Goal: Task Accomplishment & Management: Complete application form

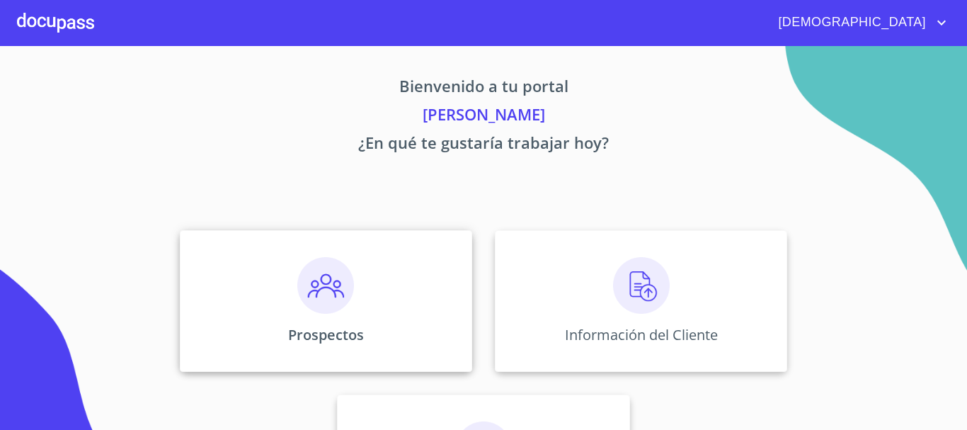
click at [319, 285] on img at bounding box center [325, 285] width 57 height 57
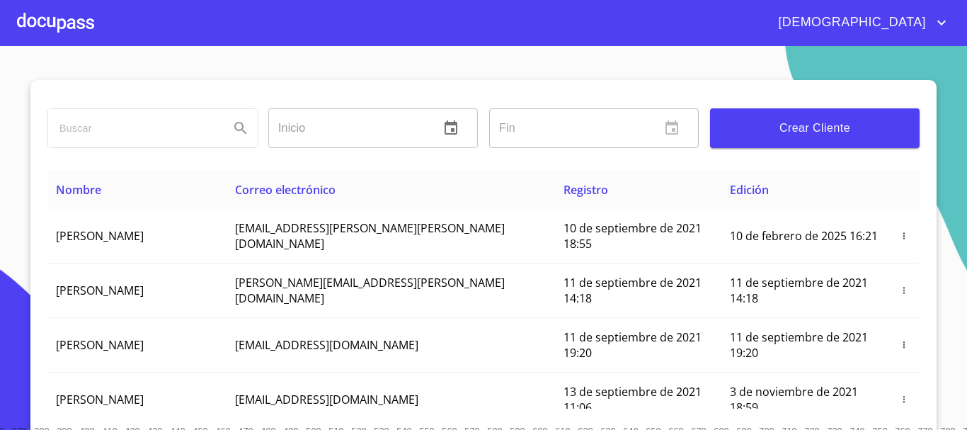
click at [825, 125] on span "Crear Cliente" at bounding box center [814, 128] width 187 height 20
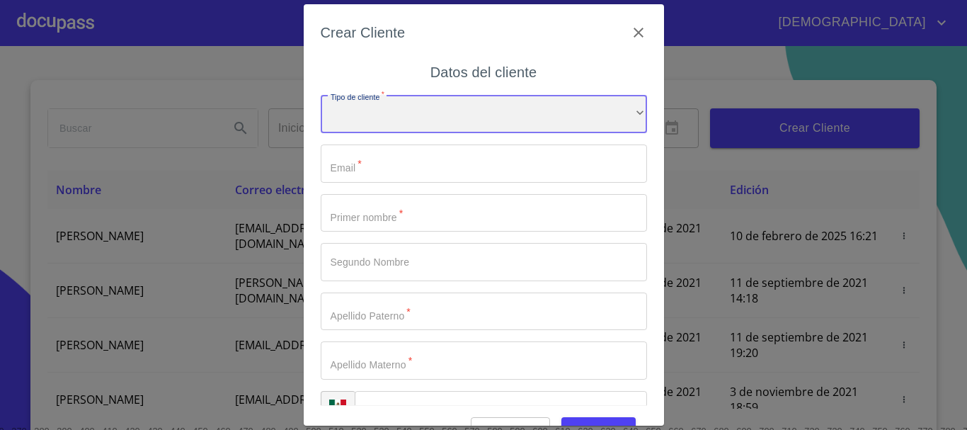
click at [407, 113] on div "​" at bounding box center [484, 114] width 326 height 38
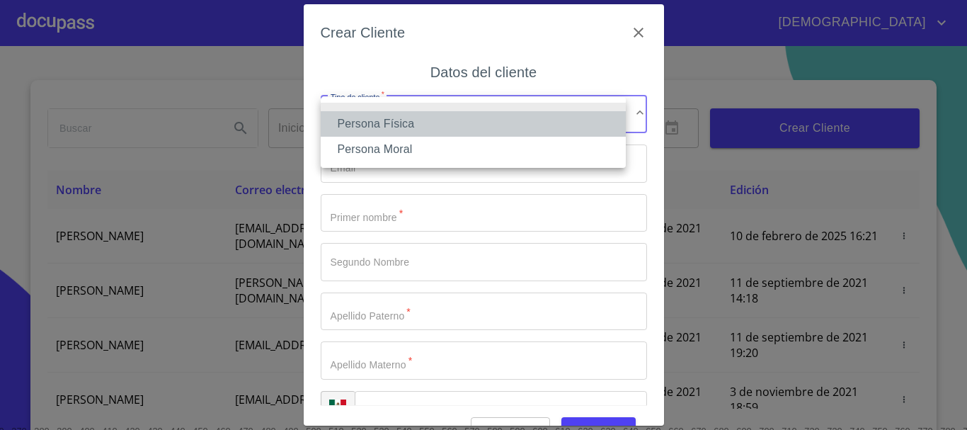
click at [411, 125] on li "Persona Física" at bounding box center [473, 123] width 305 height 25
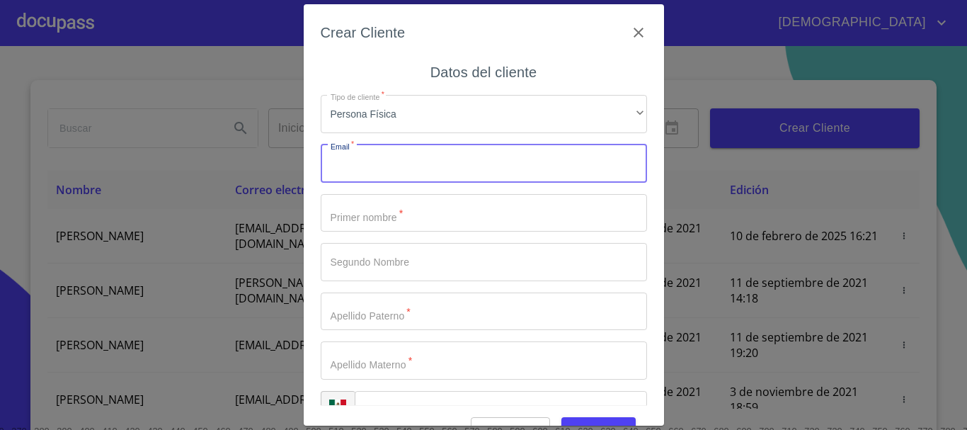
click at [380, 161] on input "Tipo de cliente   *" at bounding box center [484, 163] width 326 height 38
paste input "[EMAIL_ADDRESS][DOMAIN_NAME]"
type input "[EMAIL_ADDRESS][DOMAIN_NAME]"
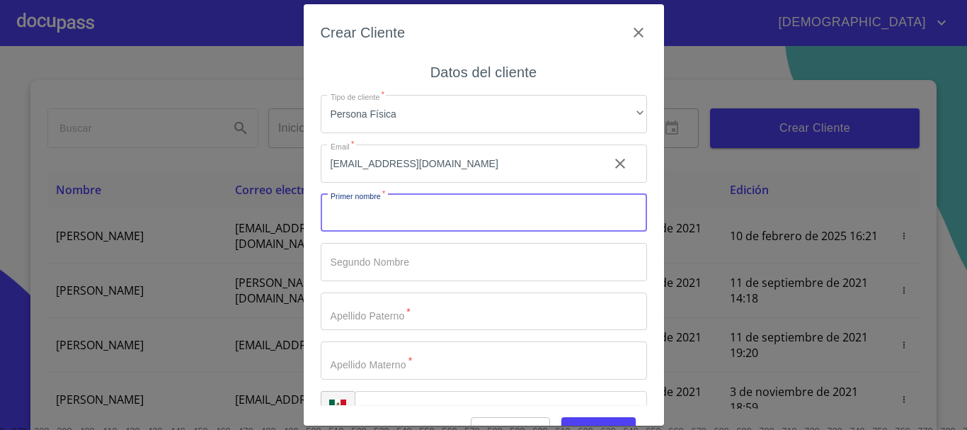
click at [391, 212] on input "Tipo de cliente   *" at bounding box center [484, 213] width 326 height 38
click at [437, 225] on input "Tipo de cliente   *" at bounding box center [484, 213] width 326 height 38
type input "[DEMOGRAPHIC_DATA]"
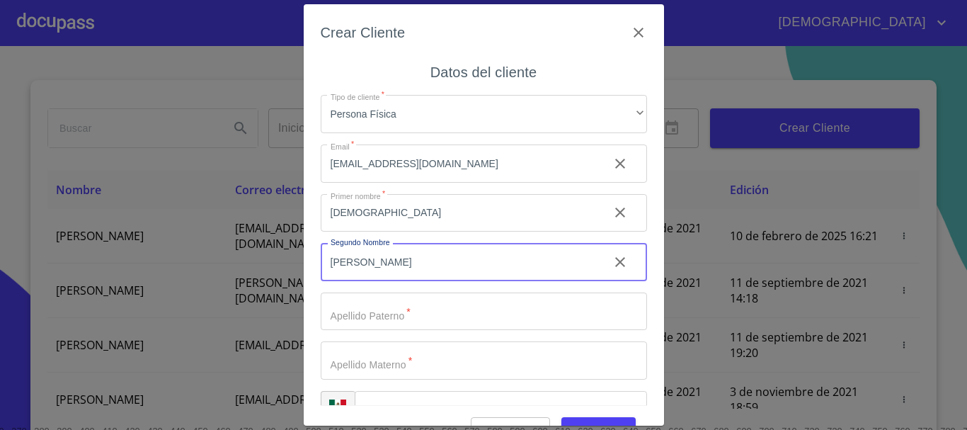
type input "[PERSON_NAME]"
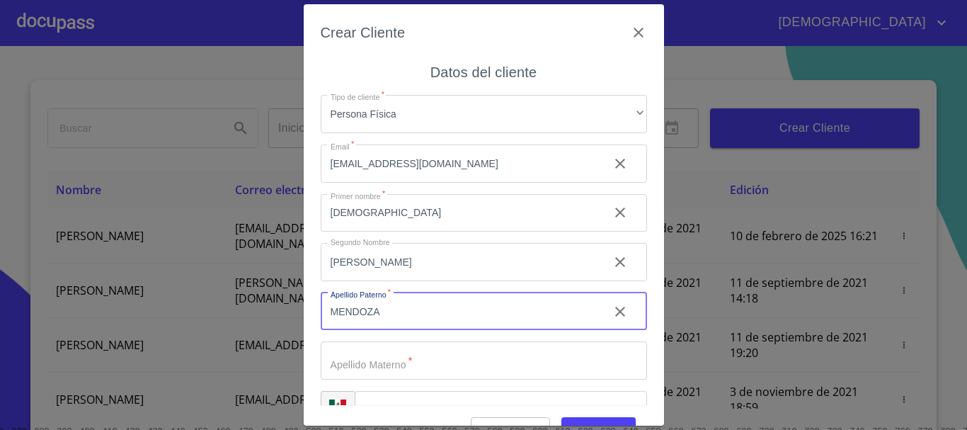
type input "MENDOZA"
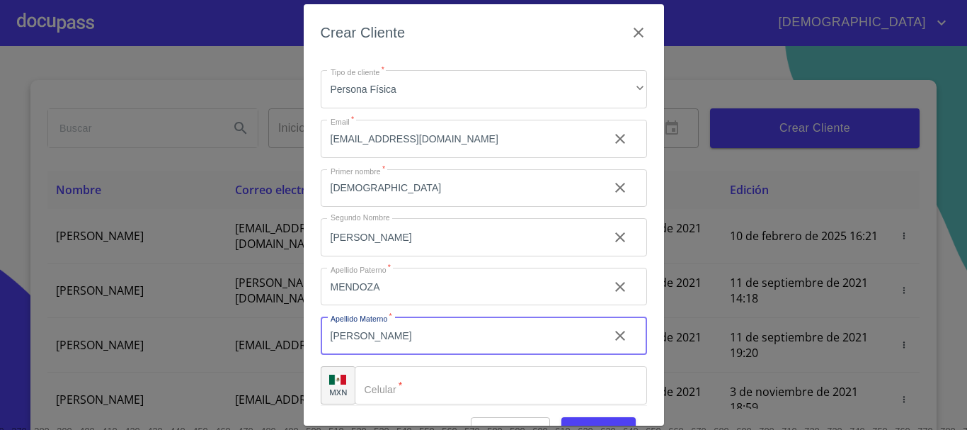
scroll to position [35, 0]
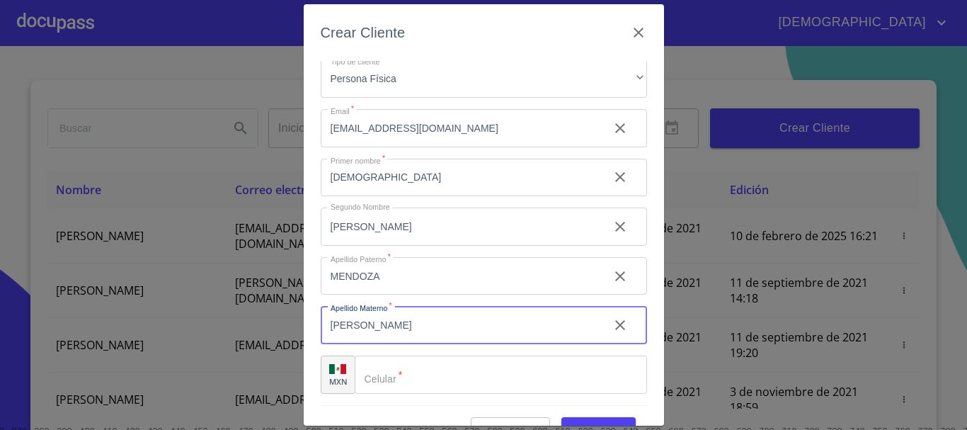
type input "[PERSON_NAME]"
click at [438, 372] on input "Tipo de cliente   *" at bounding box center [501, 374] width 292 height 38
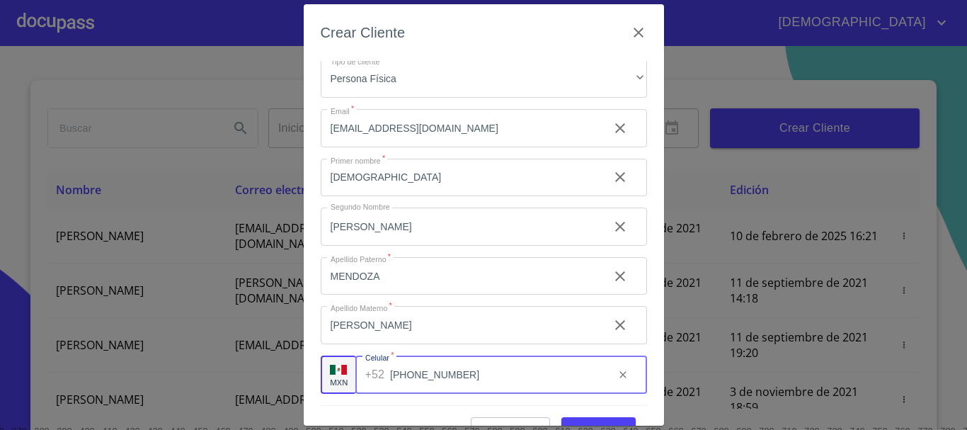
scroll to position [34, 0]
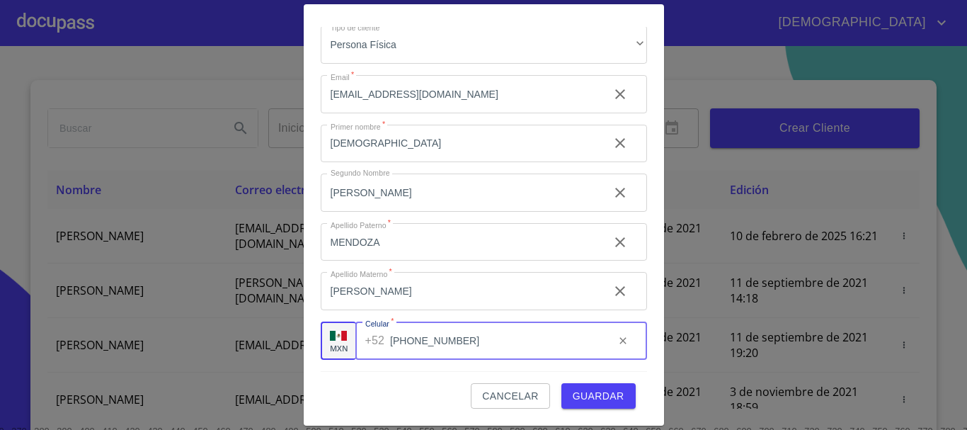
type input "[PHONE_NUMBER]"
click at [614, 394] on button "Guardar" at bounding box center [598, 396] width 74 height 26
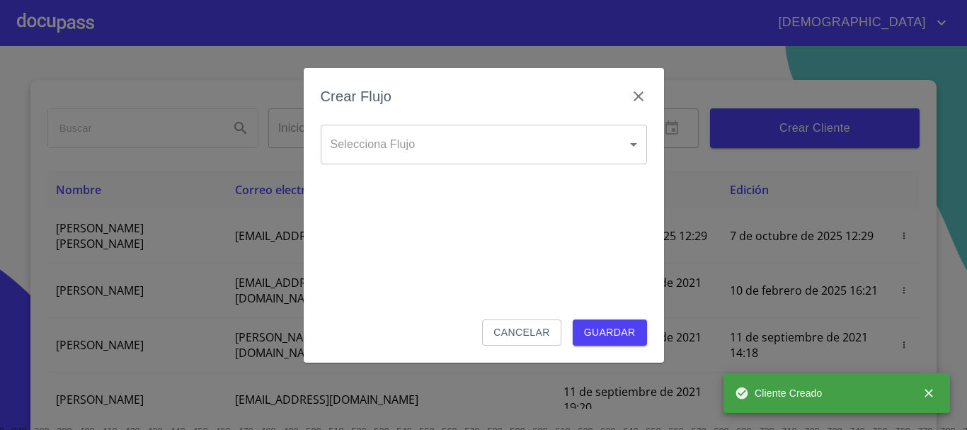
click at [480, 159] on body "[DEMOGRAPHIC_DATA][PERSON_NAME] ​ Fin ​ Crear Cliente Nombre Correo electrónico…" at bounding box center [483, 215] width 967 height 430
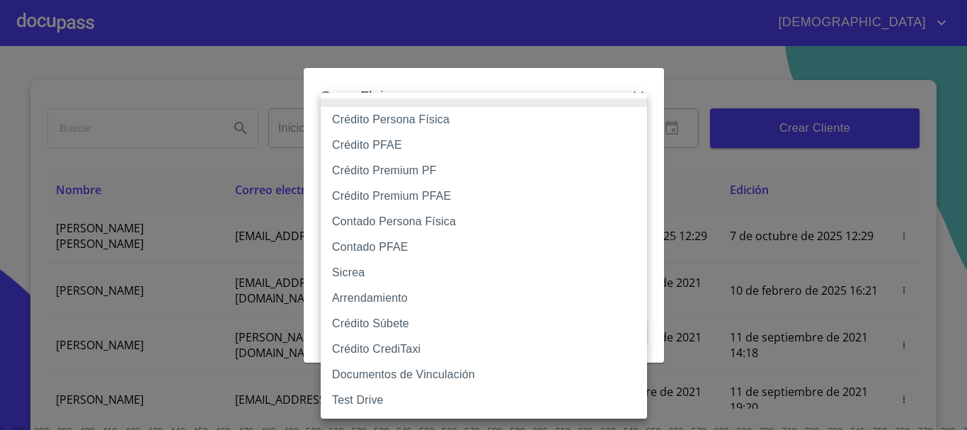
click at [461, 118] on li "Crédito Persona Física" at bounding box center [484, 119] width 326 height 25
type input "6009fb3c7d1714eb8809aa97"
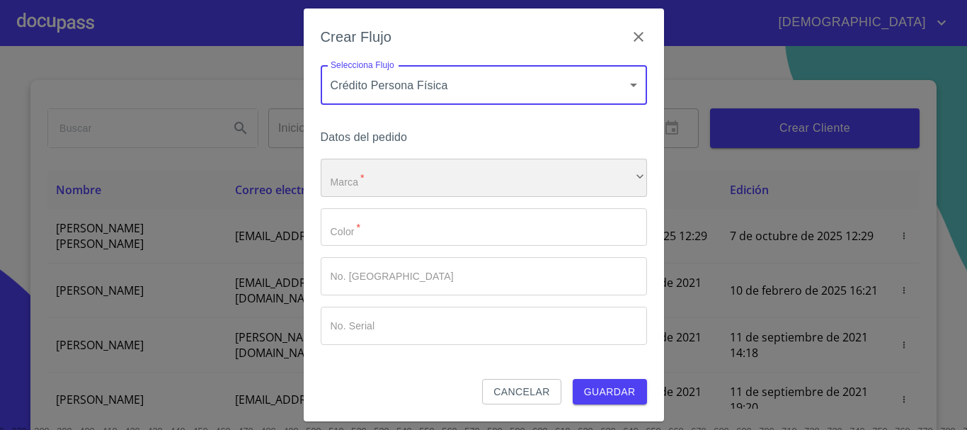
click at [396, 178] on div "​" at bounding box center [484, 178] width 326 height 38
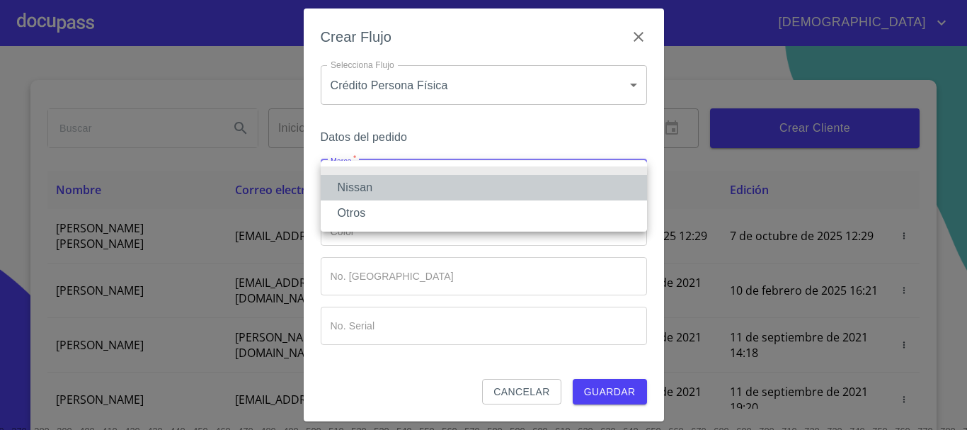
drag, startPoint x: 391, startPoint y: 178, endPoint x: 386, endPoint y: 195, distance: 17.7
click at [391, 179] on li "Nissan" at bounding box center [484, 187] width 326 height 25
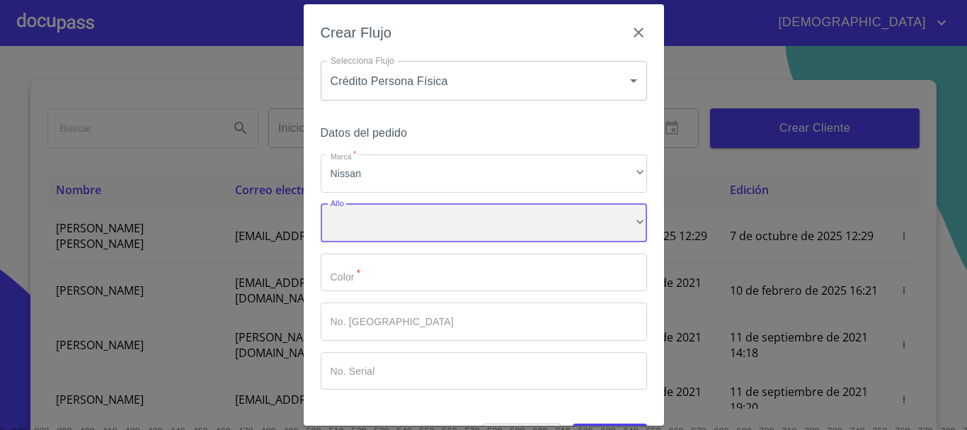
click at [376, 222] on div "​" at bounding box center [484, 223] width 326 height 38
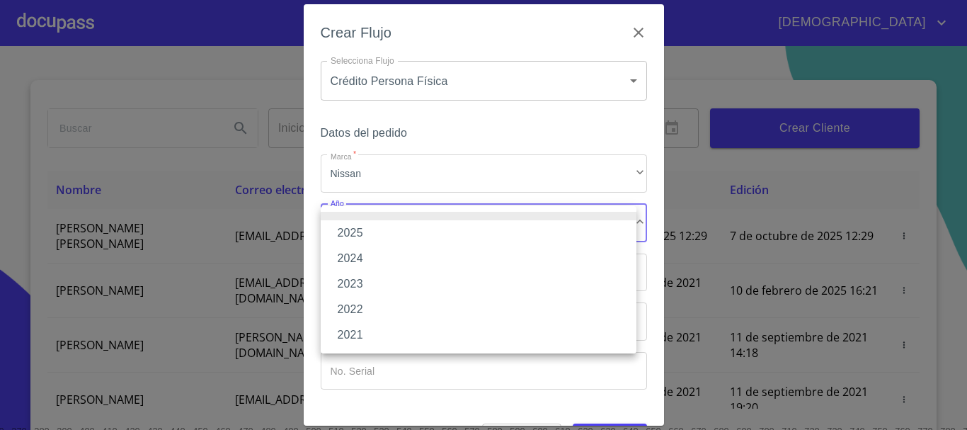
click at [384, 234] on li "2025" at bounding box center [479, 232] width 316 height 25
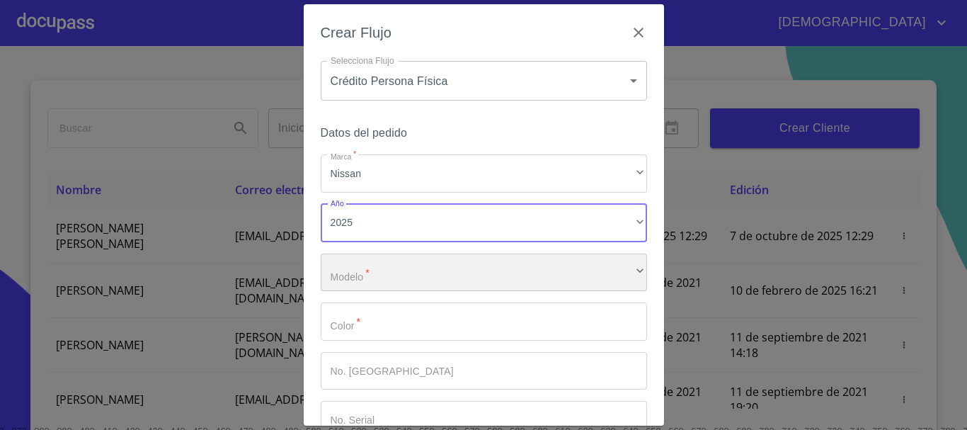
click at [391, 275] on div "​" at bounding box center [484, 272] width 326 height 38
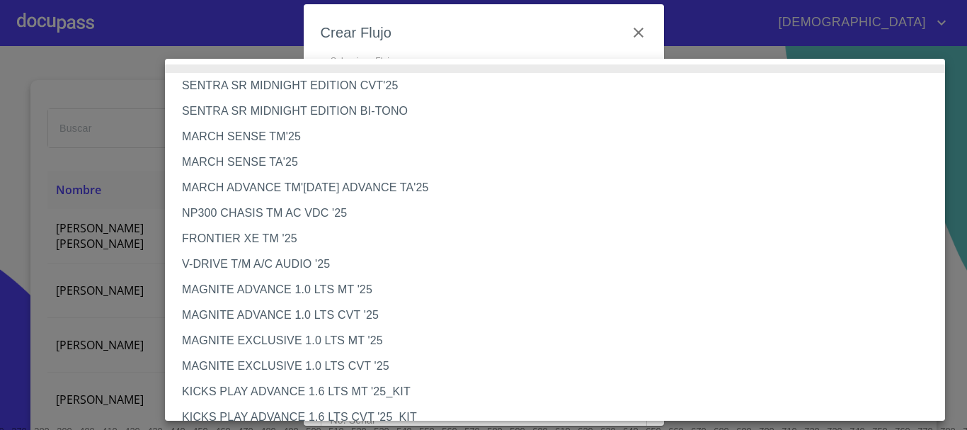
click at [315, 269] on li "V-DRIVE T/M A/C AUDIO '25" at bounding box center [560, 263] width 791 height 25
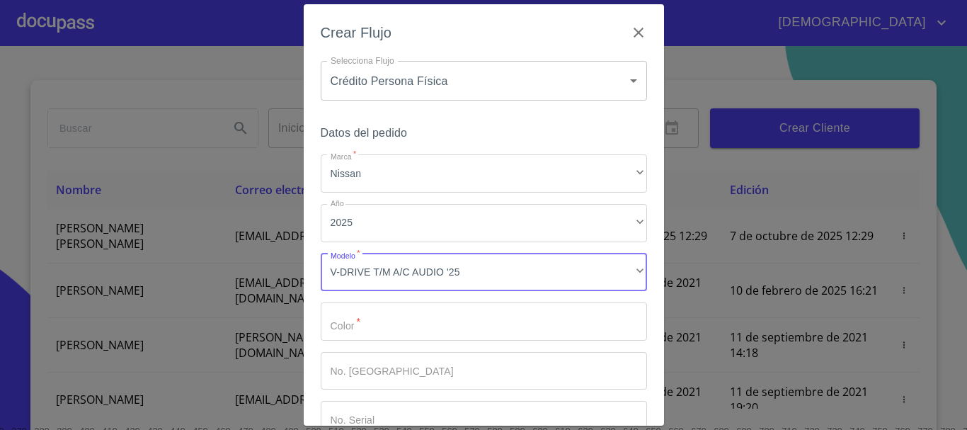
click at [374, 316] on input "Marca   *" at bounding box center [484, 321] width 326 height 38
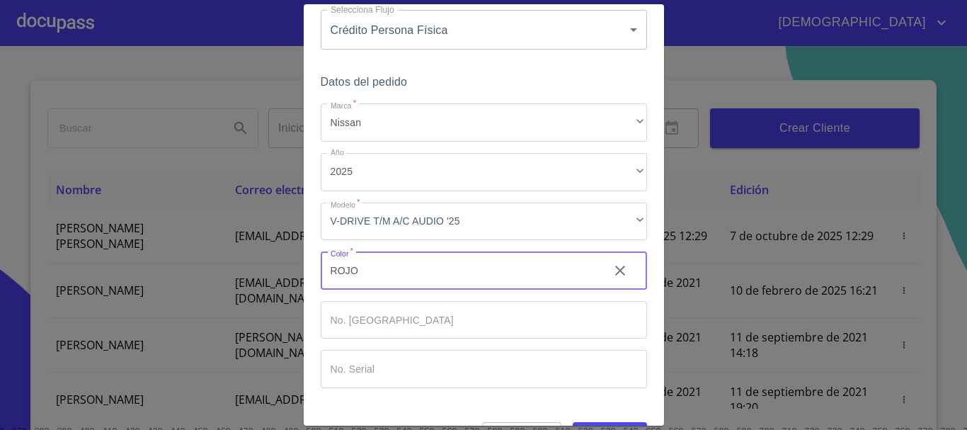
scroll to position [91, 0]
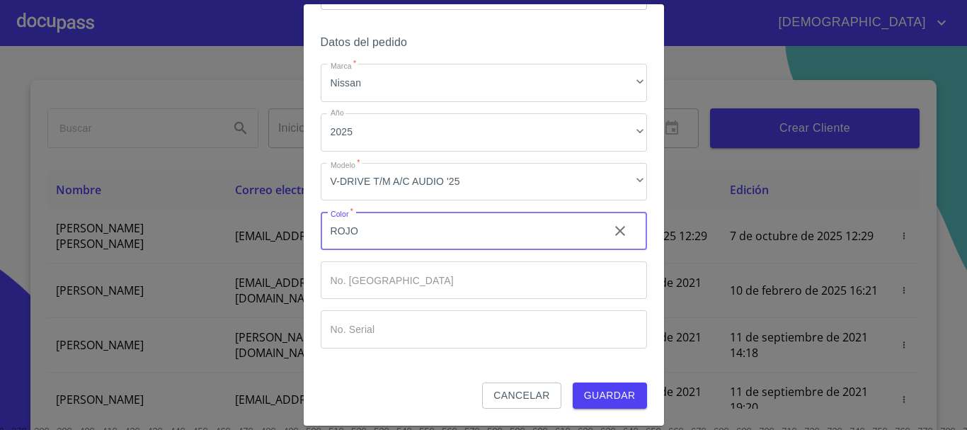
type input "ROJO"
click at [597, 391] on span "Guardar" at bounding box center [610, 396] width 52 height 18
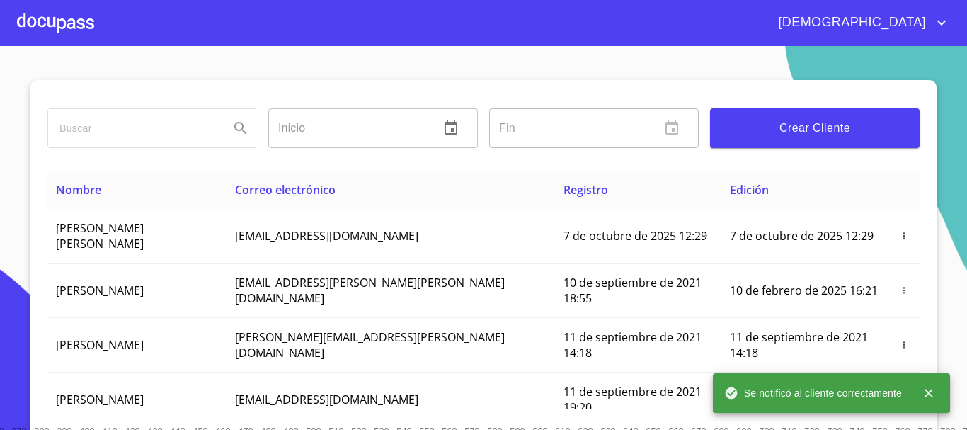
click at [69, 25] on div at bounding box center [55, 22] width 77 height 45
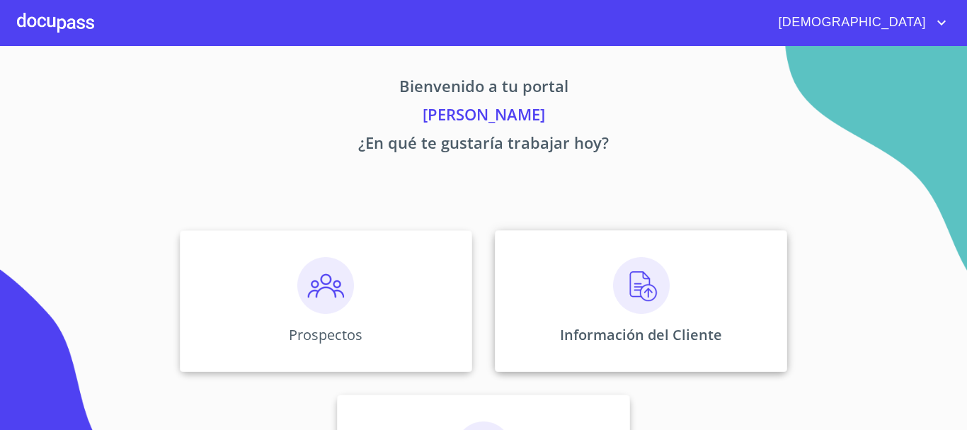
click at [634, 301] on img at bounding box center [641, 285] width 57 height 57
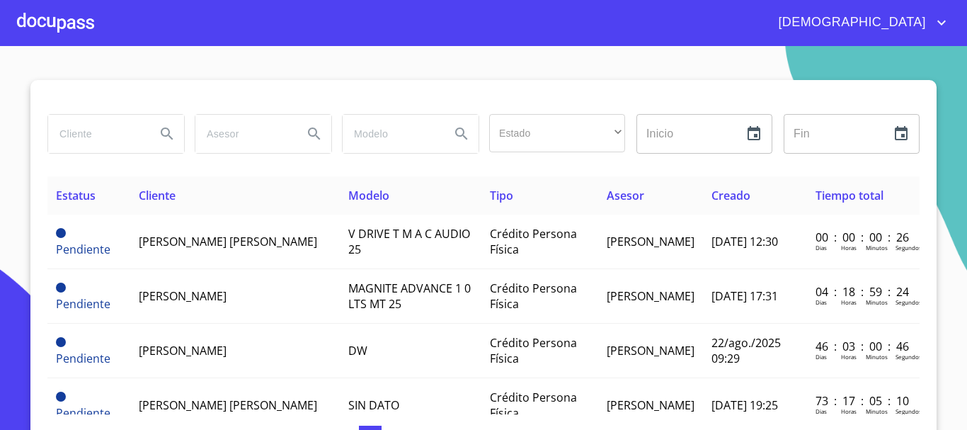
click at [47, 20] on div at bounding box center [55, 22] width 77 height 45
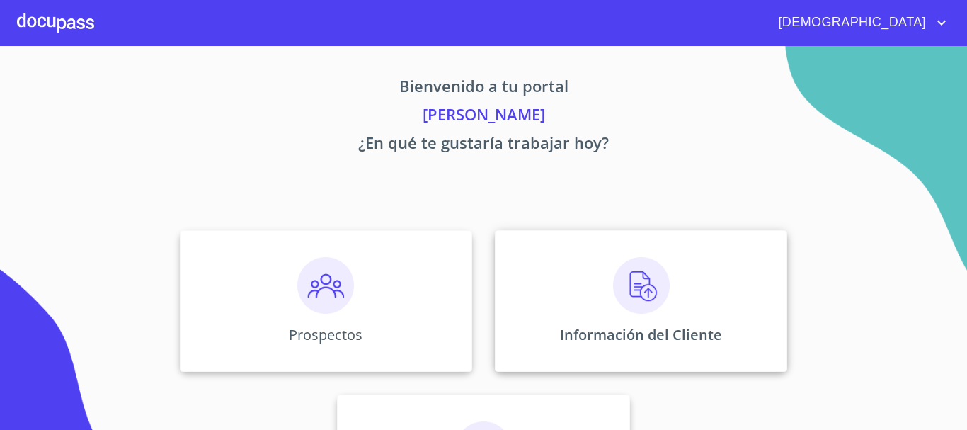
click at [646, 288] on img at bounding box center [641, 285] width 57 height 57
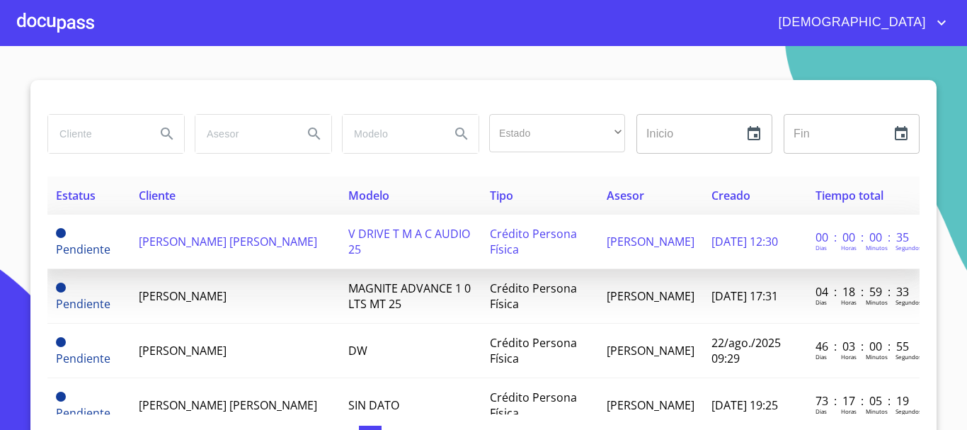
click at [196, 239] on span "[PERSON_NAME] [PERSON_NAME]" at bounding box center [228, 242] width 178 height 16
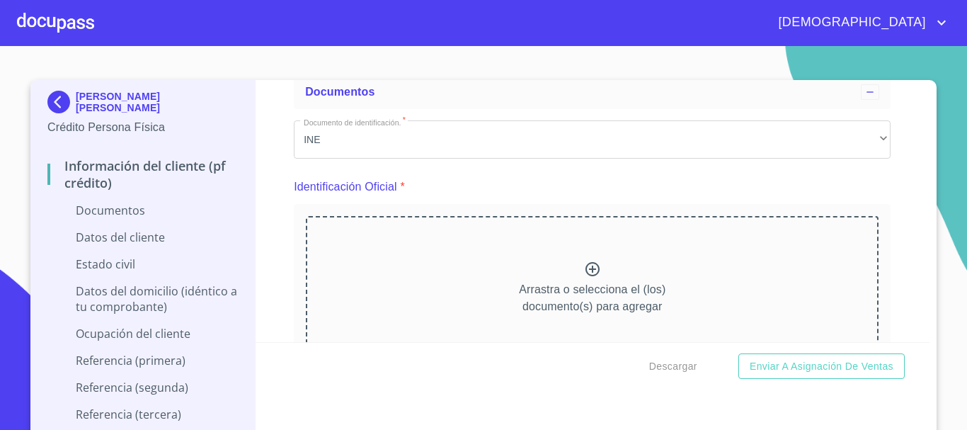
scroll to position [142, 0]
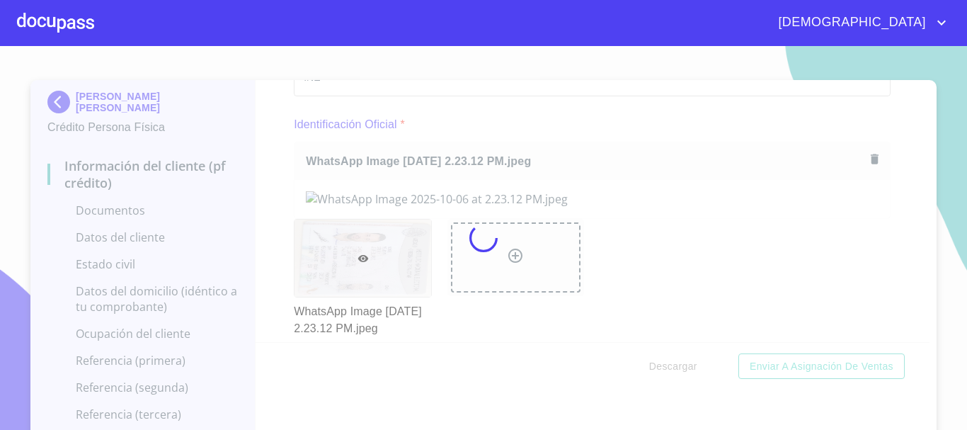
click at [256, 165] on div at bounding box center [483, 238] width 967 height 384
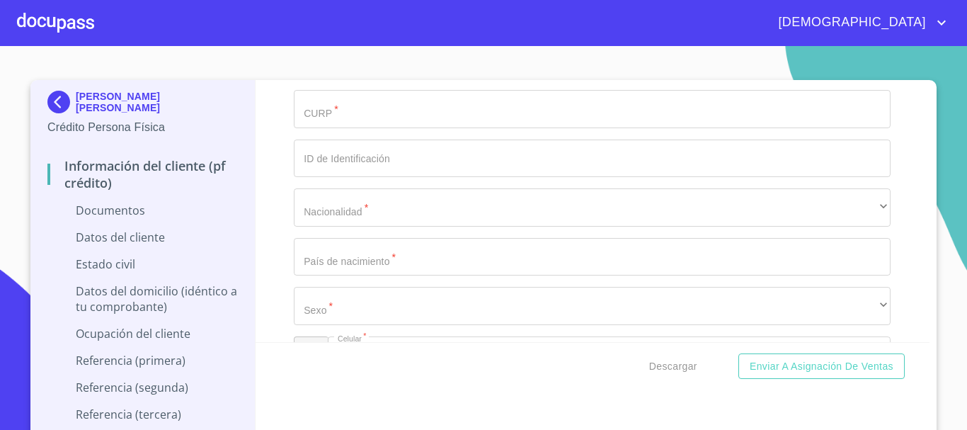
scroll to position [2265, 0]
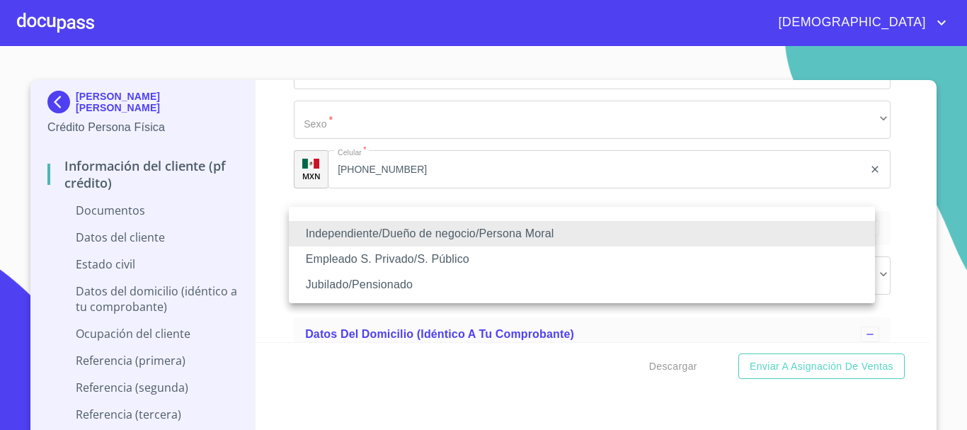
click at [381, 259] on li "Empleado S. Privado/S. Público" at bounding box center [582, 258] width 586 height 25
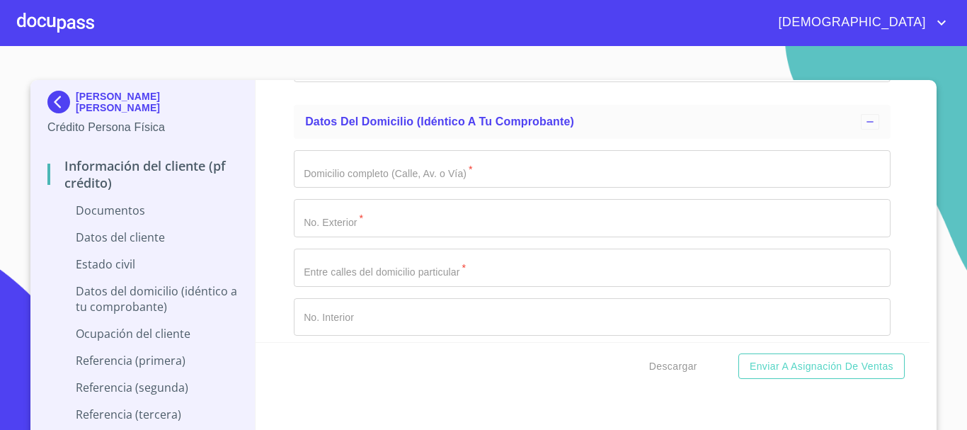
scroll to position [2407, 0]
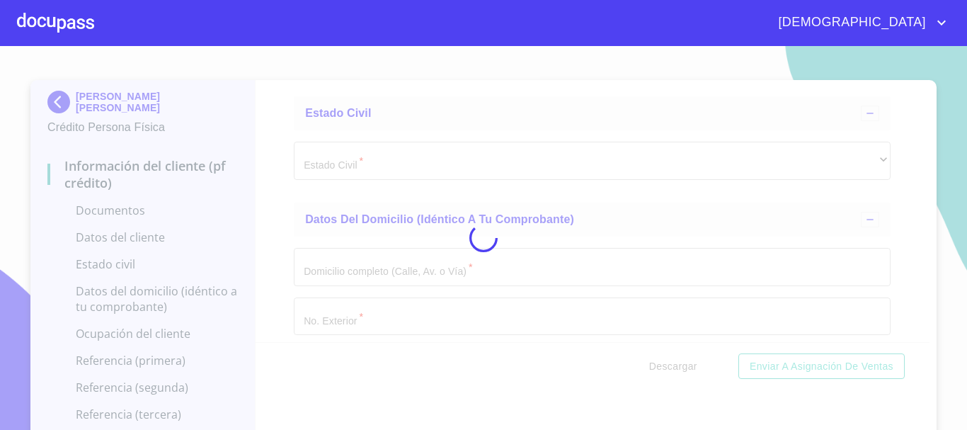
click at [891, 298] on div at bounding box center [483, 238] width 967 height 384
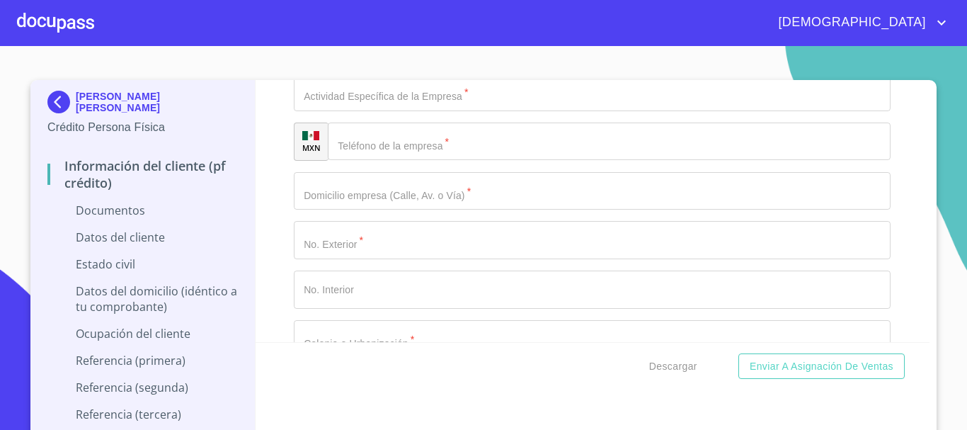
scroll to position [3539, 0]
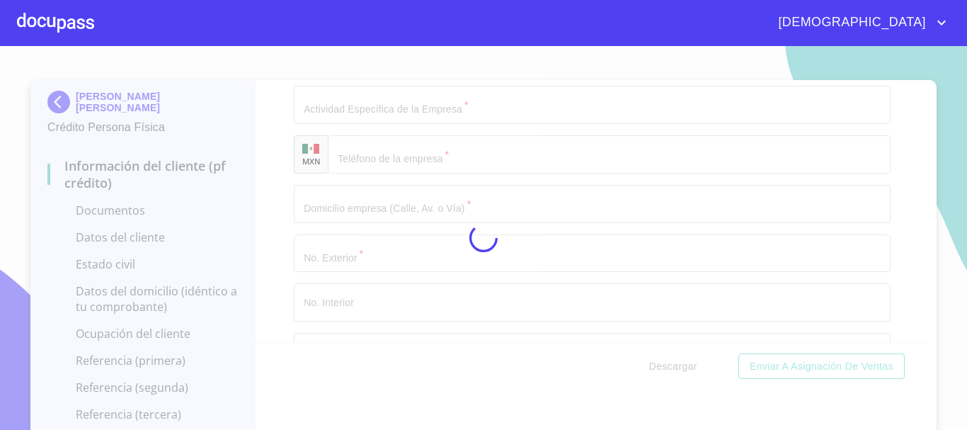
click at [883, 299] on div at bounding box center [483, 238] width 967 height 384
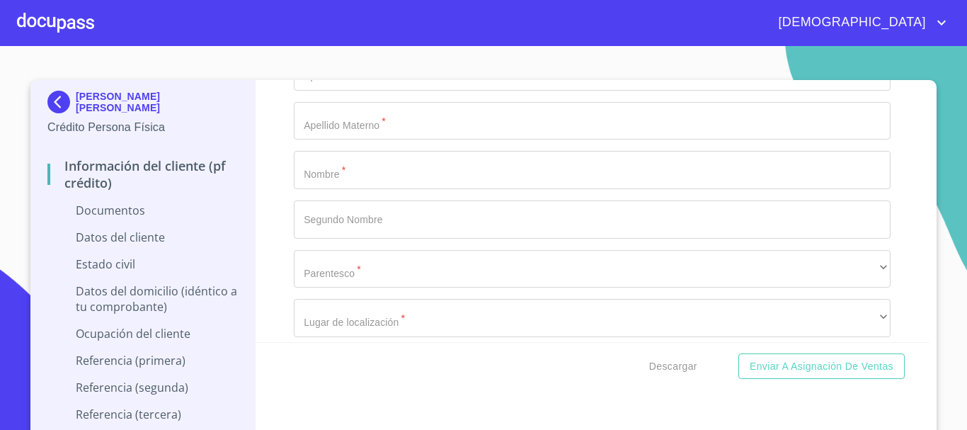
scroll to position [4672, 0]
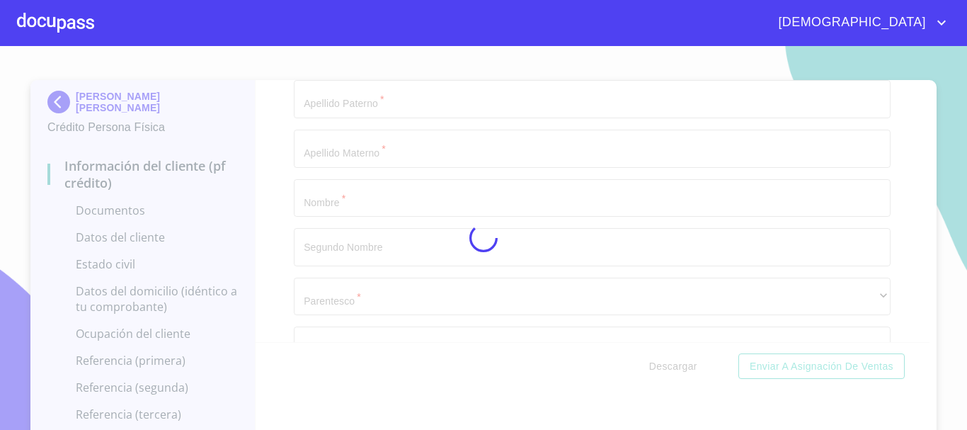
click at [906, 311] on div at bounding box center [483, 238] width 967 height 384
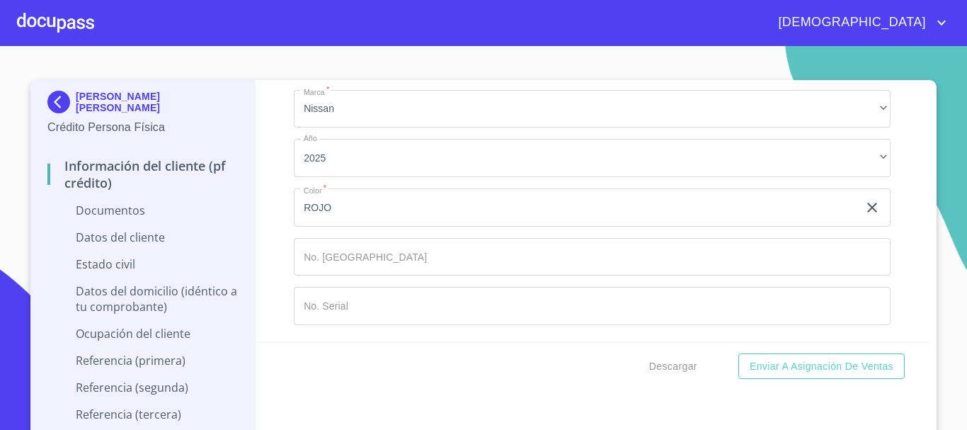
scroll to position [5734, 0]
click at [901, 311] on div "Información del cliente (PF crédito) Documentos Documento de identificación.   …" at bounding box center [593, 211] width 675 height 262
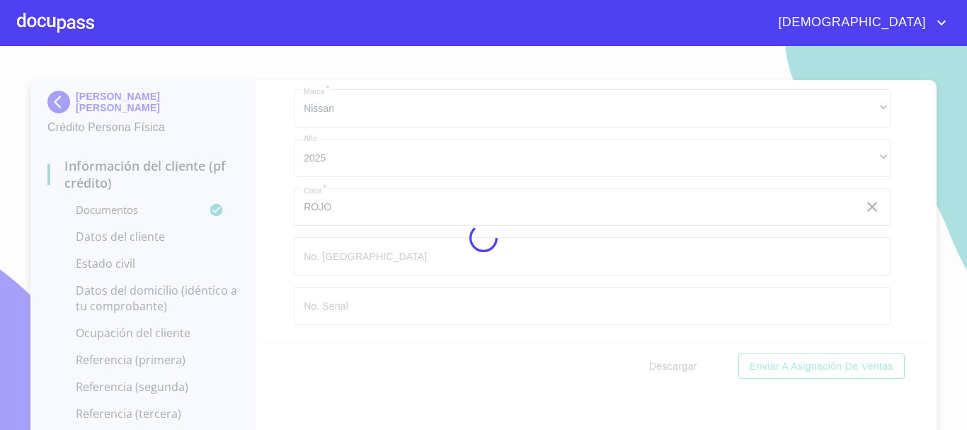
click at [518, 265] on div at bounding box center [483, 238] width 967 height 384
click at [877, 259] on div "Información del cliente (PF crédito) Documentos Documento de identificación.   …" at bounding box center [593, 211] width 675 height 262
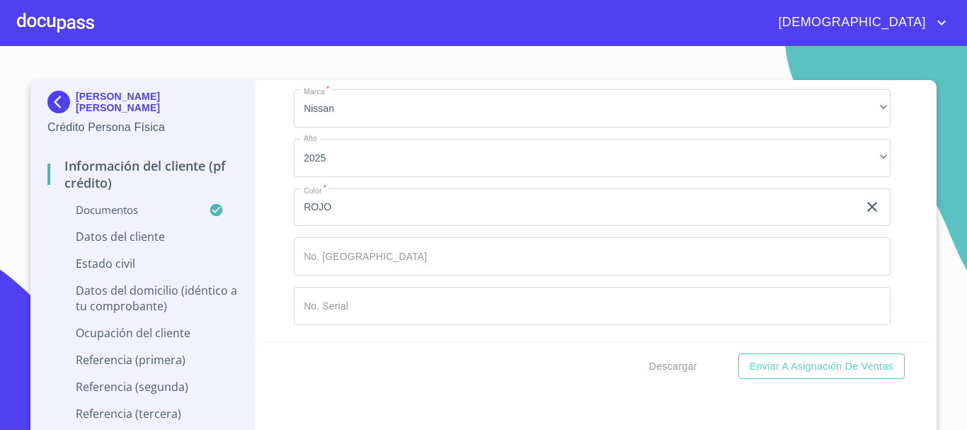
scroll to position [8141, 0]
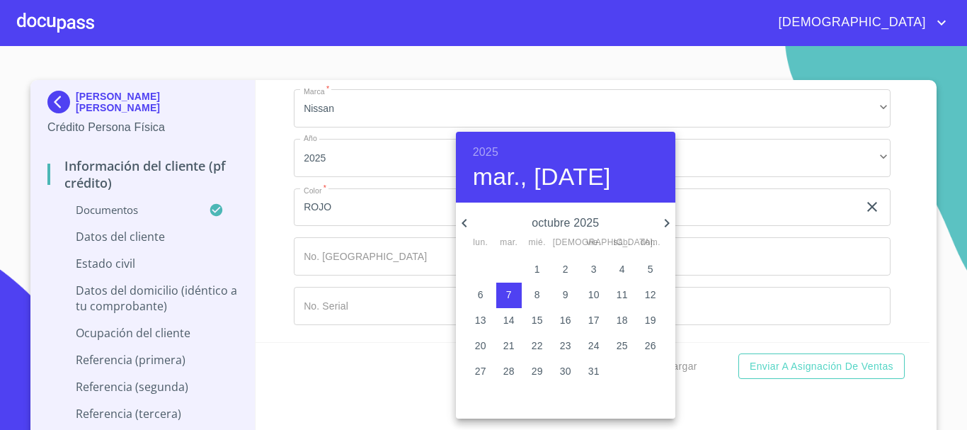
click at [481, 149] on h6 "2025" at bounding box center [485, 152] width 25 height 20
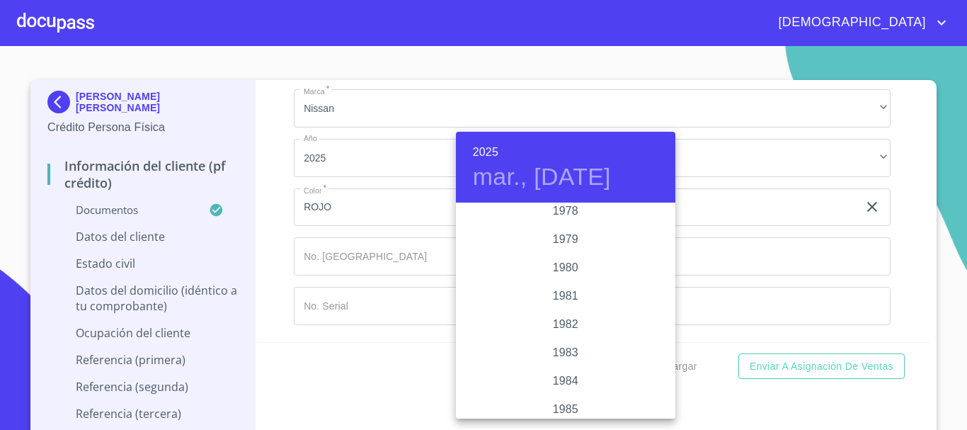
scroll to position [1543, 0]
click at [560, 315] on div "1983" at bounding box center [565, 318] width 219 height 28
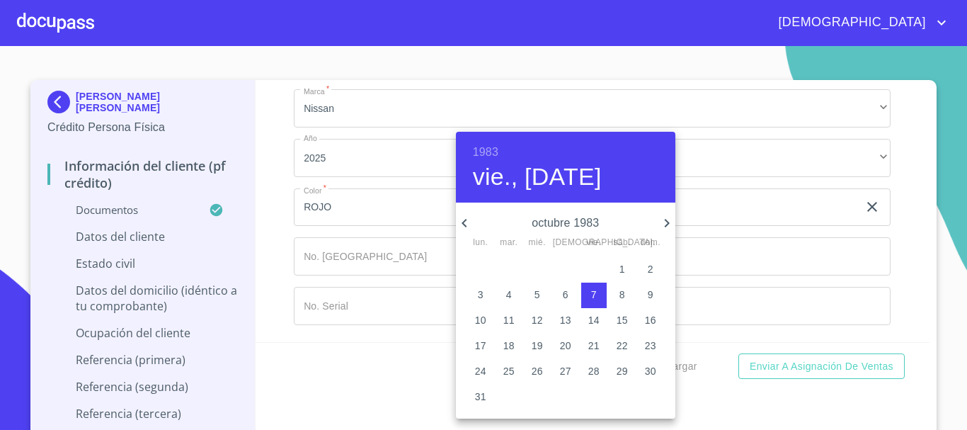
click at [461, 219] on icon "button" at bounding box center [464, 222] width 17 height 17
click at [469, 223] on icon "button" at bounding box center [464, 222] width 17 height 17
click at [663, 226] on icon "button" at bounding box center [666, 222] width 17 height 17
click at [483, 370] on p "24" at bounding box center [480, 371] width 11 height 14
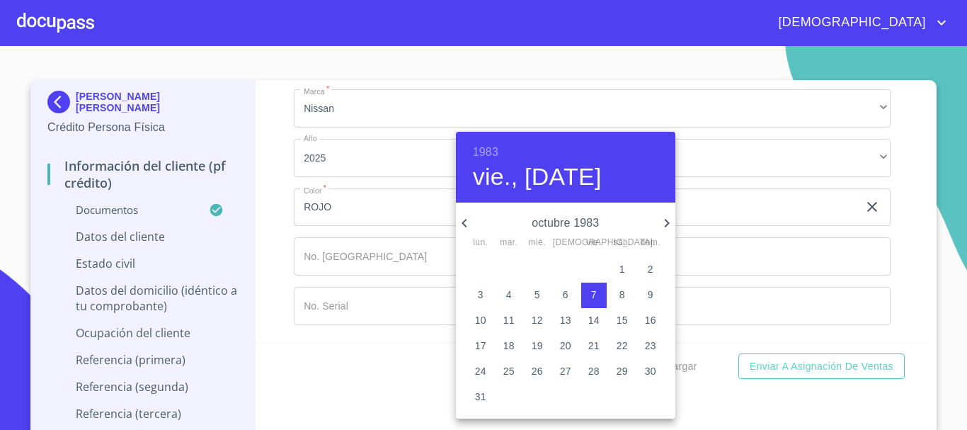
type input "24 de oct. de 1983"
click at [246, 212] on div at bounding box center [483, 215] width 967 height 430
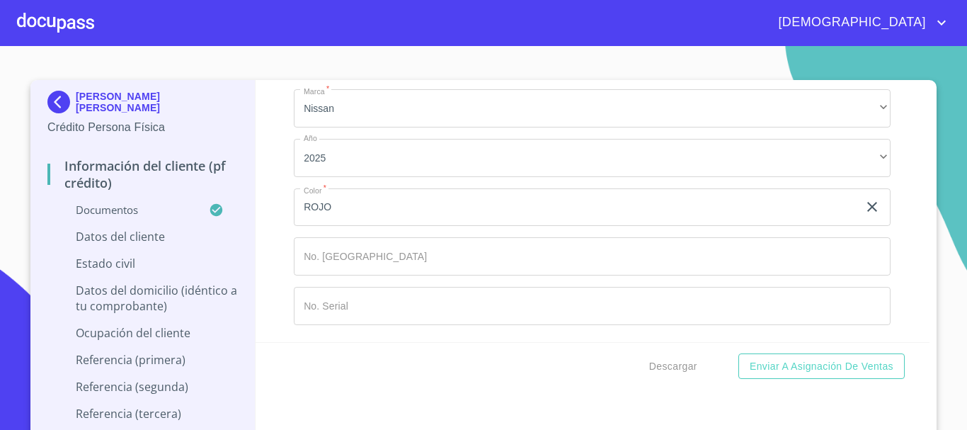
scroll to position [8353, 0]
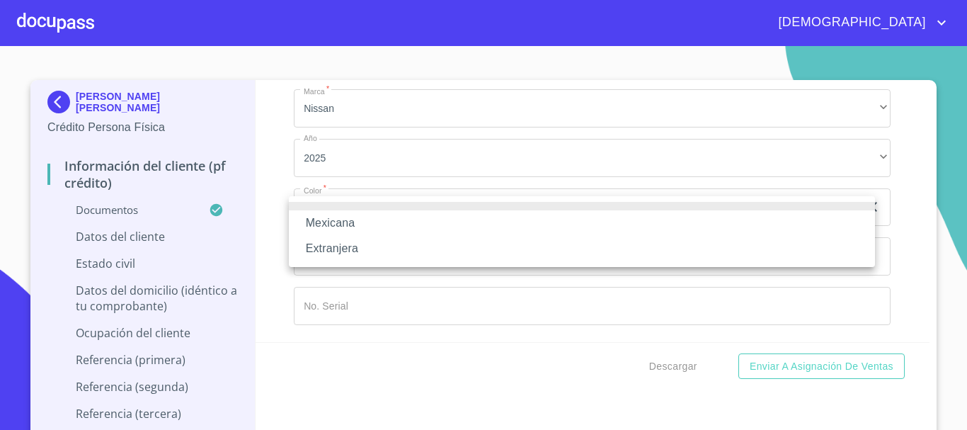
click at [349, 219] on li "Mexicana" at bounding box center [582, 222] width 586 height 25
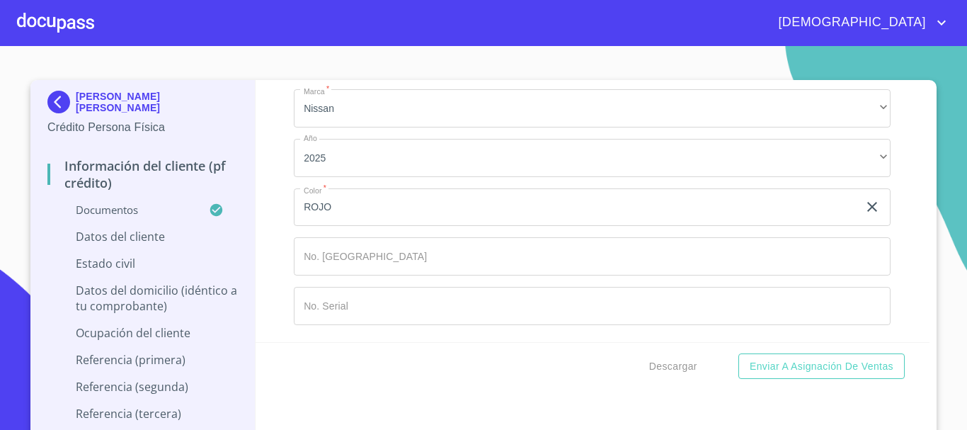
type input "[GEOGRAPHIC_DATA]"
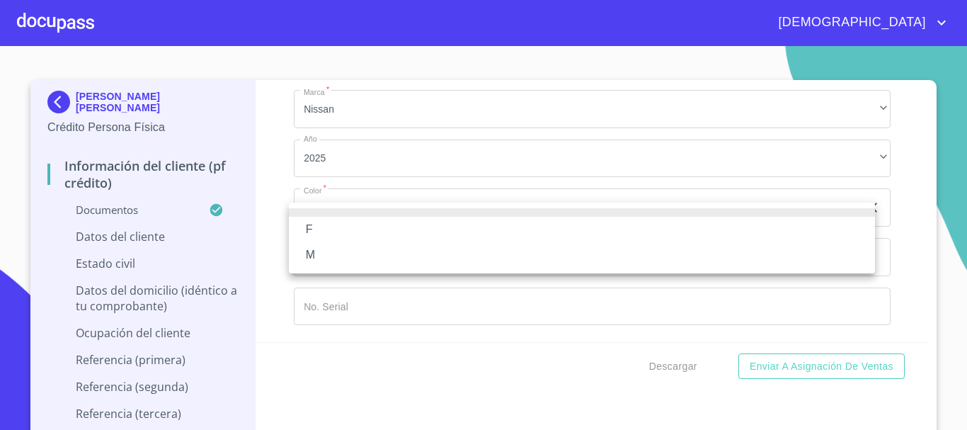
click at [340, 253] on li "M" at bounding box center [582, 254] width 586 height 25
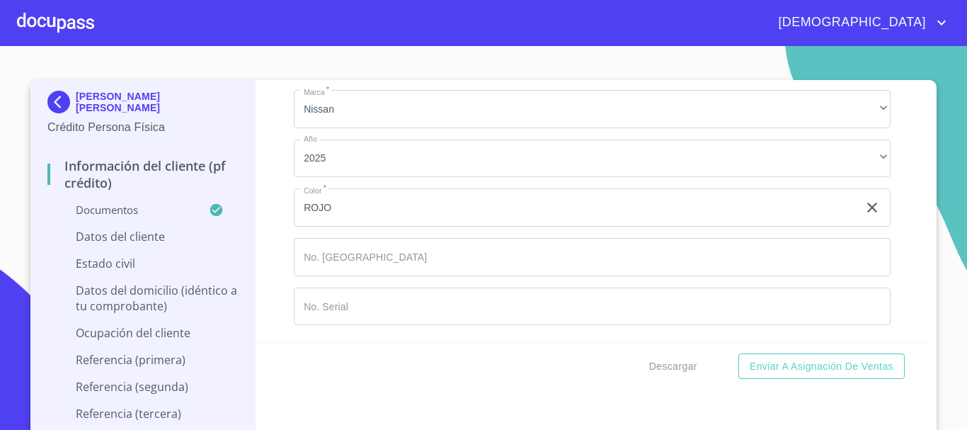
scroll to position [8636, 0]
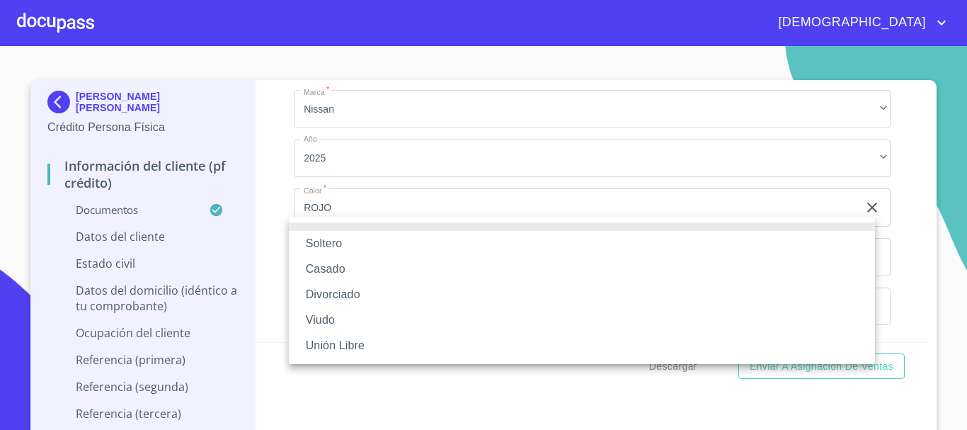
click at [344, 266] on li "Casado" at bounding box center [582, 268] width 586 height 25
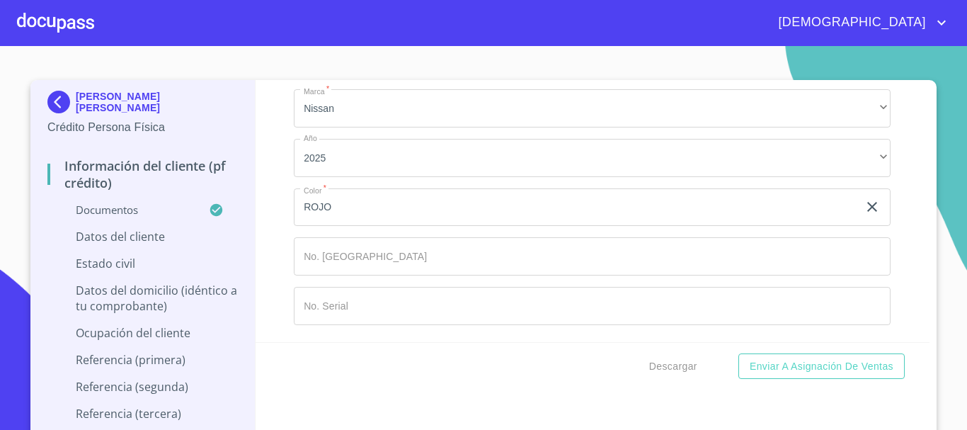
scroll to position [8778, 0]
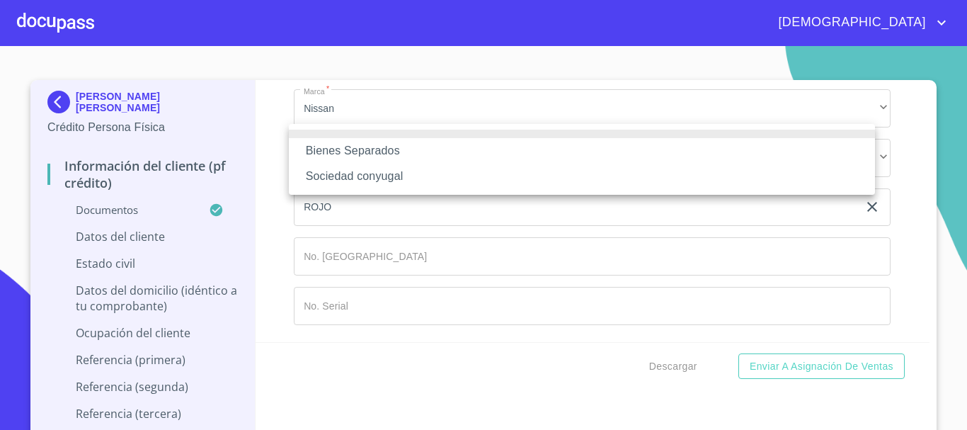
click at [375, 151] on li "Bienes Separados" at bounding box center [582, 150] width 586 height 25
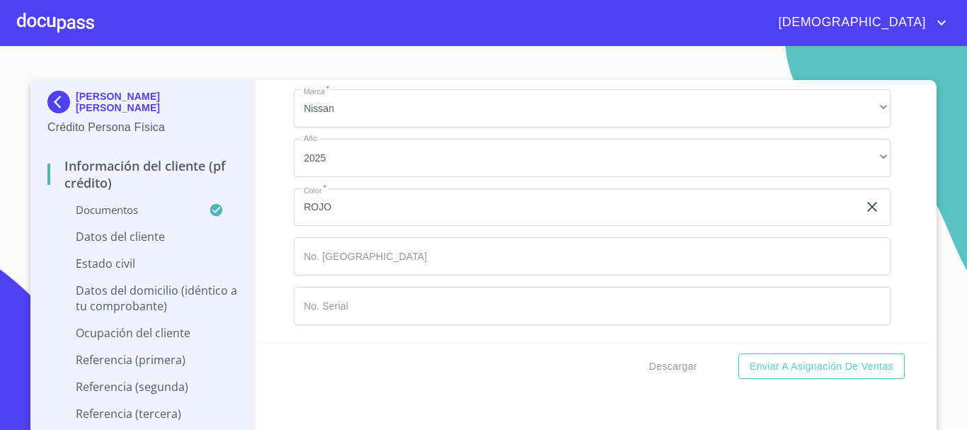
type input "ROCIO"
type input "[PERSON_NAME]"
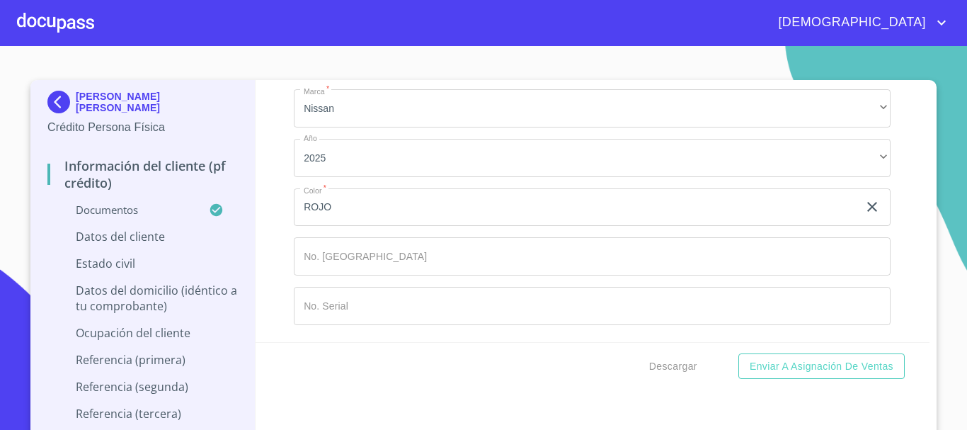
type input "a"
type input "[PERSON_NAME]"
type input "0"
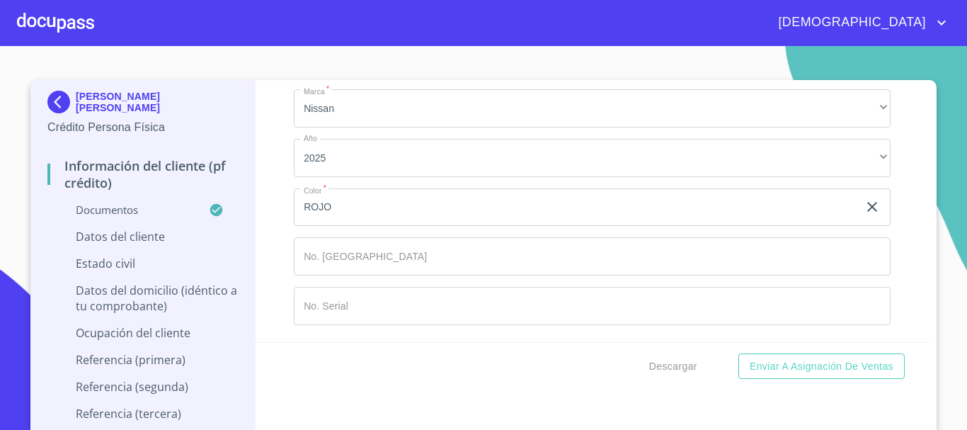
type input "2"
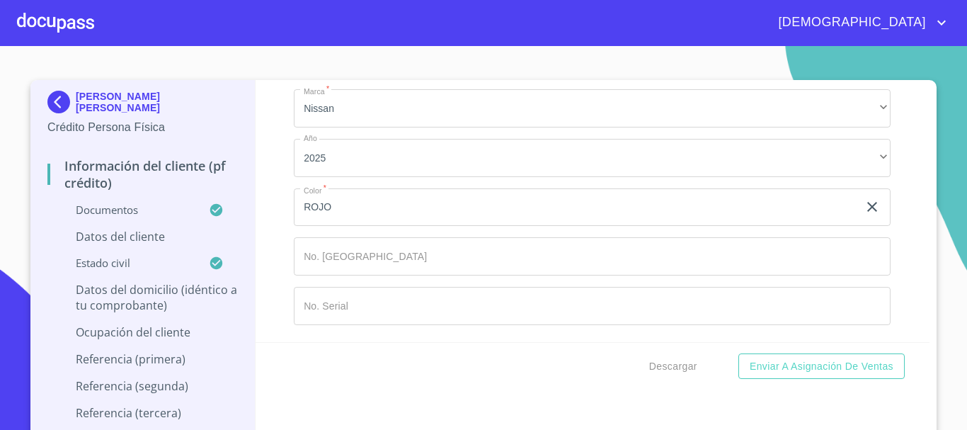
type input "1"
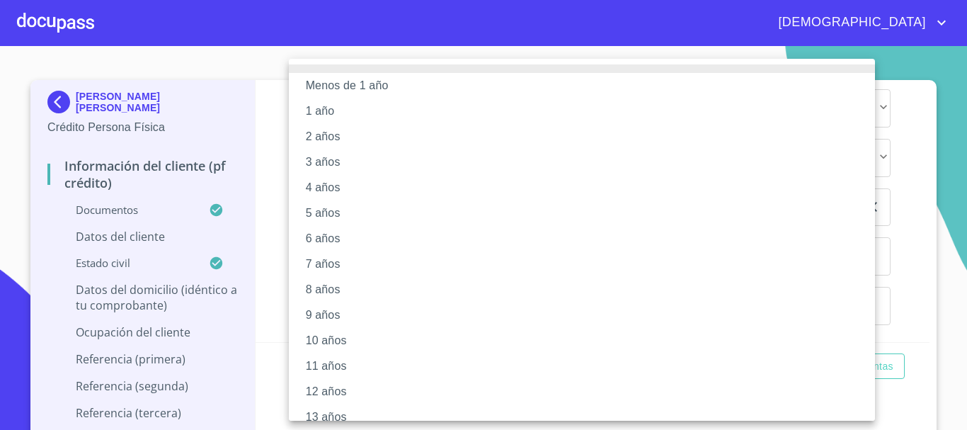
click at [336, 168] on li "3 años" at bounding box center [587, 161] width 597 height 25
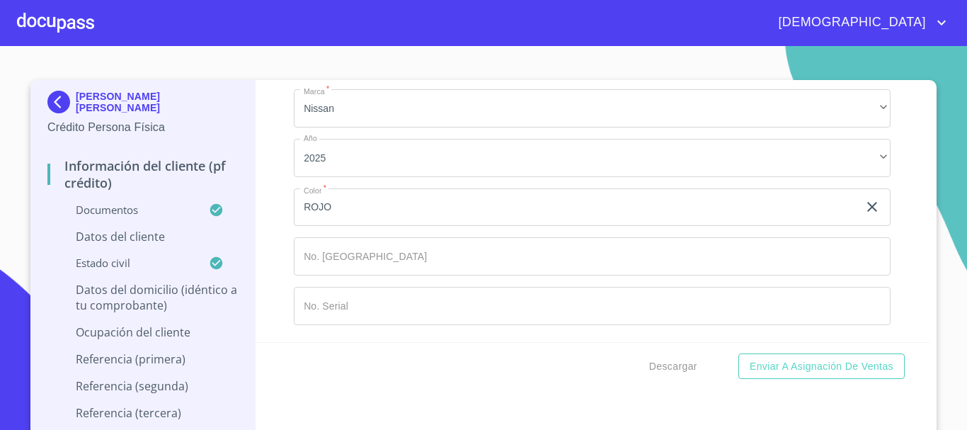
click at [265, 199] on div "Información del cliente (PF crédito) Documentos Documento de identificación.   …" at bounding box center [593, 211] width 675 height 262
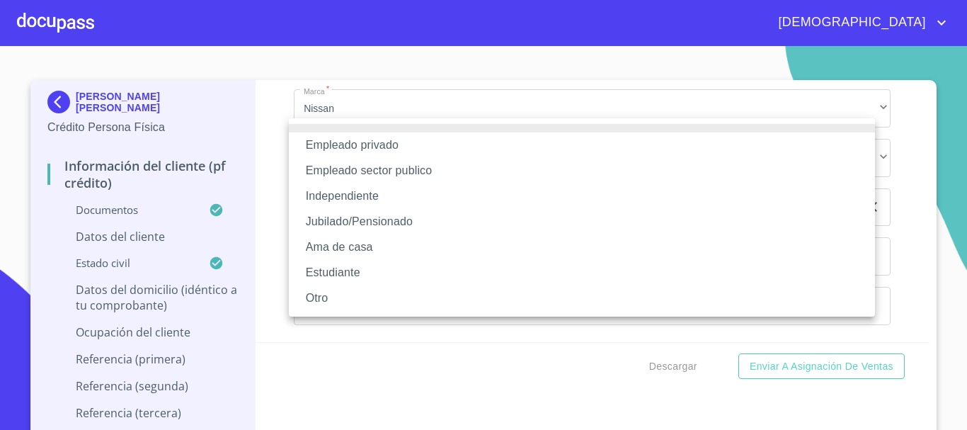
click at [371, 140] on li "Empleado privado" at bounding box center [582, 144] width 586 height 25
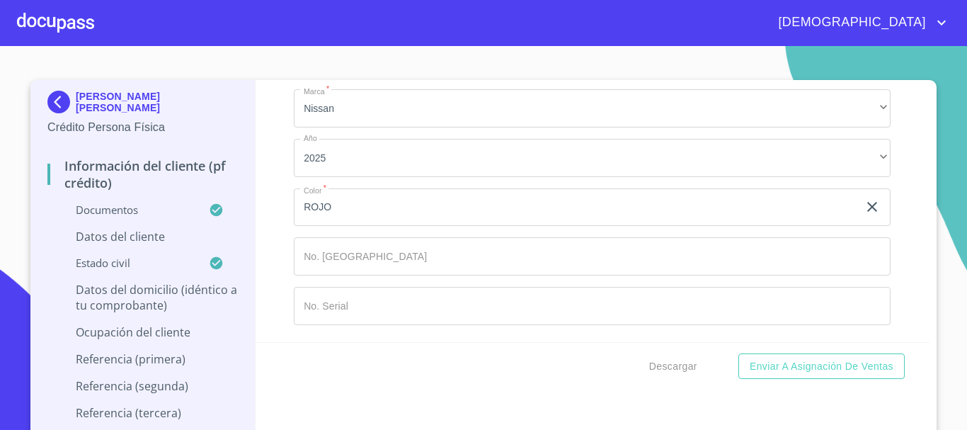
type input "I"
type input "IMPRESIONES ELORAM SA DE CV"
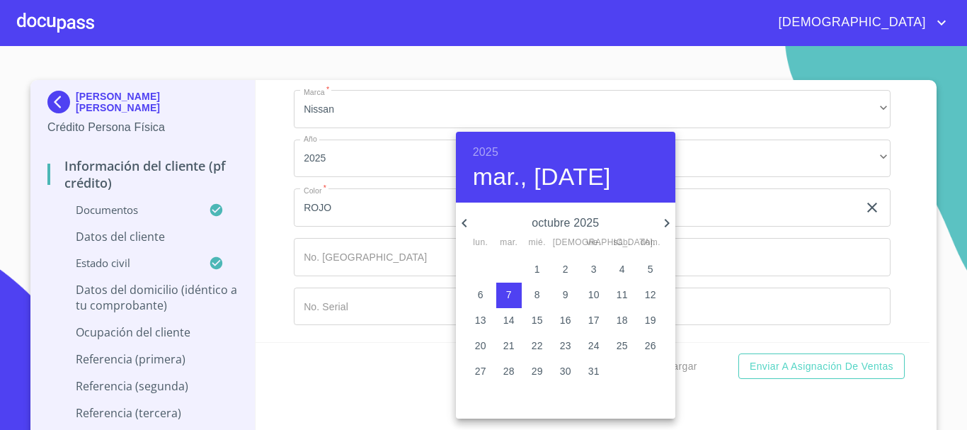
click at [497, 150] on h6 "2025" at bounding box center [485, 152] width 25 height 20
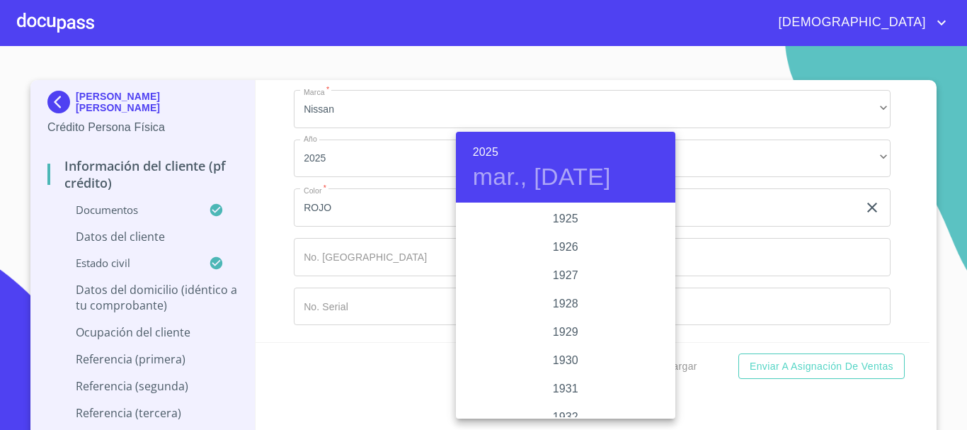
scroll to position [2747, 0]
click at [574, 244] on div "2023" at bounding box center [565, 247] width 219 height 28
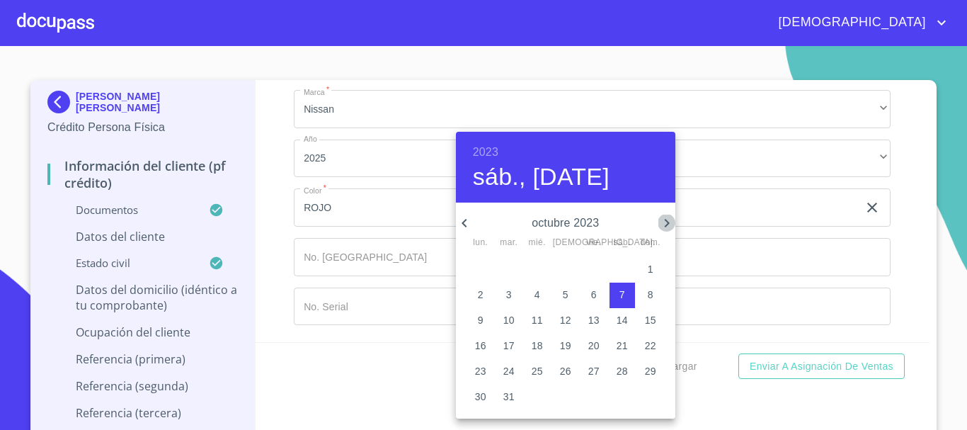
click at [663, 222] on icon "button" at bounding box center [666, 222] width 17 height 17
click at [542, 270] on span "1" at bounding box center [537, 269] width 25 height 14
type input "1 de nov. de 2023"
click at [360, 296] on div at bounding box center [483, 215] width 967 height 430
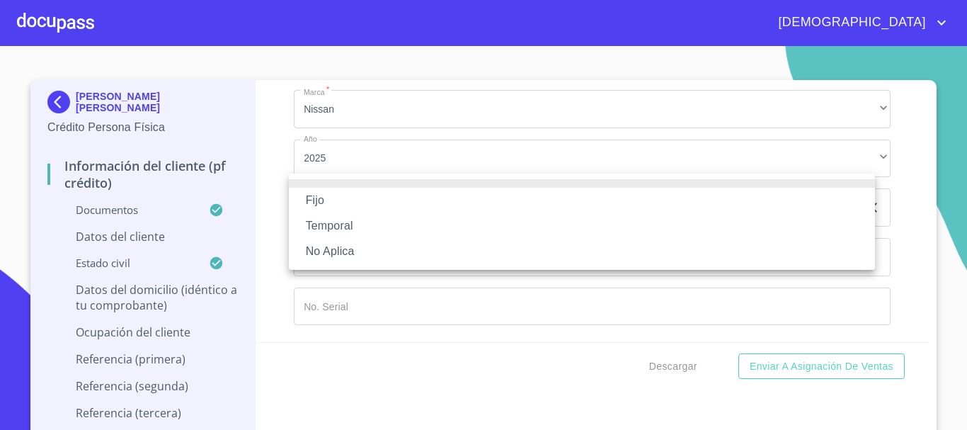
click at [386, 143] on div at bounding box center [483, 215] width 967 height 430
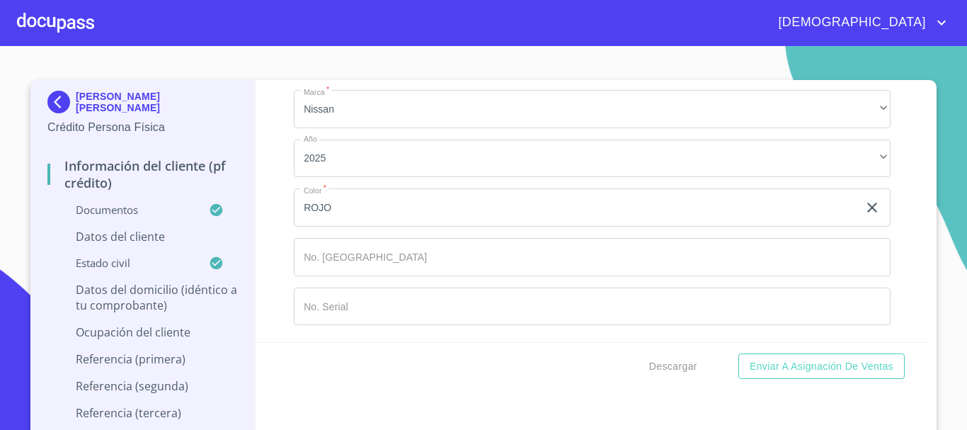
type input "V"
type input "ASESOR COMERCIAL"
click at [259, 178] on div "Información del cliente (PF crédito) Documentos Documento de identificación.   …" at bounding box center [593, 211] width 675 height 262
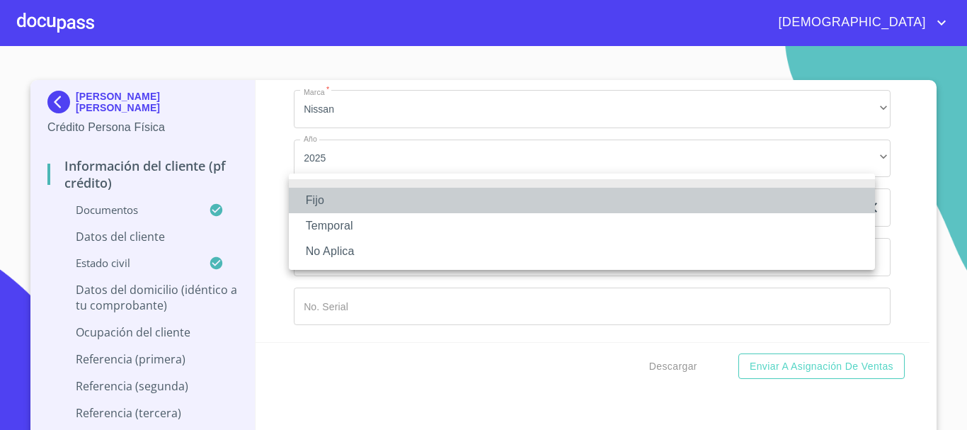
click at [319, 205] on li "Fijo" at bounding box center [582, 200] width 586 height 25
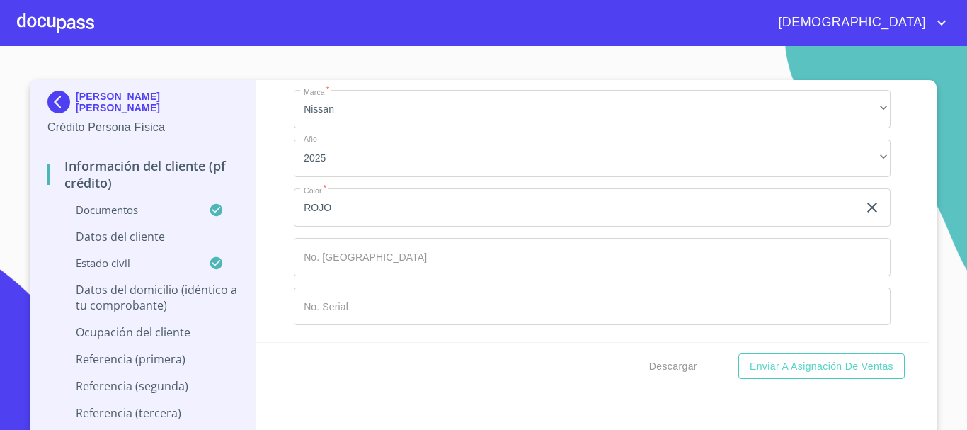
type input "60000"
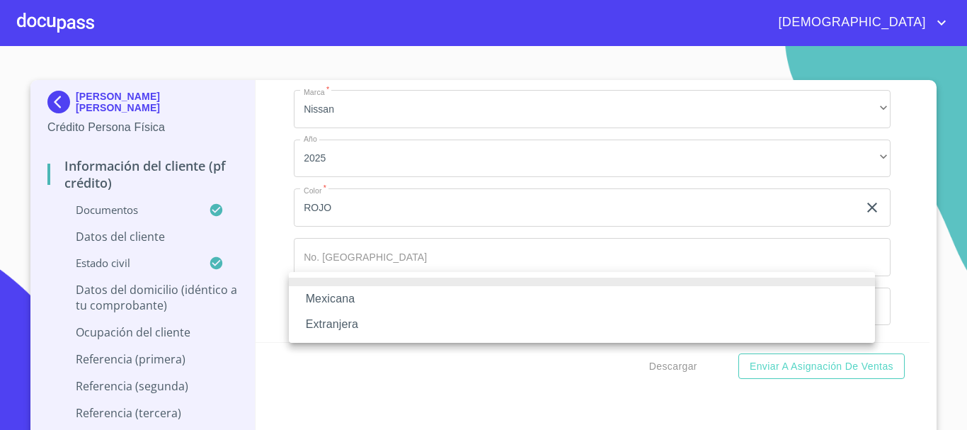
drag, startPoint x: 354, startPoint y: 291, endPoint x: 384, endPoint y: 290, distance: 30.5
click at [353, 293] on li "Mexicana" at bounding box center [582, 298] width 586 height 25
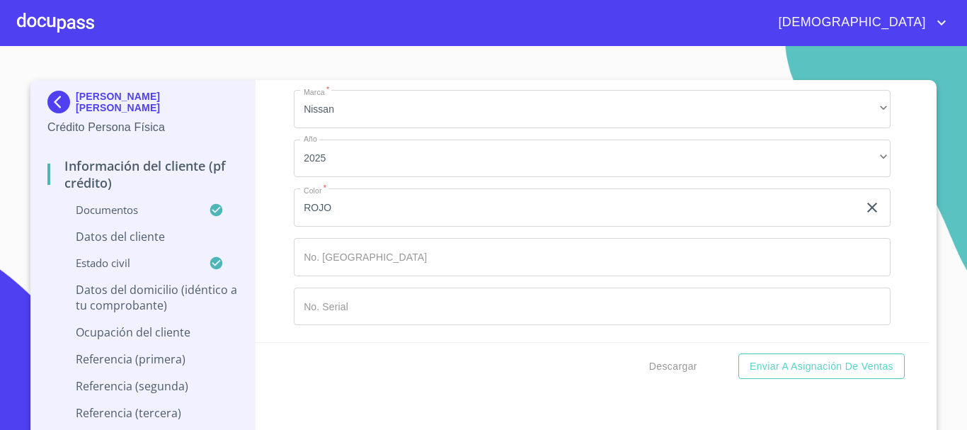
scroll to position [10068, 0]
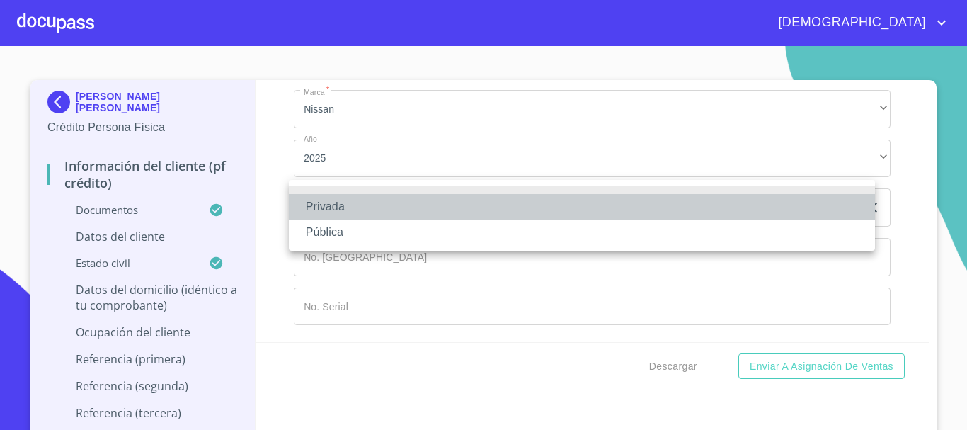
click at [340, 205] on li "Privada" at bounding box center [582, 206] width 586 height 25
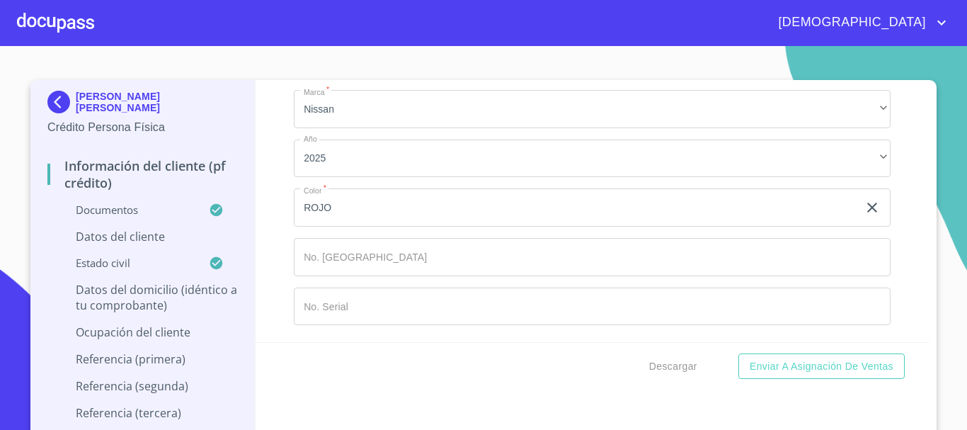
type input "E"
type input "EMPAQUES DE CARTON"
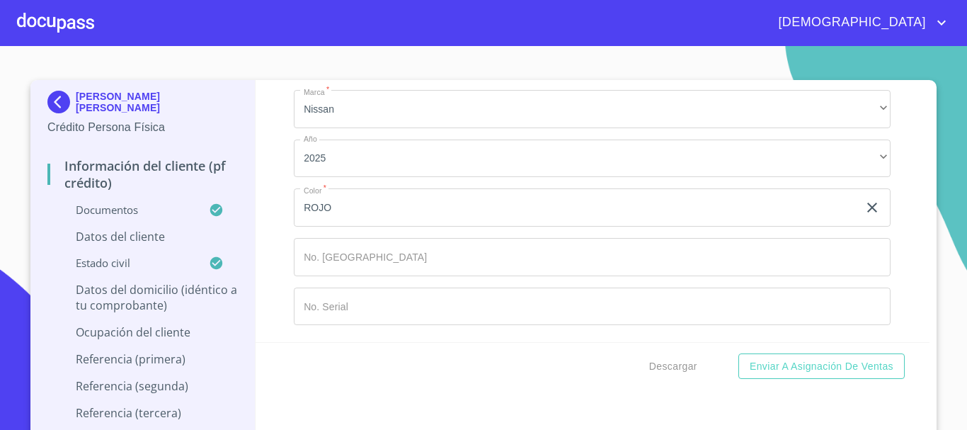
type input "[PHONE_NUMBER]"
type input "[PERSON_NAME]"
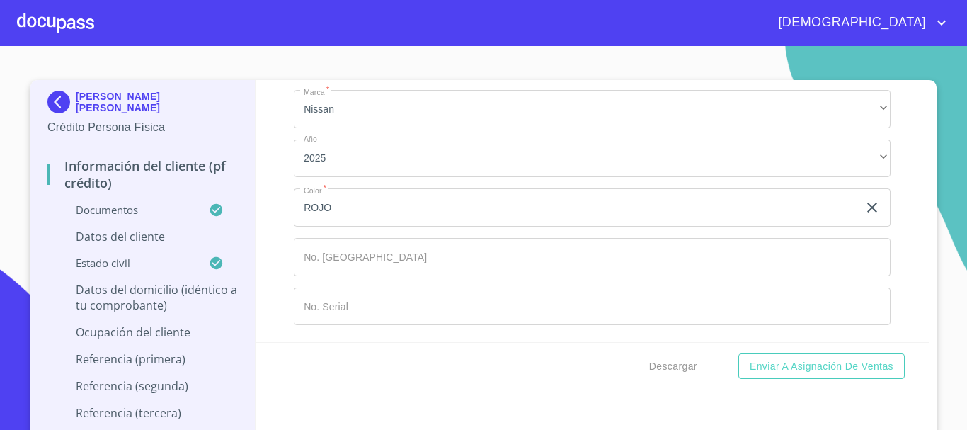
type input "1979"
type input "AGUA [PERSON_NAME] INDUSTRIAL"
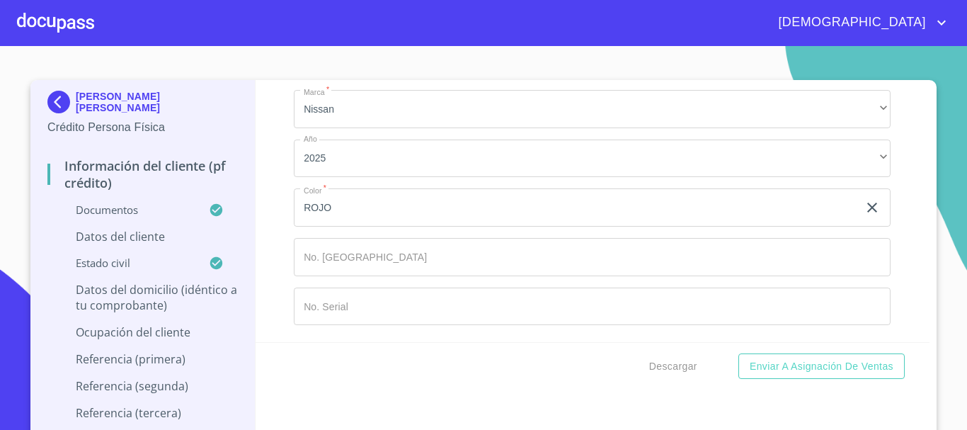
type input "ZAPOPAN"
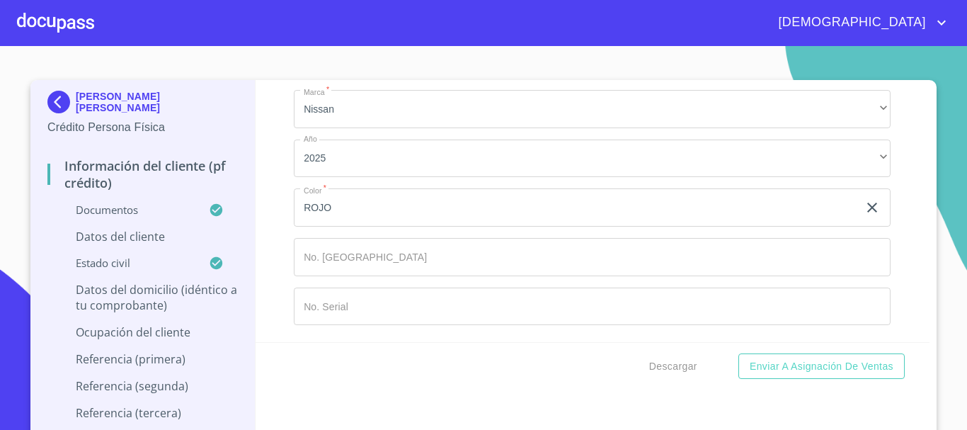
scroll to position [10422, 0]
type input "45265"
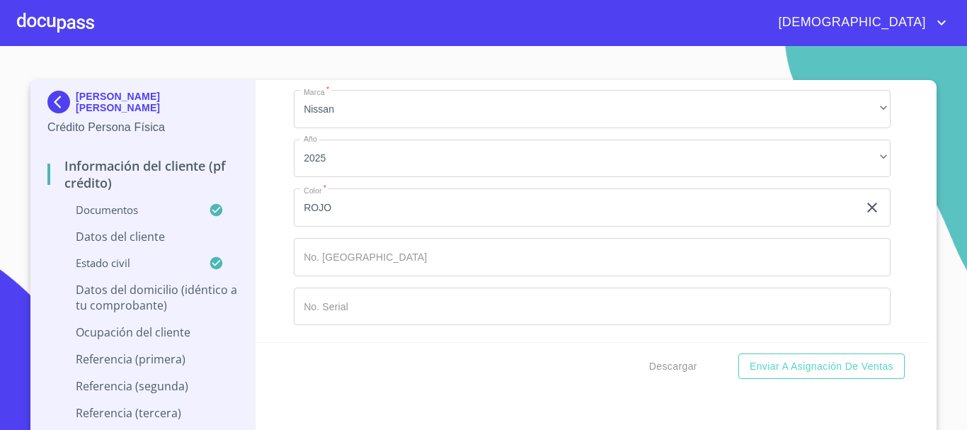
scroll to position [10563, 0]
type input "[PERSON_NAME]"
type input "DUEÑO"
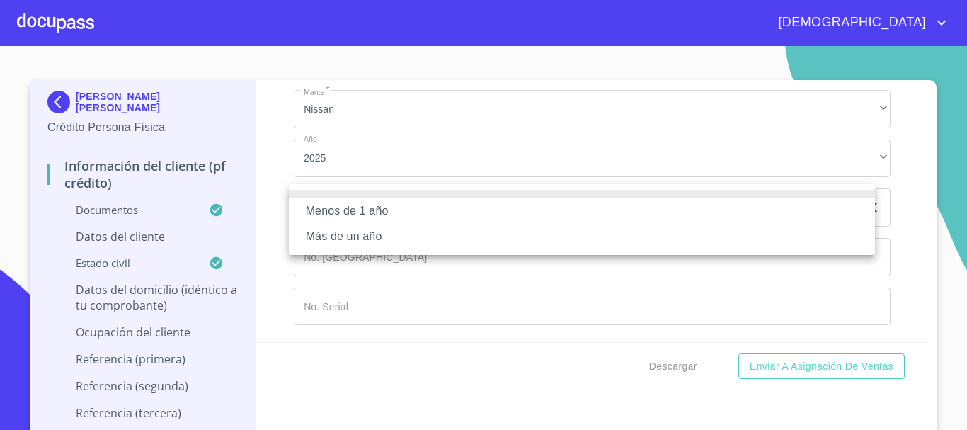
click at [387, 240] on li "Más de un año" at bounding box center [582, 236] width 586 height 25
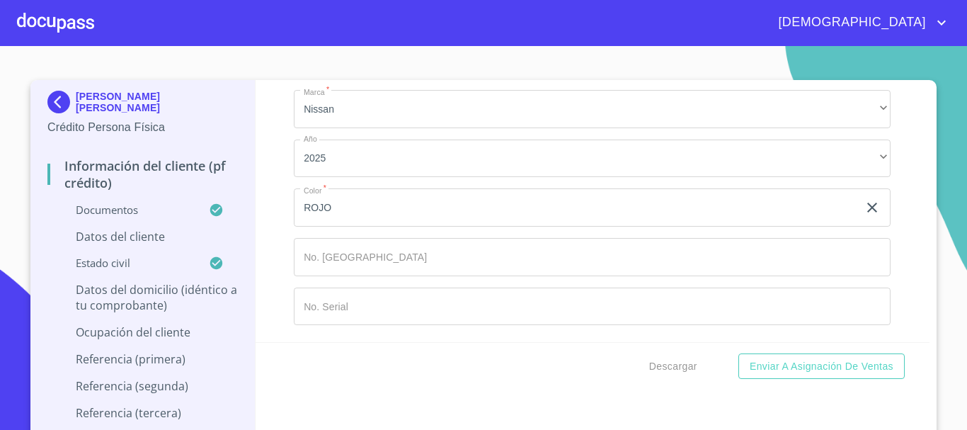
scroll to position [10846, 0]
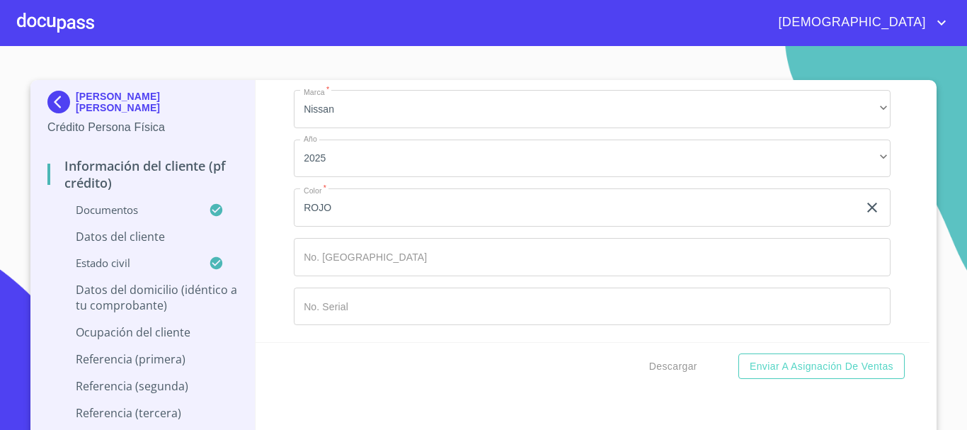
type input "[PERSON_NAME]"
type input "BRAVO"
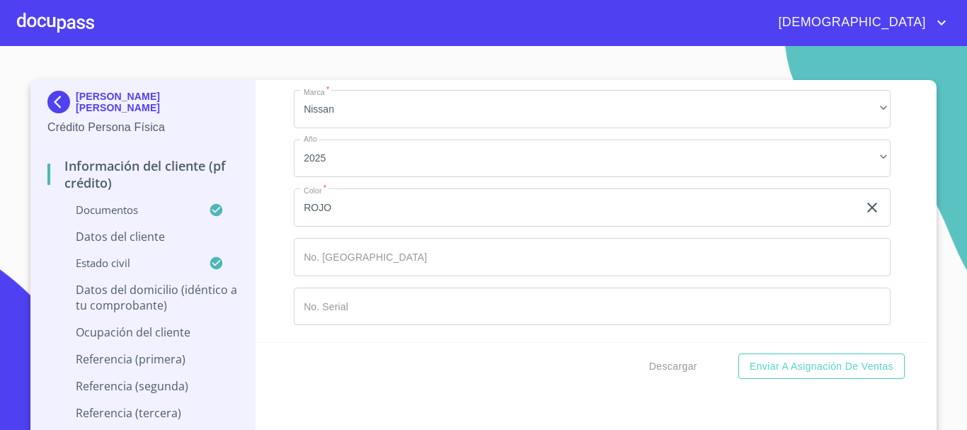
type input "X"
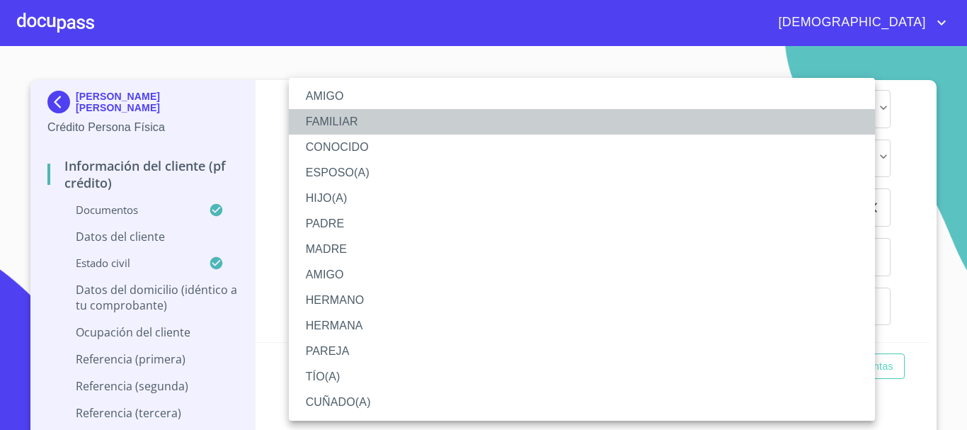
click at [370, 122] on li "FAMILIAR" at bounding box center [582, 121] width 586 height 25
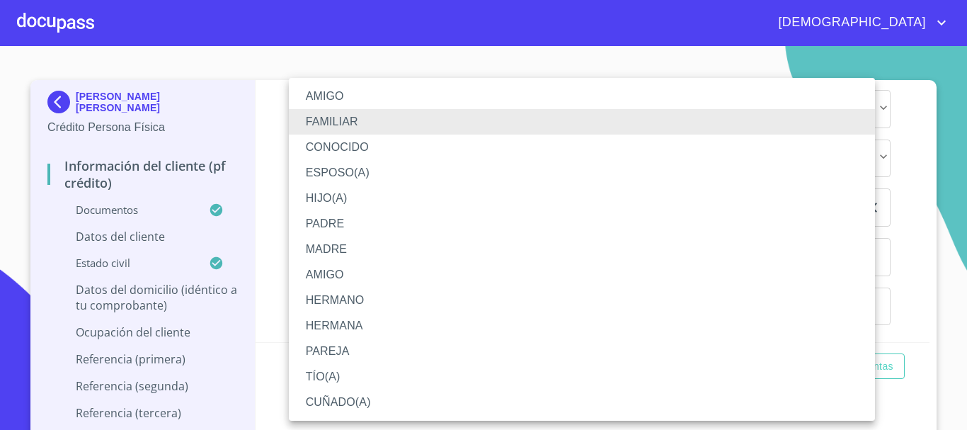
click at [365, 102] on li "AMIGO" at bounding box center [582, 96] width 586 height 25
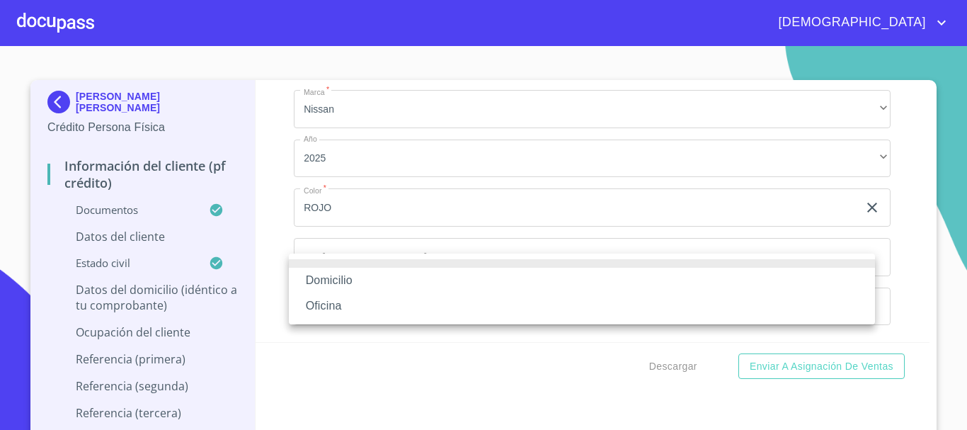
click at [360, 280] on li "Domicilio" at bounding box center [582, 280] width 586 height 25
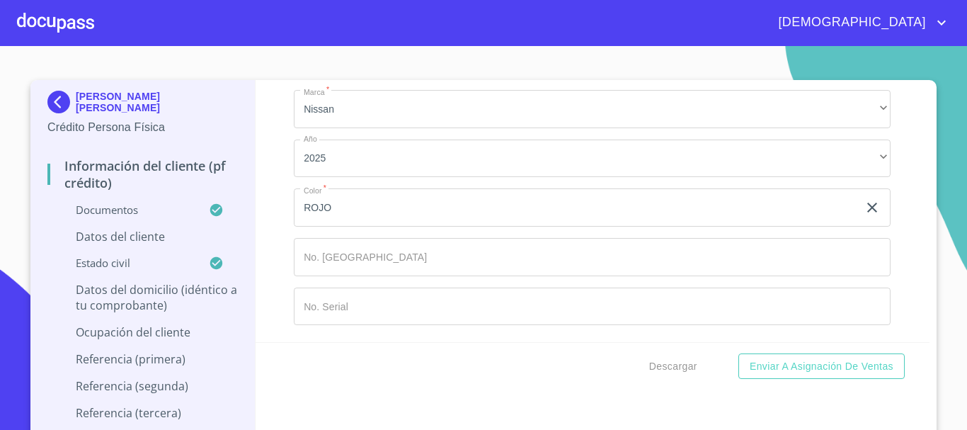
type input "[PHONE_NUMBER]"
type input "[PERSON_NAME]"
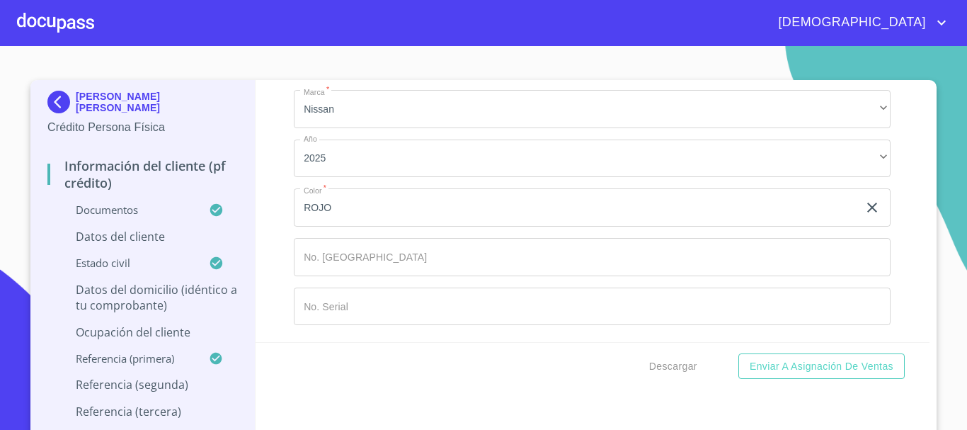
type input "DIAZ"
type input "[PERSON_NAME]"
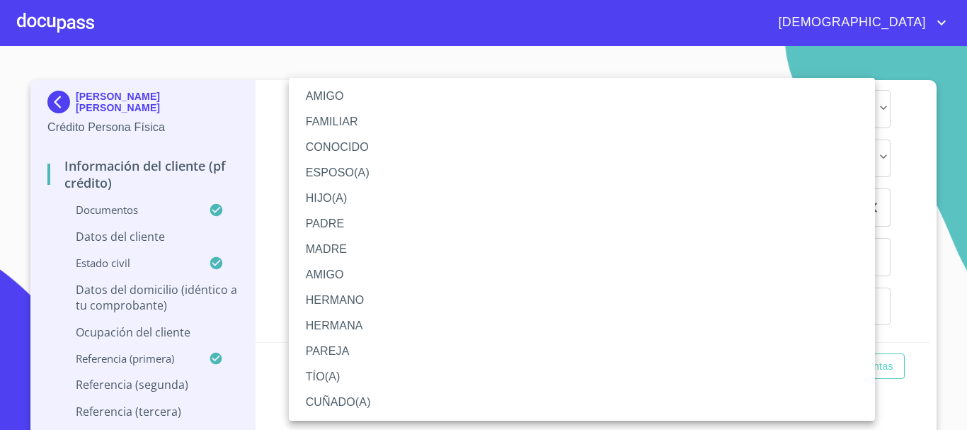
click at [357, 97] on li "AMIGO" at bounding box center [582, 96] width 586 height 25
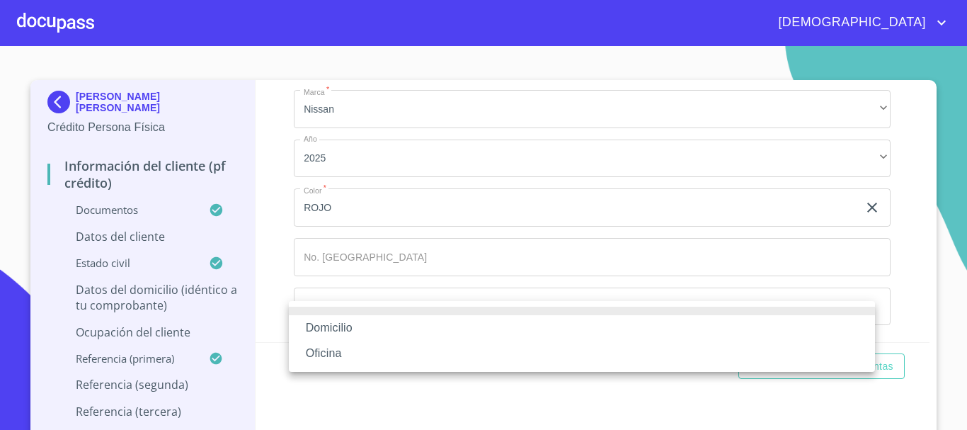
click at [355, 325] on li "Domicilio" at bounding box center [582, 327] width 586 height 25
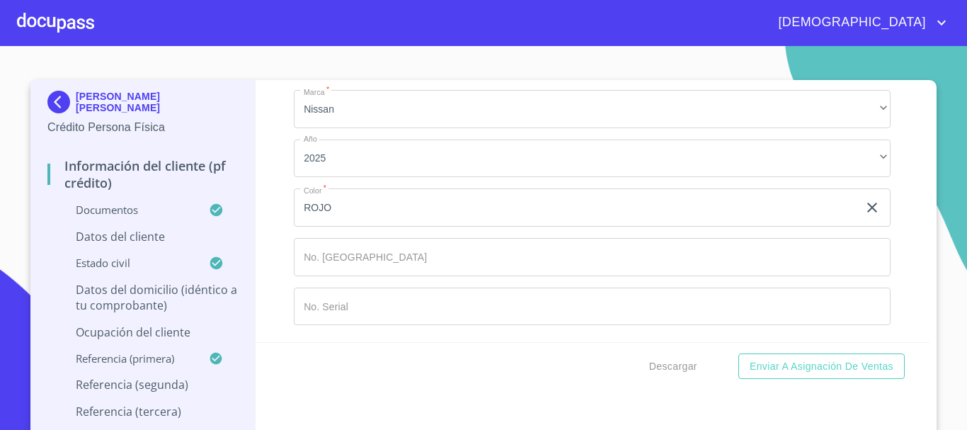
scroll to position [11483, 0]
type input "[PHONE_NUMBER]"
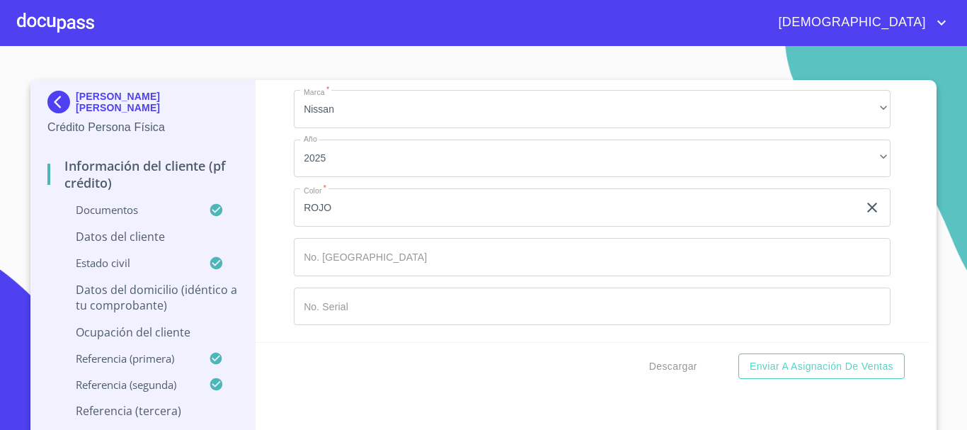
type input "[PERSON_NAME]"
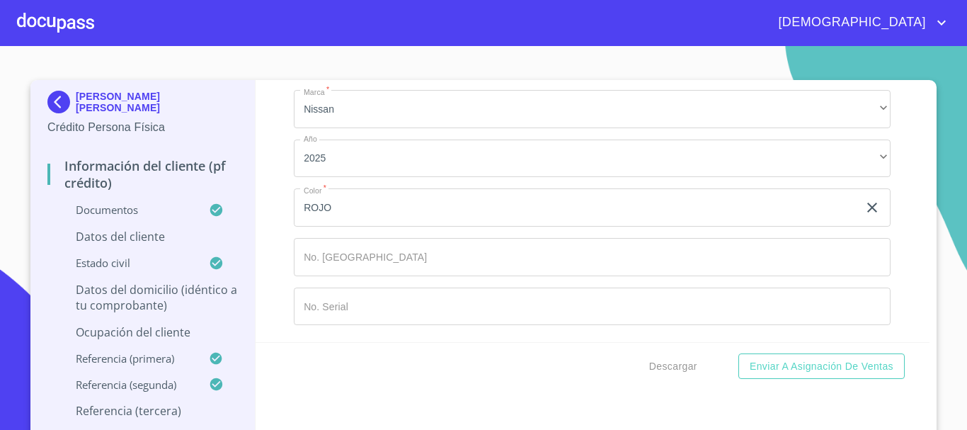
type input "[PERSON_NAME]"
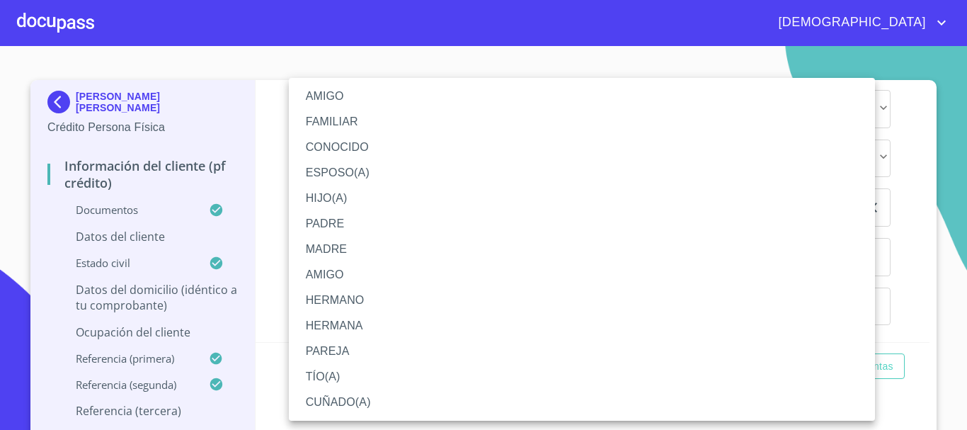
click at [366, 148] on li "CONOCIDO" at bounding box center [582, 146] width 586 height 25
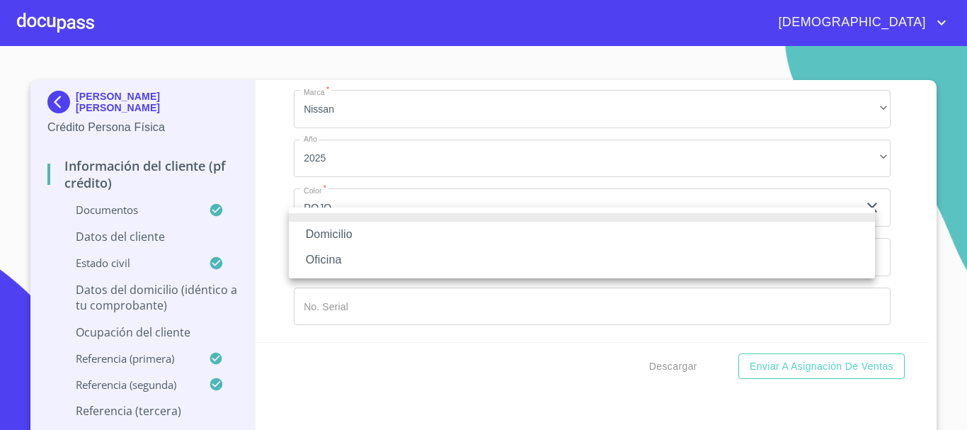
click at [341, 231] on li "Domicilio" at bounding box center [582, 234] width 586 height 25
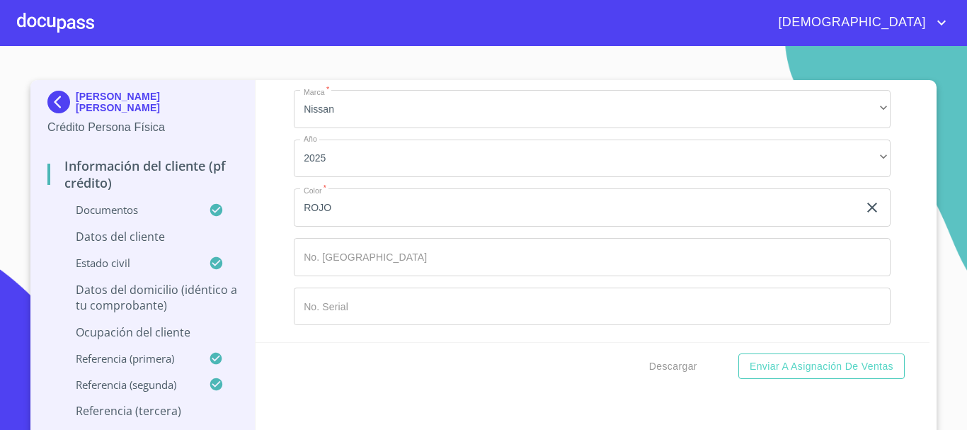
click at [363, 22] on input "Documento de identificación.   *" at bounding box center [609, 3] width 563 height 38
type input "[PHONE_NUMBER]"
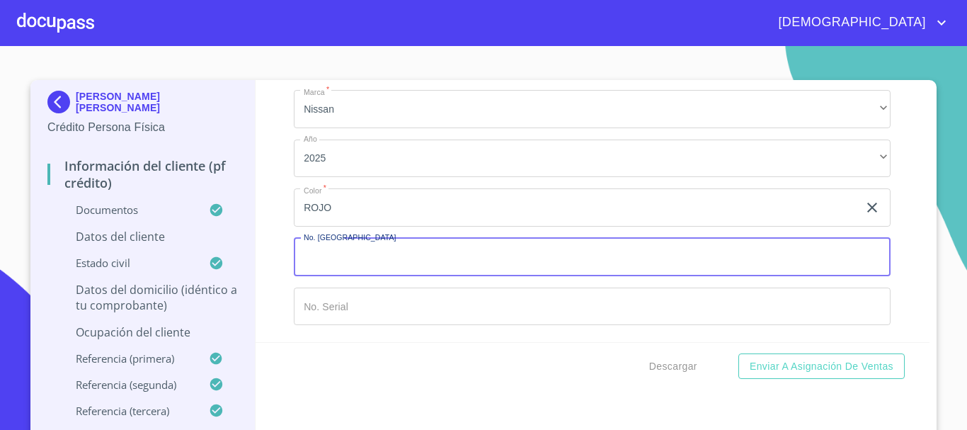
click at [476, 252] on input "Documento de identificación.   *" at bounding box center [592, 257] width 597 height 38
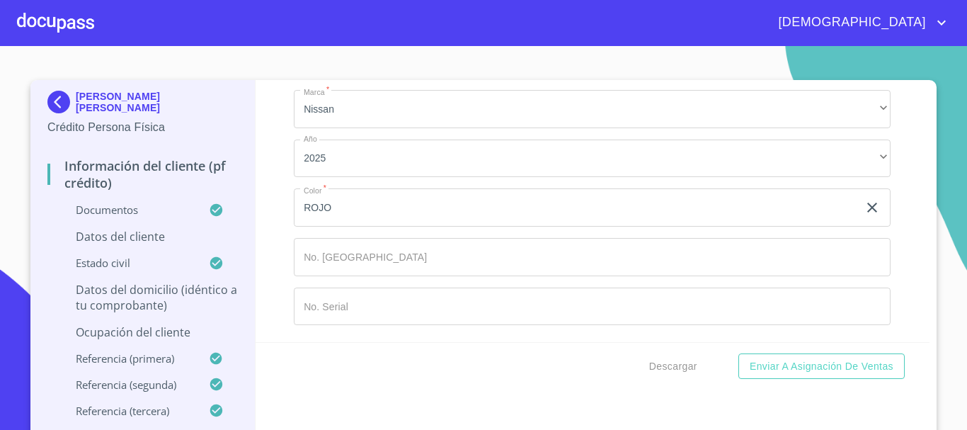
type input "LOMA PURUANDIRO"
type input "471"
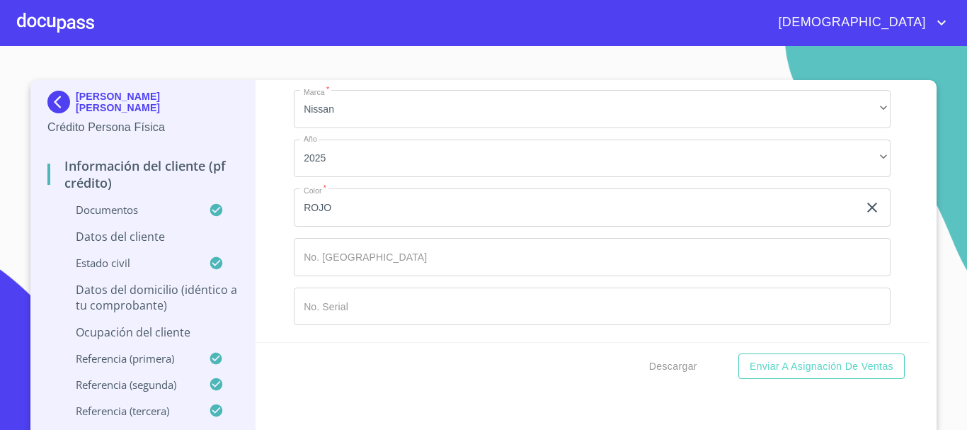
scroll to position [9273, 0]
type input "CTO LOMA SUR L INDAPARAPE"
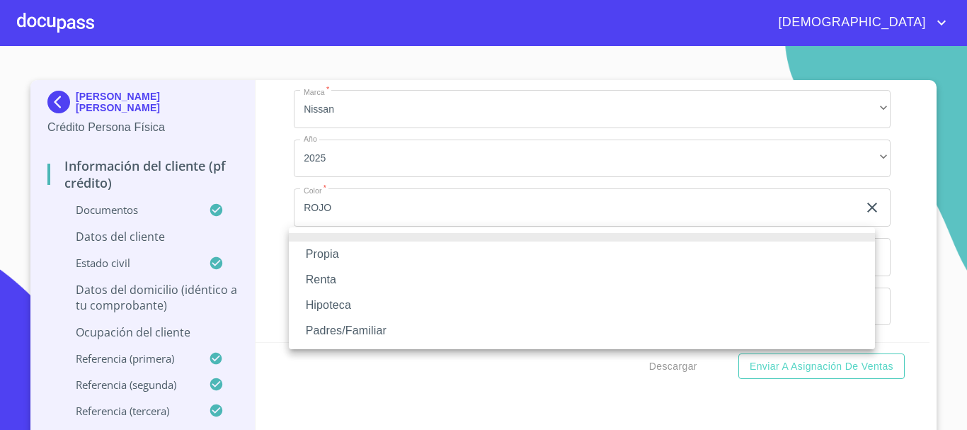
click at [325, 250] on li "Propia" at bounding box center [582, 253] width 586 height 25
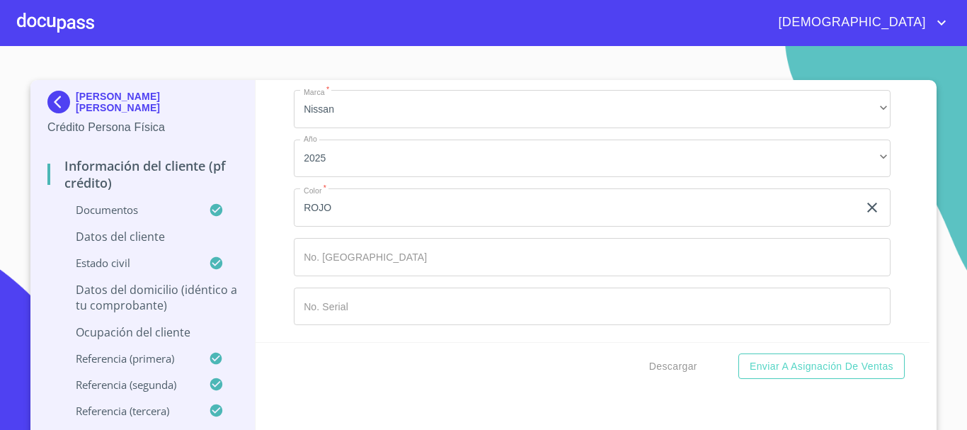
scroll to position [9415, 0]
type input "$3,000,000"
type input "LOMA DORADA"
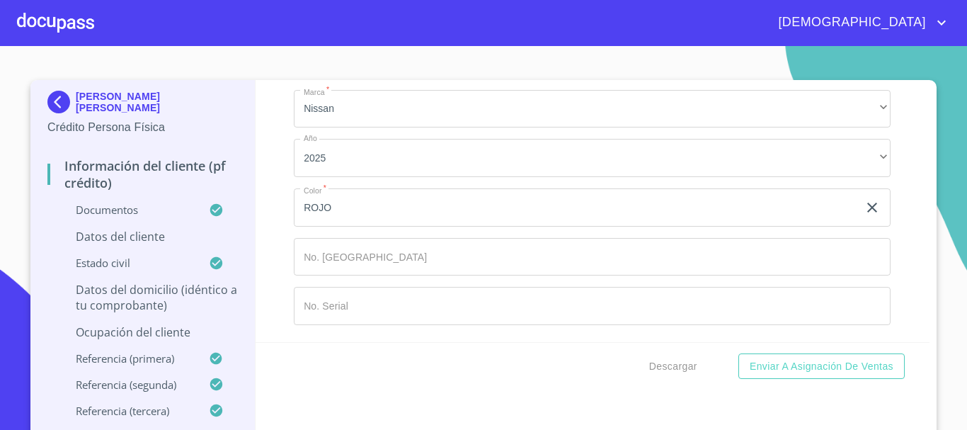
drag, startPoint x: 374, startPoint y: 263, endPoint x: 374, endPoint y: 270, distance: 7.1
type input "[GEOGRAPHIC_DATA]"
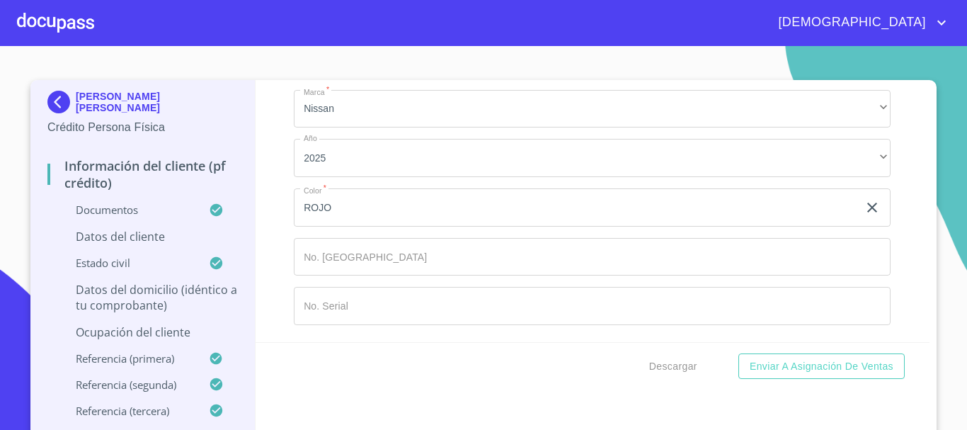
type input "LOMA DORADA"
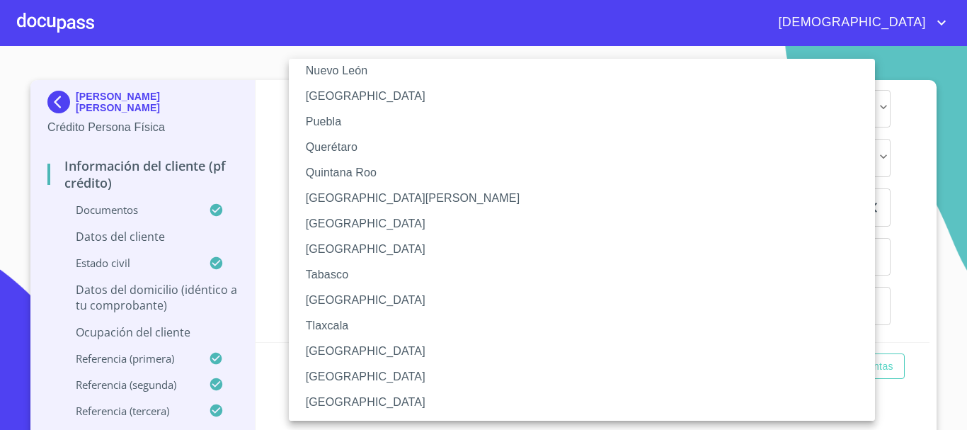
scroll to position [203, 0]
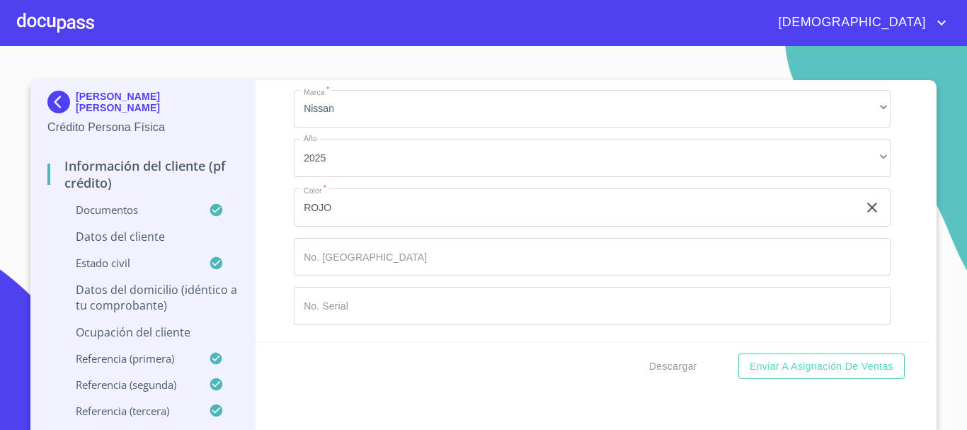
type input "45402"
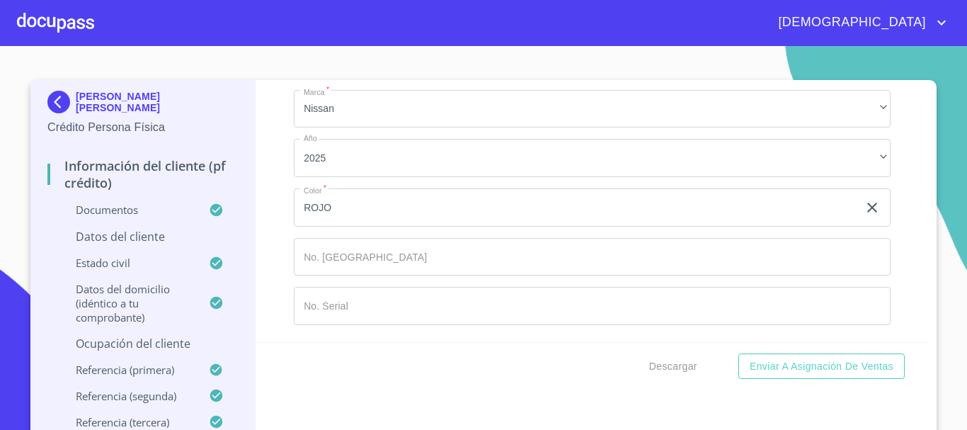
drag, startPoint x: 437, startPoint y: 151, endPoint x: 360, endPoint y: 154, distance: 76.5
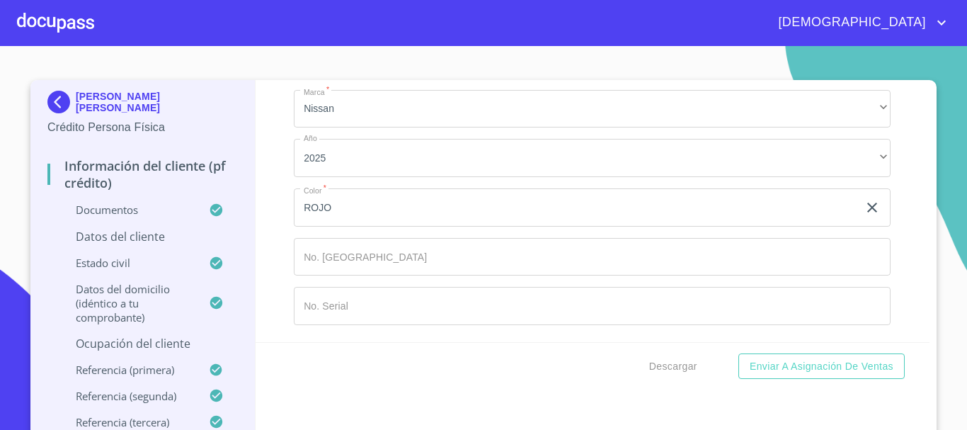
scroll to position [10689, 0]
paste input "[PHONE_NUMBER]"
type input "[PHONE_NUMBER]"
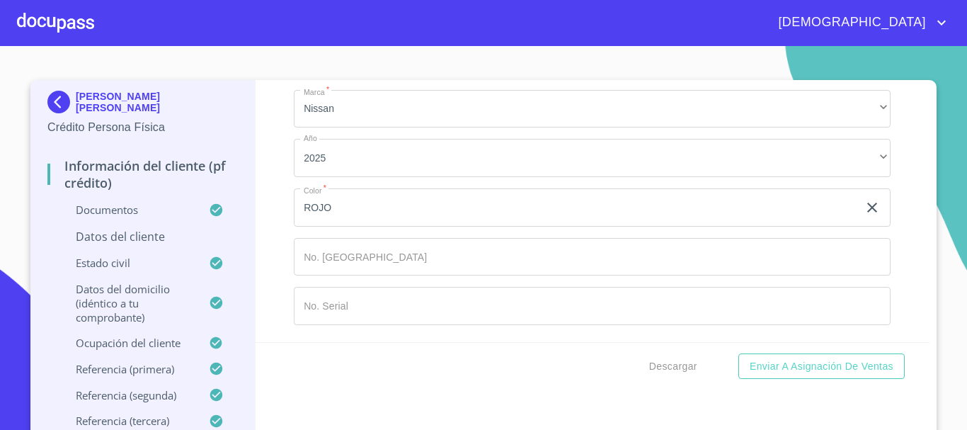
scroll to position [8282, 0]
type input "MEGJ831024HJCNRS01"
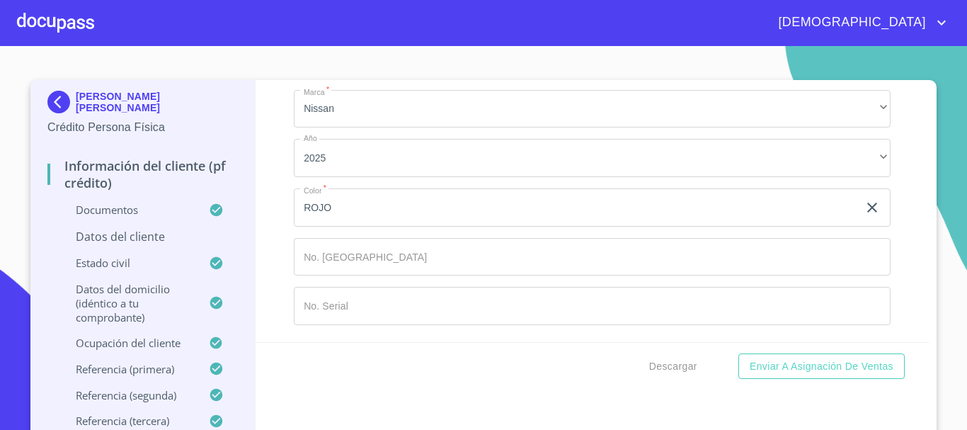
type input "MEGJ831024HZ6"
type input "2"
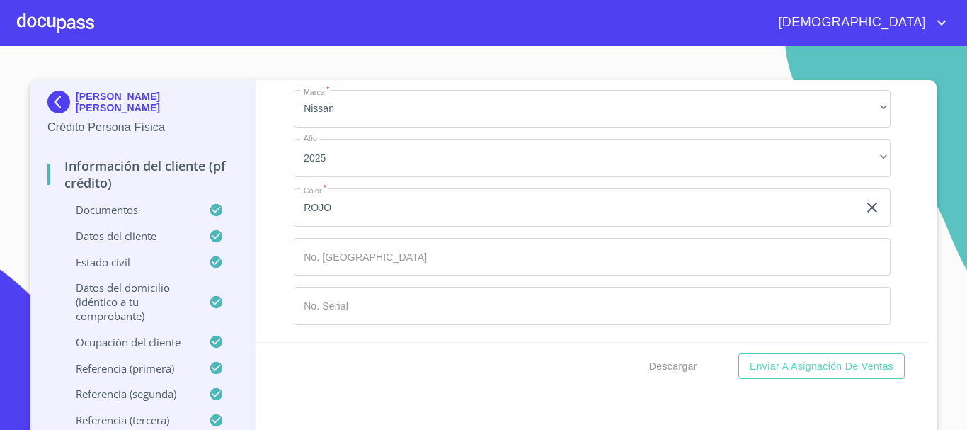
type input "2500789274"
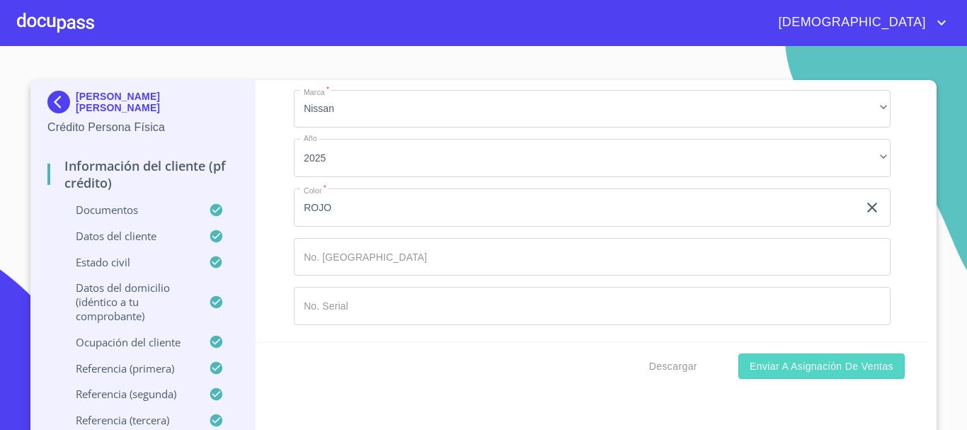
click at [815, 367] on span "Enviar a Asignación de Ventas" at bounding box center [822, 366] width 144 height 18
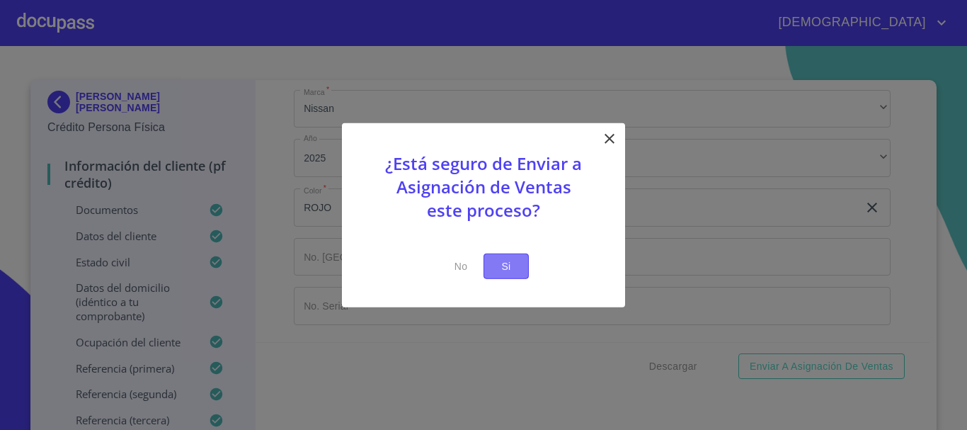
click at [510, 261] on span "Si" at bounding box center [506, 266] width 23 height 18
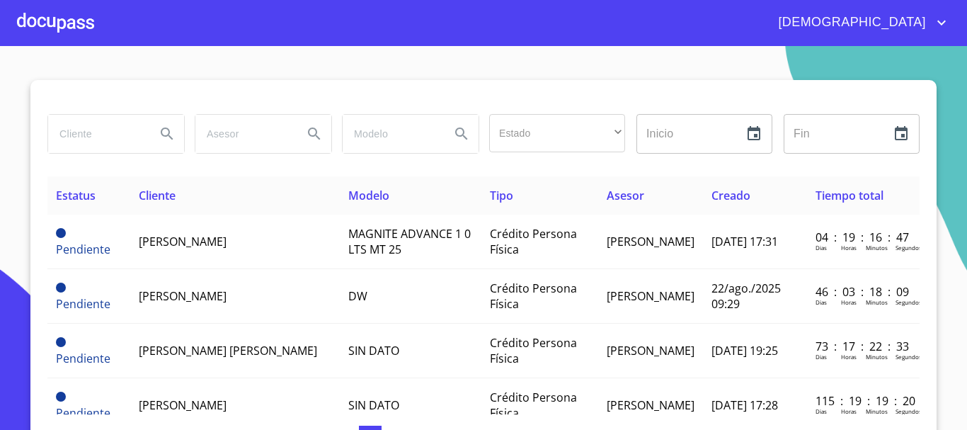
drag, startPoint x: 105, startPoint y: 156, endPoint x: 98, endPoint y: 138, distance: 19.1
click at [103, 149] on div at bounding box center [115, 133] width 147 height 51
click at [98, 140] on input "search" at bounding box center [96, 134] width 96 height 38
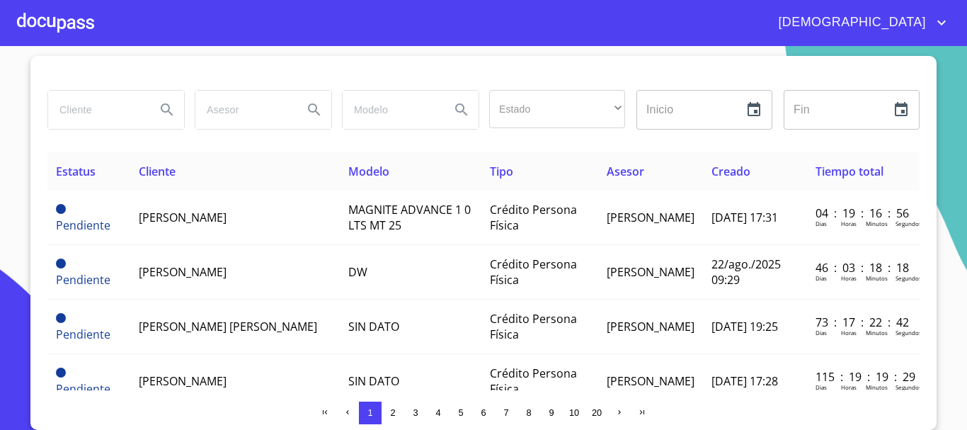
click at [124, 117] on input "search" at bounding box center [96, 110] width 96 height 38
type input "[PERSON_NAME] [PERSON_NAME]"
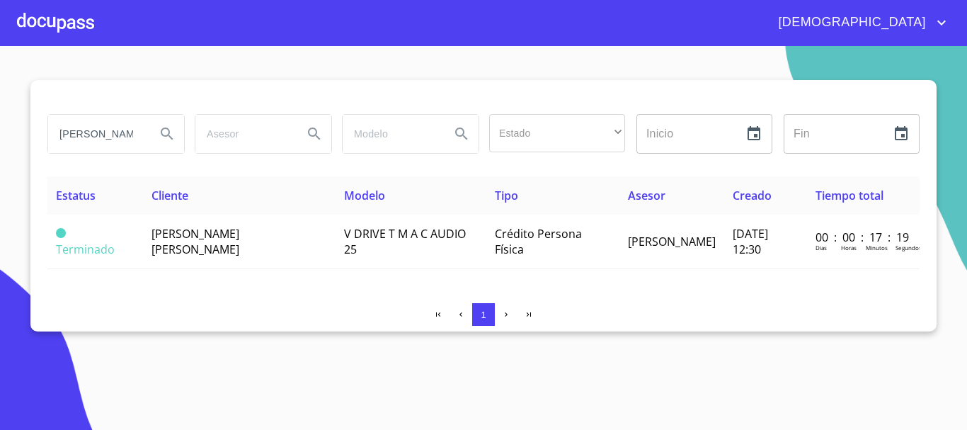
scroll to position [0, 0]
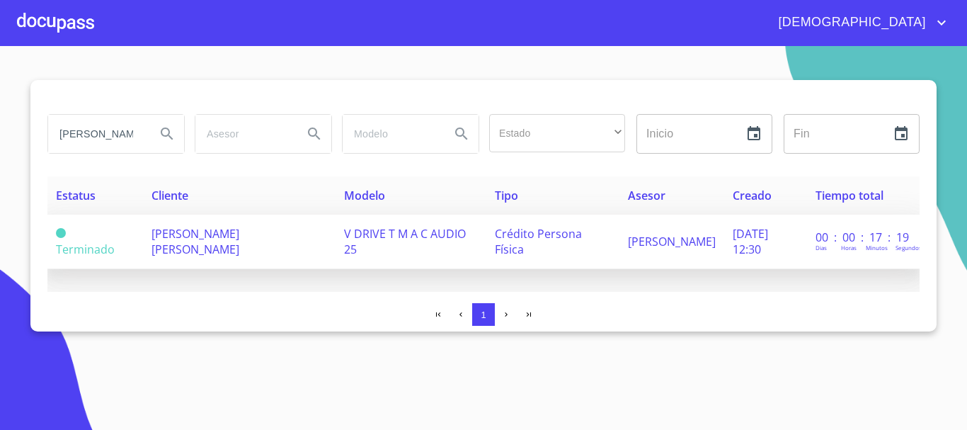
click at [273, 244] on td "[PERSON_NAME] [PERSON_NAME]" at bounding box center [239, 241] width 193 height 55
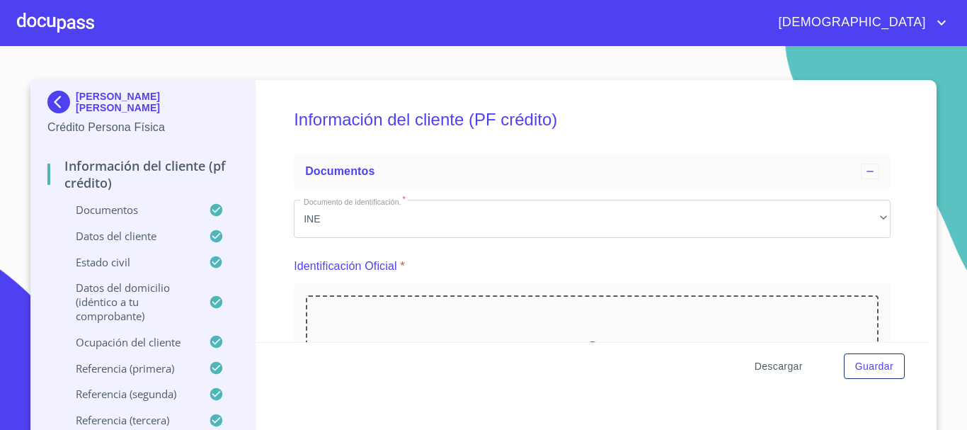
click at [769, 365] on span "Descargar" at bounding box center [779, 366] width 48 height 18
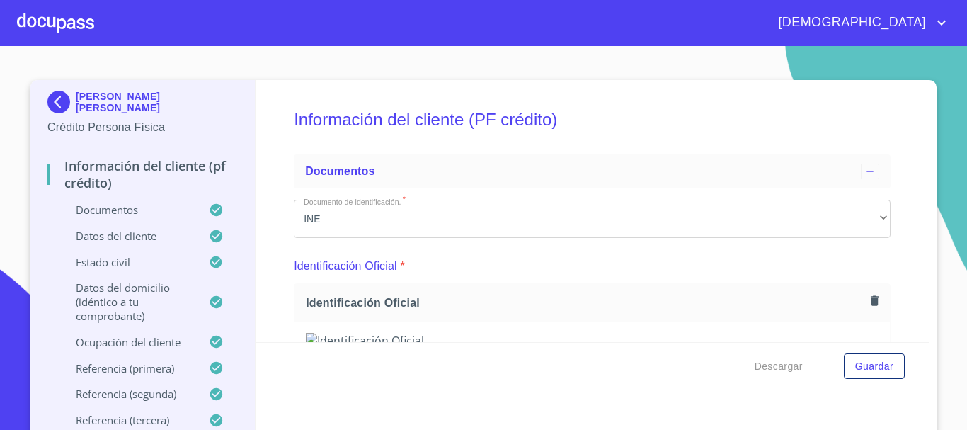
click at [61, 22] on div at bounding box center [55, 22] width 77 height 45
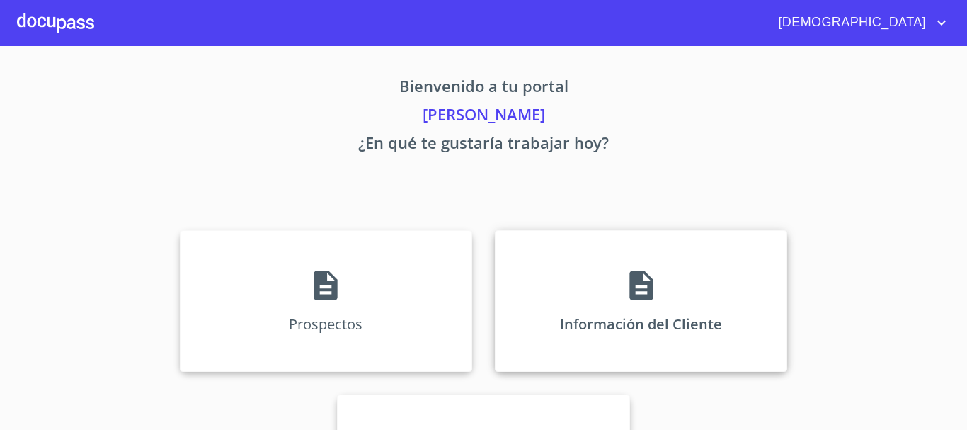
click at [624, 299] on icon at bounding box center [641, 285] width 35 height 35
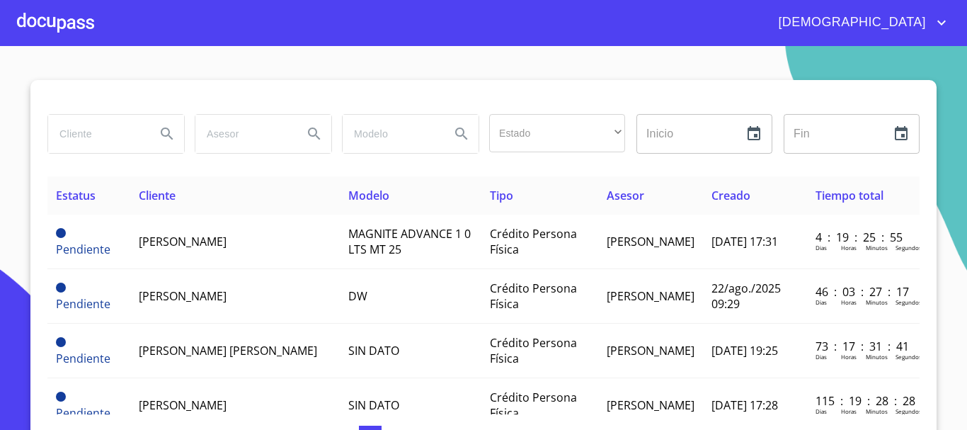
click at [86, 132] on input "search" at bounding box center [96, 134] width 96 height 38
type input "[PERSON_NAME] [PERSON_NAME]"
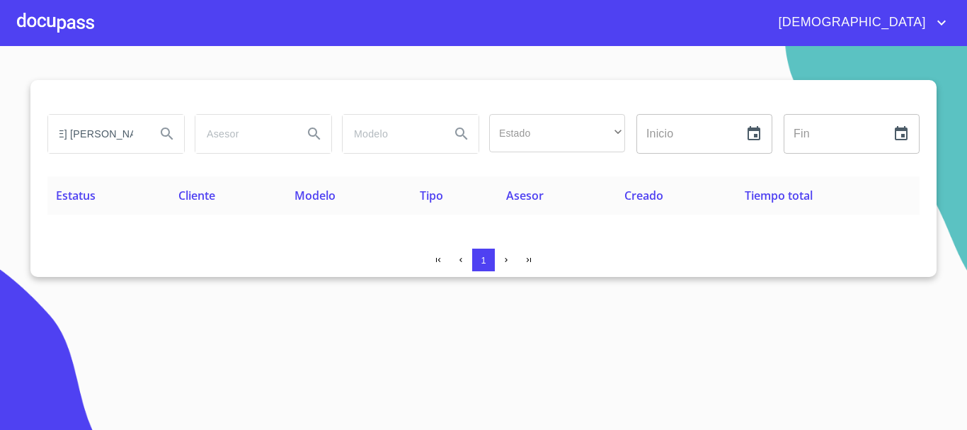
scroll to position [0, 0]
drag, startPoint x: 142, startPoint y: 140, endPoint x: 0, endPoint y: 137, distance: 141.6
click at [0, 137] on section "[PERSON_NAME] [PERSON_NAME] Estado ​ ​ Inicio ​ Fin ​ Estatus Cliente Modelo Ti…" at bounding box center [483, 238] width 967 height 384
type input "A"
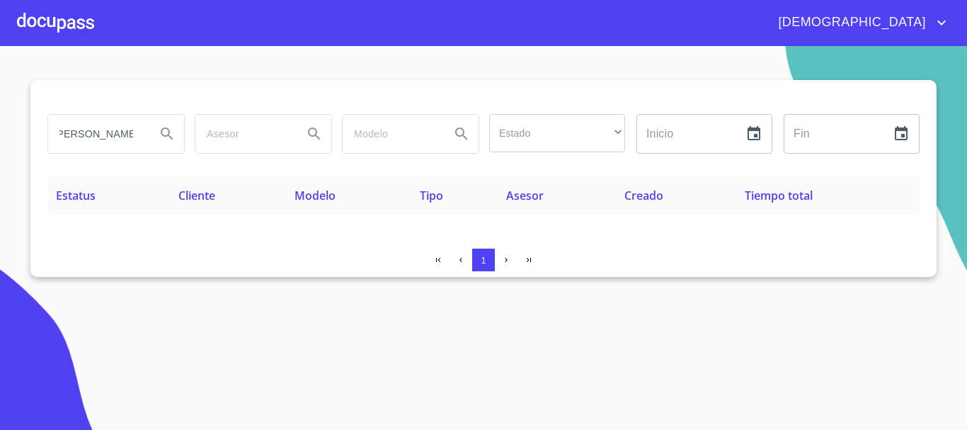
type input "[PERSON_NAME] [PERSON_NAME]"
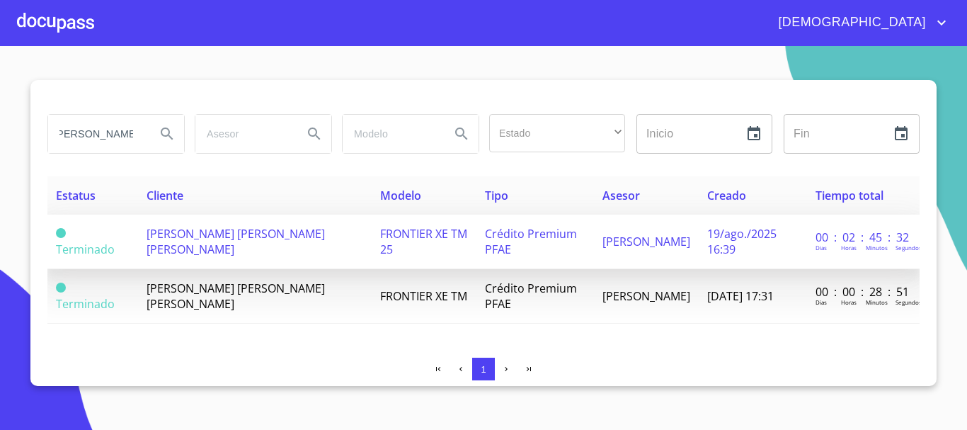
scroll to position [0, 0]
click at [214, 226] on span "[PERSON_NAME] [PERSON_NAME] [PERSON_NAME]" at bounding box center [236, 241] width 178 height 31
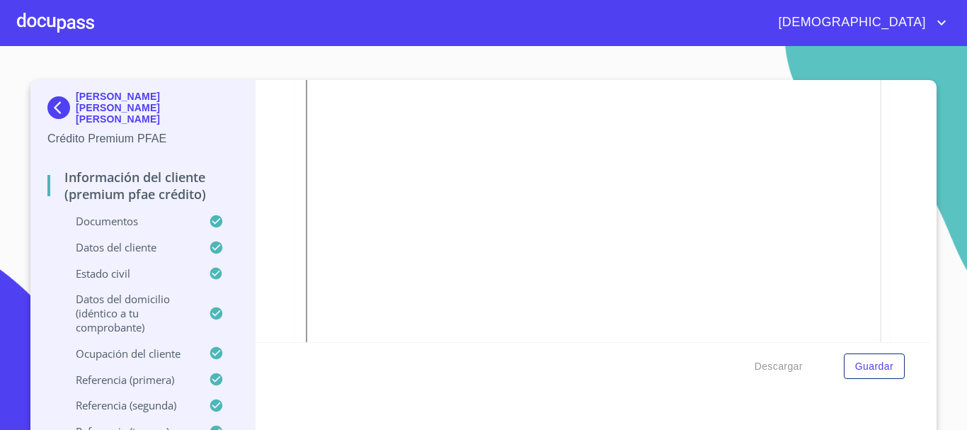
scroll to position [354, 0]
click at [58, 17] on div at bounding box center [55, 22] width 77 height 45
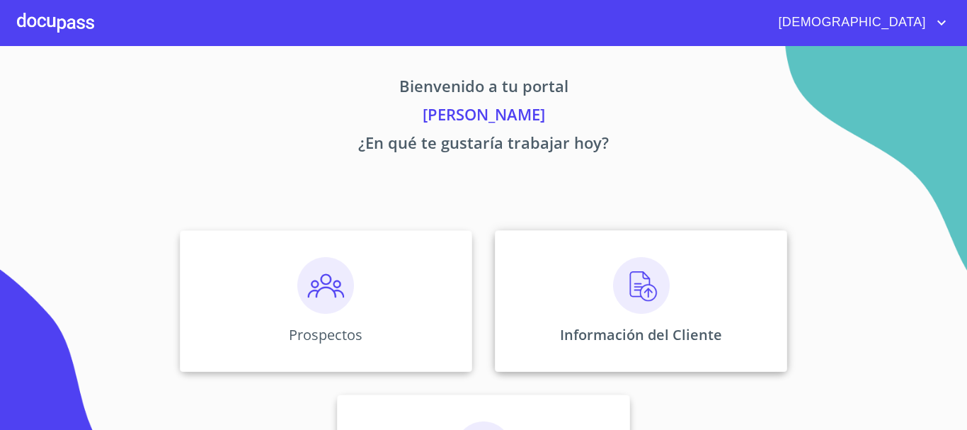
click at [656, 297] on img at bounding box center [641, 285] width 57 height 57
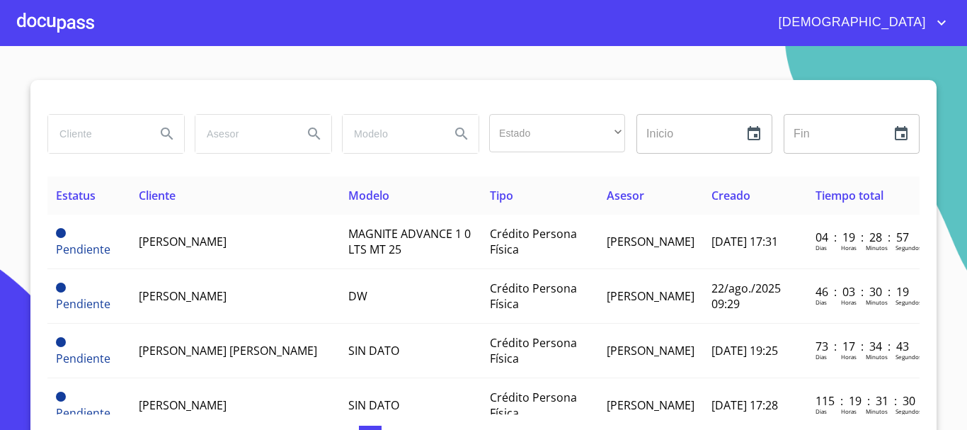
click at [99, 132] on input "search" at bounding box center [96, 134] width 96 height 38
type input "[PERSON_NAME]"
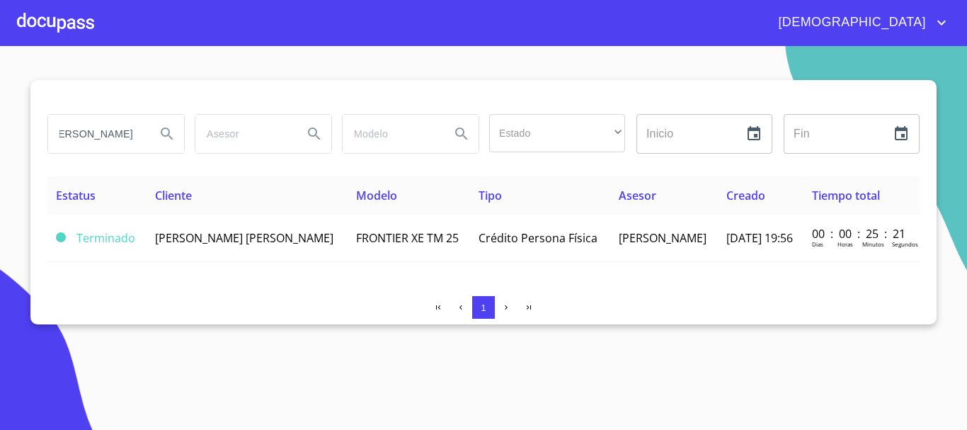
scroll to position [0, 0]
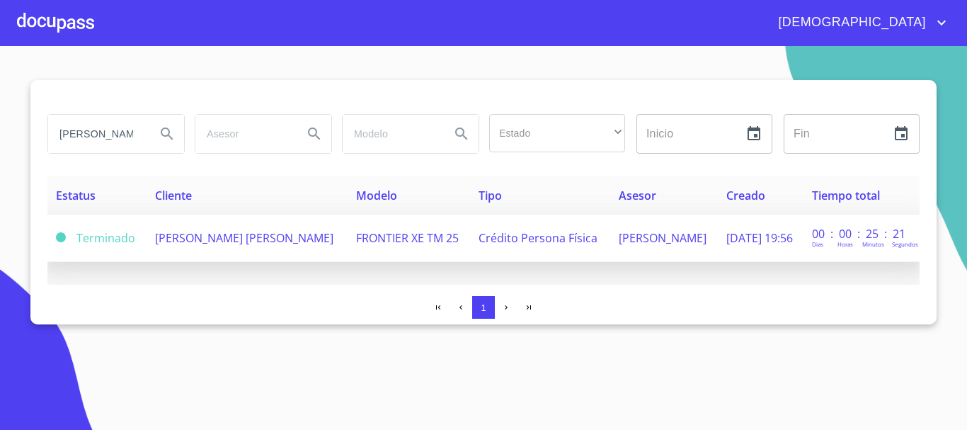
click at [247, 229] on td "[PERSON_NAME] [PERSON_NAME]" at bounding box center [247, 237] width 201 height 47
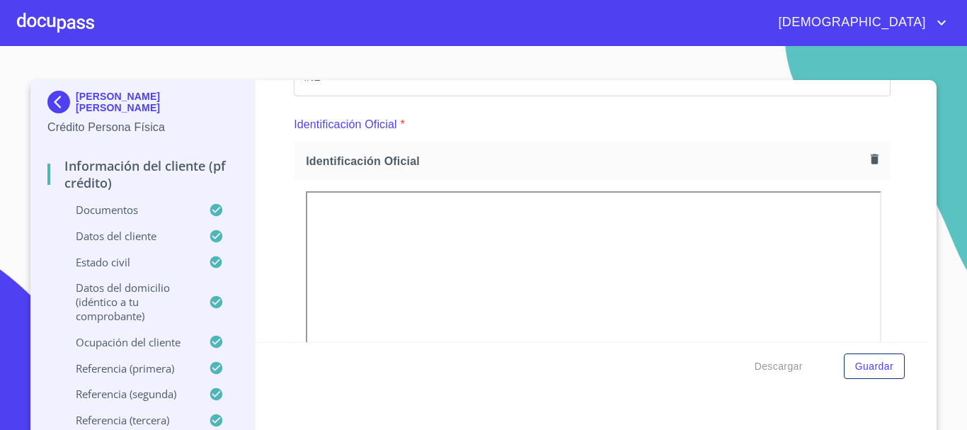
scroll to position [283, 0]
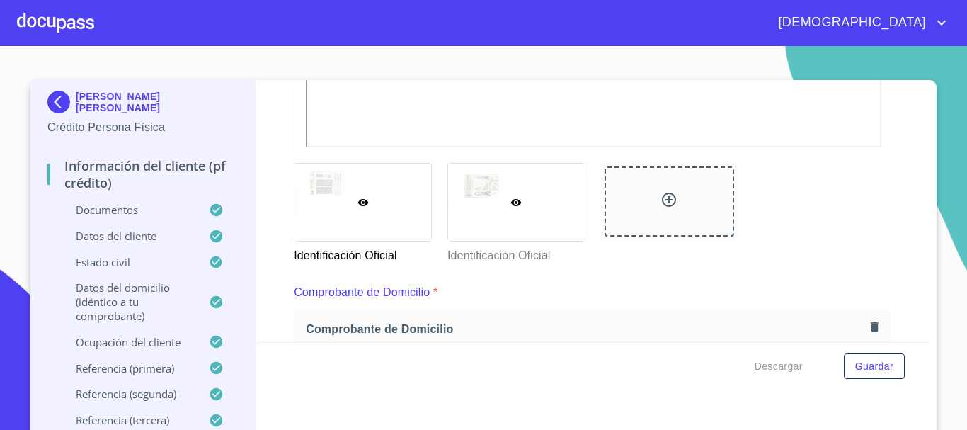
click at [539, 223] on div at bounding box center [516, 202] width 137 height 77
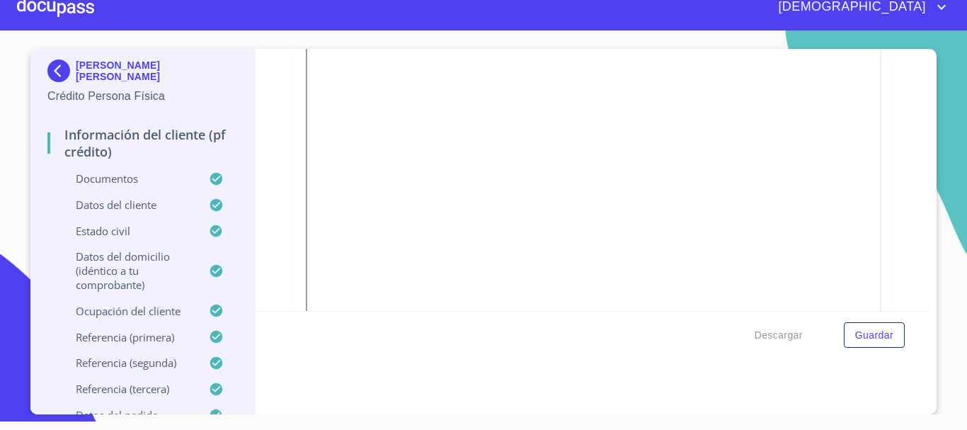
scroll to position [382, 0]
click at [59, 6] on div at bounding box center [55, 6] width 77 height 45
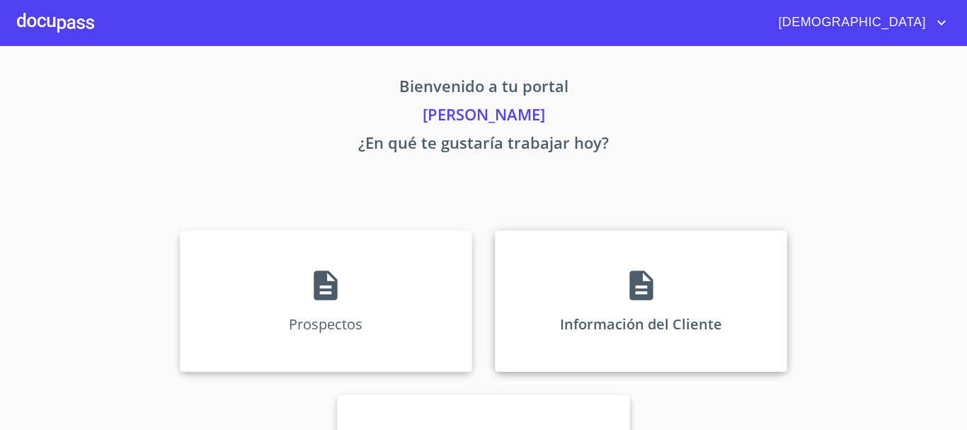
click at [583, 297] on div "Información del Cliente" at bounding box center [641, 301] width 292 height 142
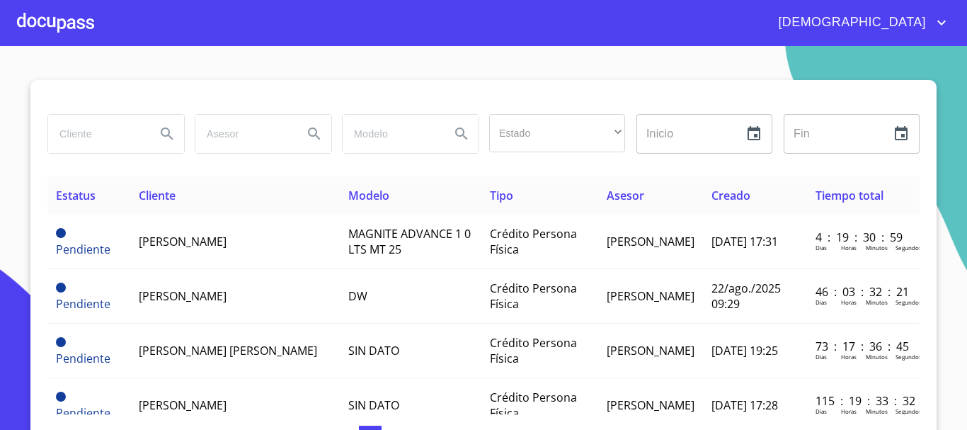
click at [88, 137] on input "search" at bounding box center [96, 134] width 96 height 38
type input "[PERSON_NAME]"
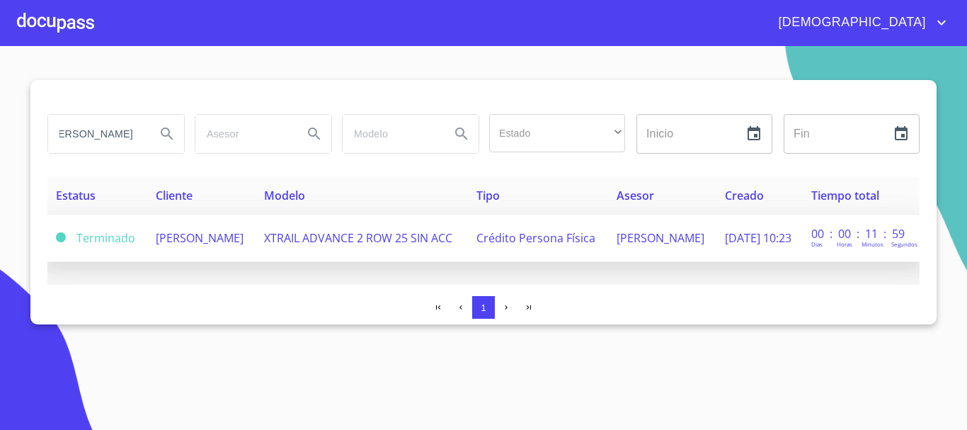
click at [204, 234] on span "[PERSON_NAME]" at bounding box center [200, 238] width 88 height 16
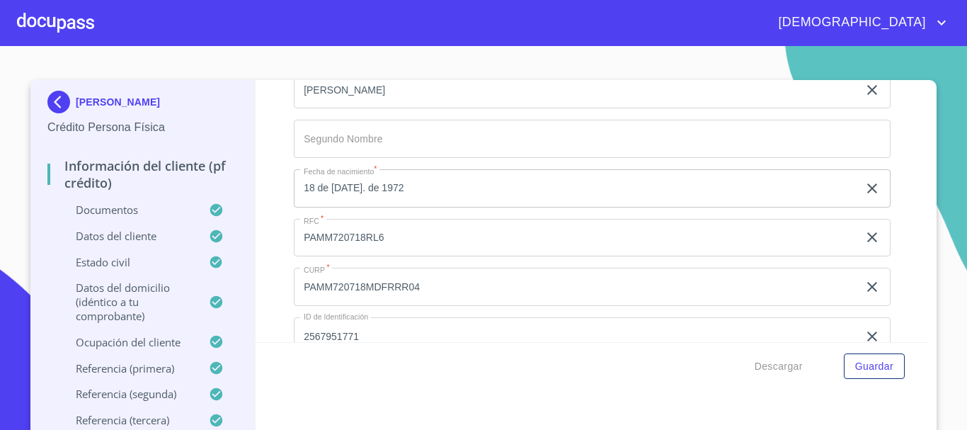
scroll to position [5026, 0]
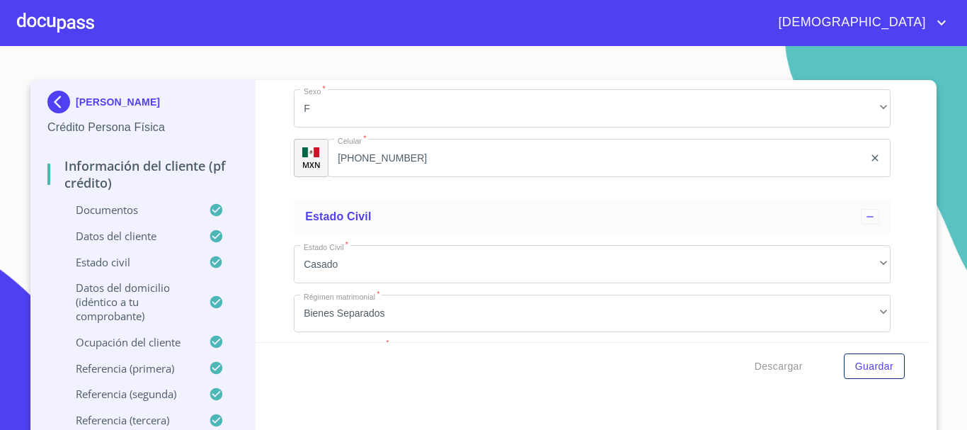
click at [396, 171] on input "[PHONE_NUMBER]" at bounding box center [596, 158] width 536 height 38
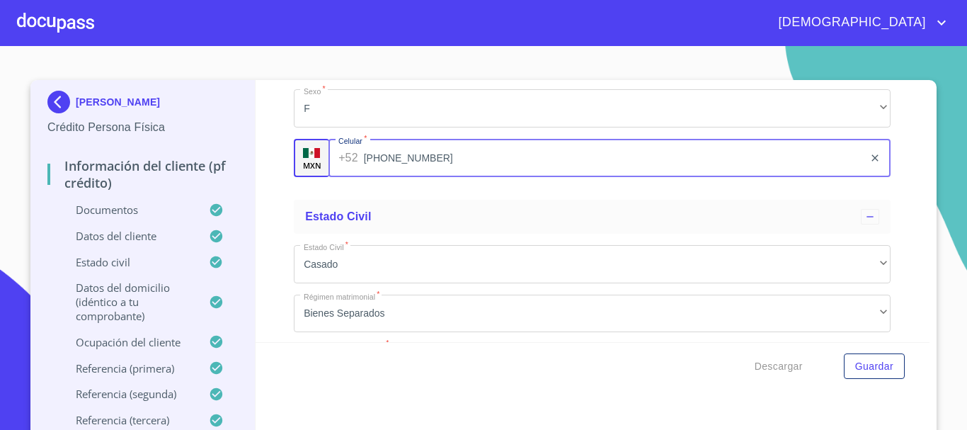
click at [396, 171] on input "[PHONE_NUMBER]" at bounding box center [614, 158] width 500 height 38
click at [423, 172] on input "[PHONE_NUMBER]" at bounding box center [614, 158] width 500 height 38
click at [408, 173] on input "[PHONE_NUMBER]" at bounding box center [614, 158] width 500 height 38
drag, startPoint x: 437, startPoint y: 173, endPoint x: 347, endPoint y: 181, distance: 90.9
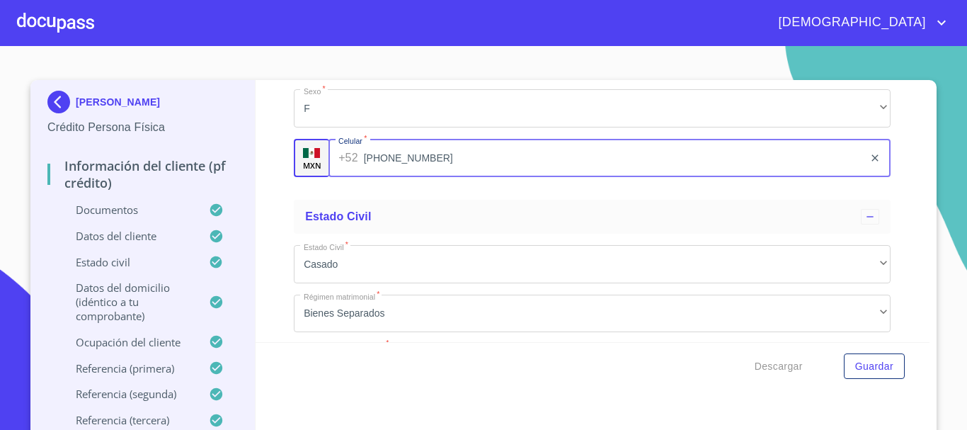
click at [347, 177] on div "[PHONE_NUMBER] ​" at bounding box center [609, 158] width 562 height 38
click at [37, 22] on div at bounding box center [55, 22] width 77 height 45
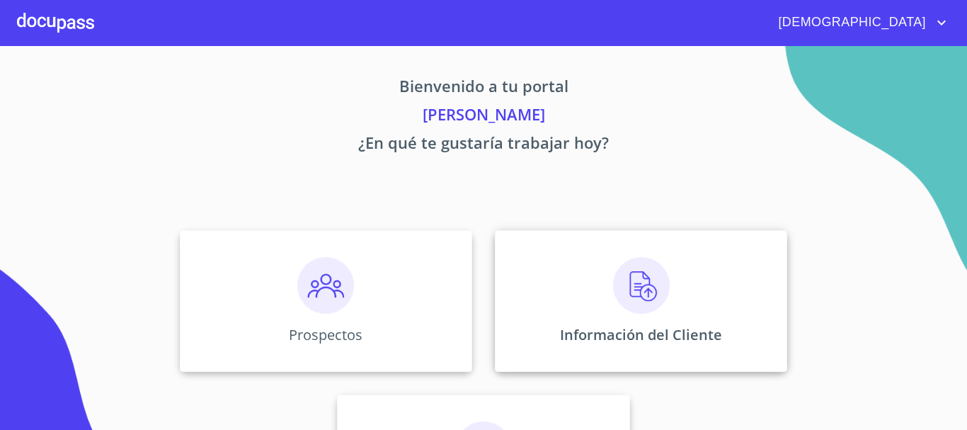
click at [613, 292] on img at bounding box center [641, 285] width 57 height 57
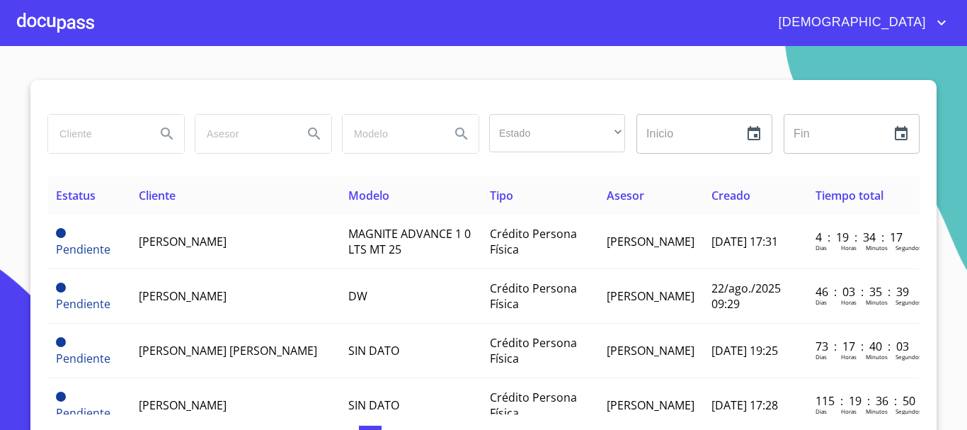
drag, startPoint x: 89, startPoint y: 129, endPoint x: 96, endPoint y: 125, distance: 7.3
click at [91, 129] on input "search" at bounding box center [96, 134] width 96 height 38
type input "[PERSON_NAME]"
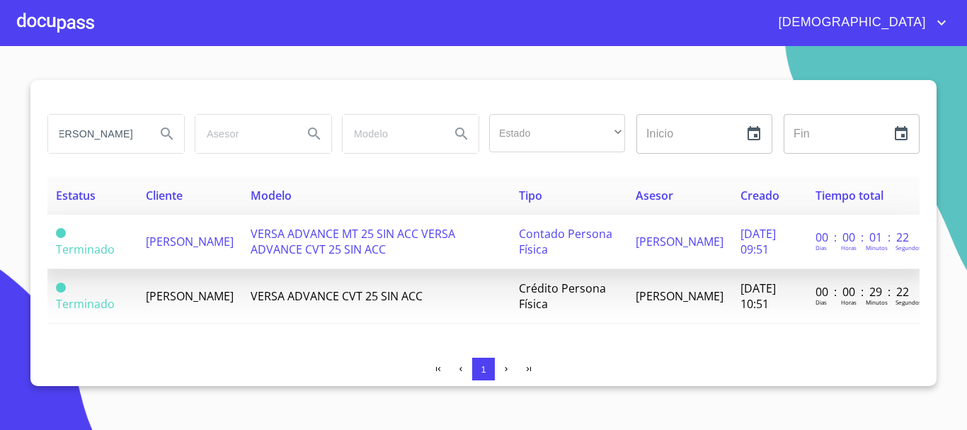
click at [483, 239] on td "VERSA ADVANCE MT 25 SIN ACC VERSA ADVANCE CVT 25 SIN ACC" at bounding box center [376, 241] width 268 height 55
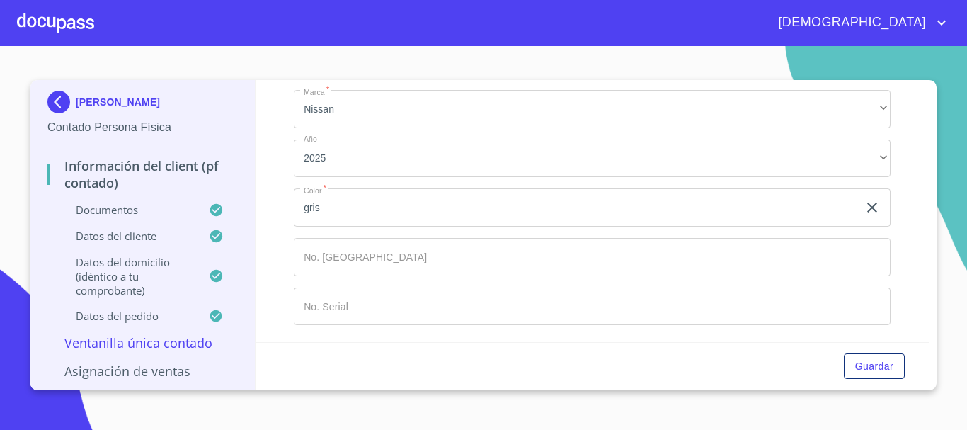
scroll to position [3398, 0]
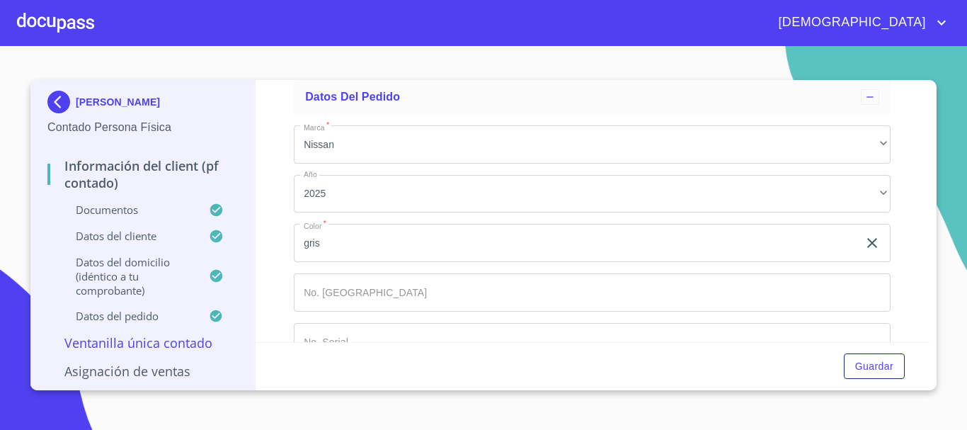
drag, startPoint x: 413, startPoint y: 287, endPoint x: 355, endPoint y: 287, distance: 57.3
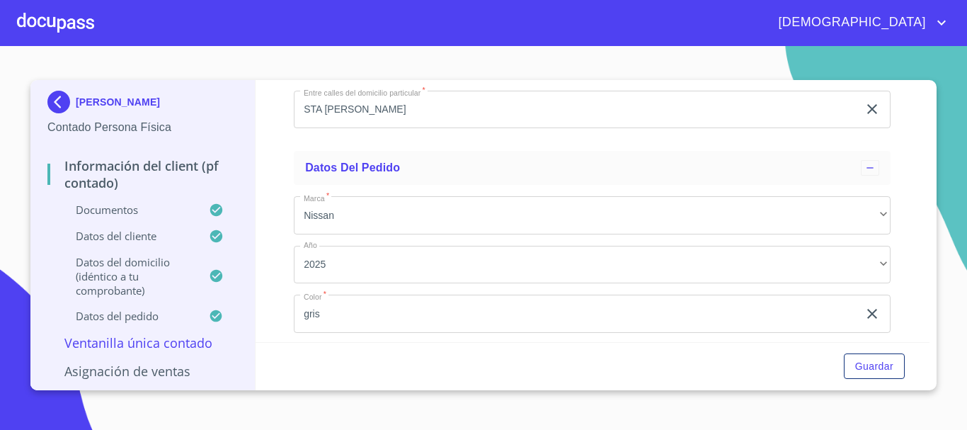
drag, startPoint x: 450, startPoint y: 287, endPoint x: 401, endPoint y: 290, distance: 48.2
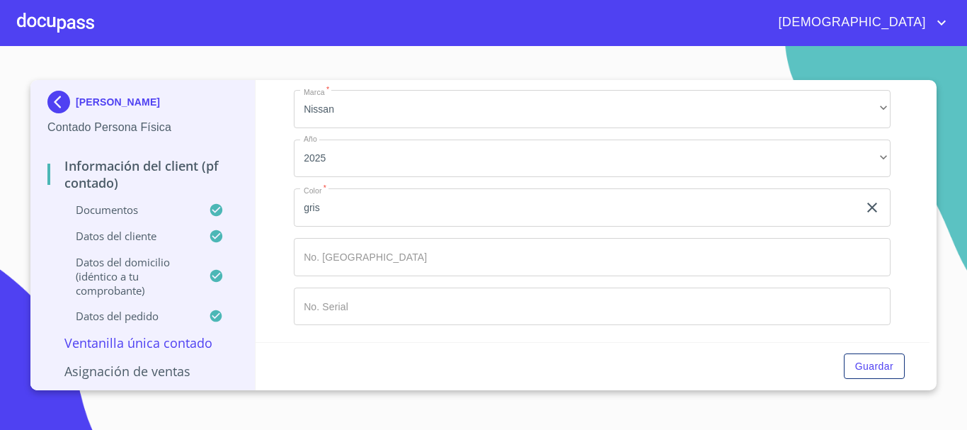
scroll to position [3469, 0]
drag, startPoint x: 423, startPoint y: 225, endPoint x: 348, endPoint y: 219, distance: 74.5
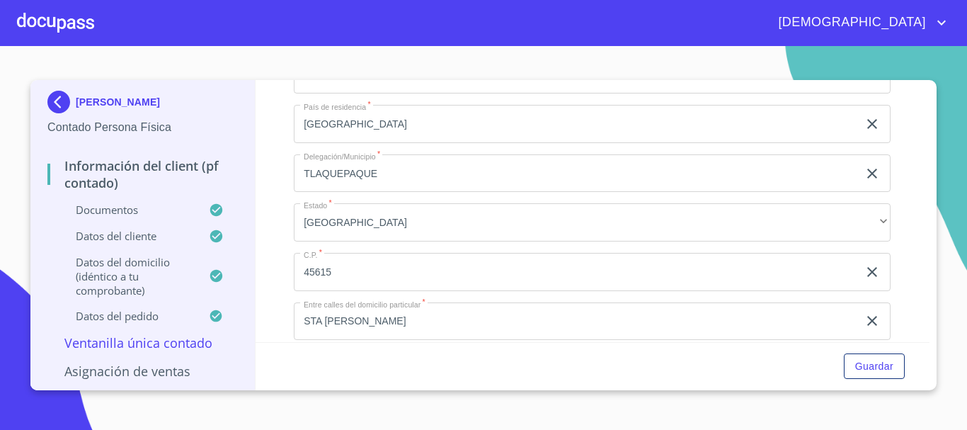
scroll to position [3115, 0]
click at [63, 29] on div at bounding box center [55, 22] width 77 height 45
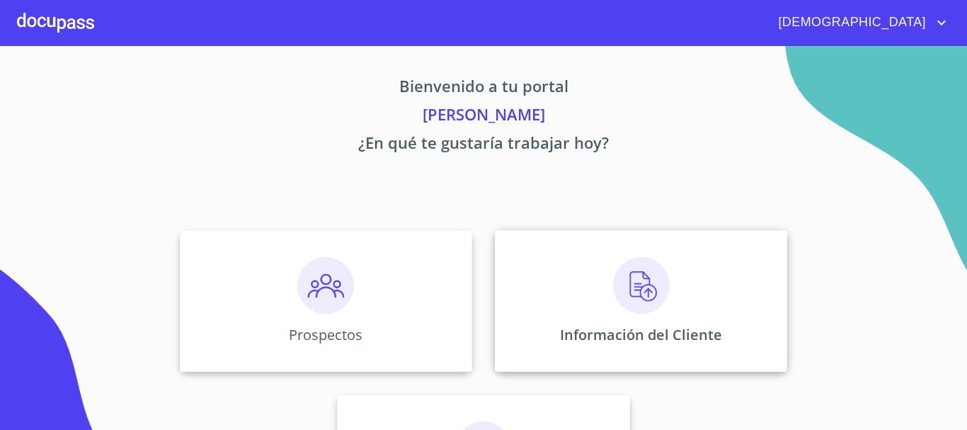
click at [597, 289] on div "Información del Cliente" at bounding box center [641, 301] width 292 height 142
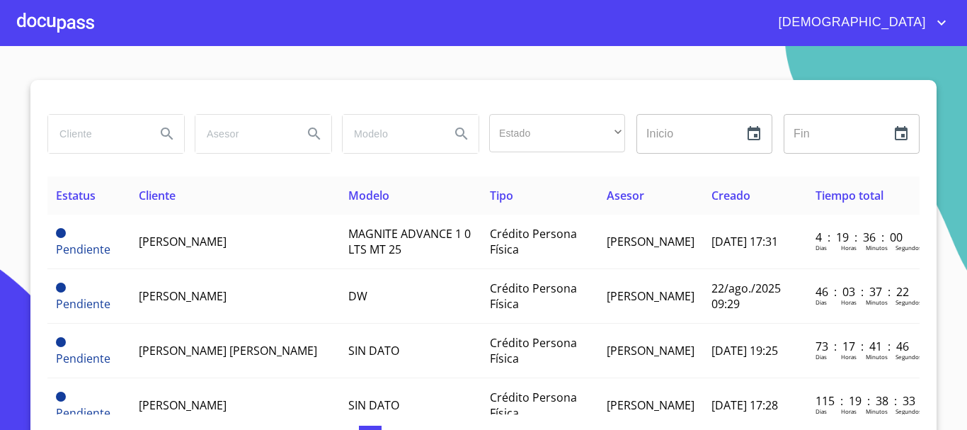
click at [104, 133] on input "search" at bounding box center [96, 134] width 96 height 38
type input "[PERSON_NAME]"
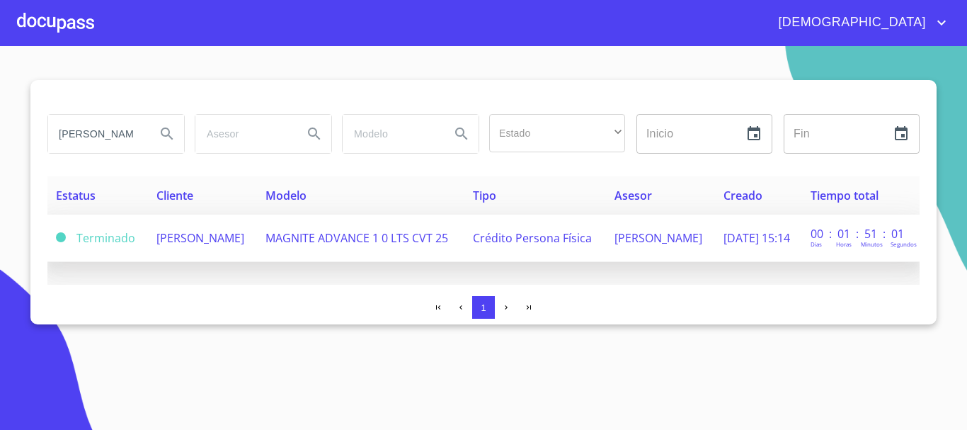
click at [338, 249] on td "MAGNITE ADVANCE 1 0 LTS CVT 25" at bounding box center [361, 237] width 208 height 47
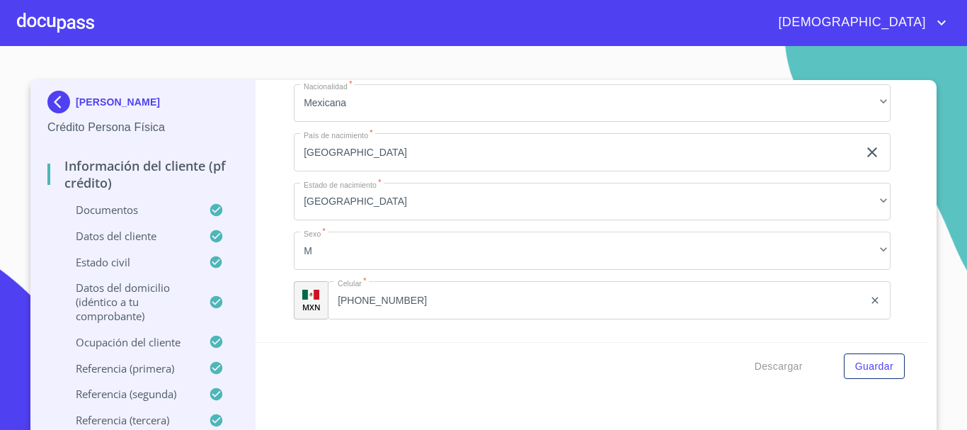
scroll to position [4884, 0]
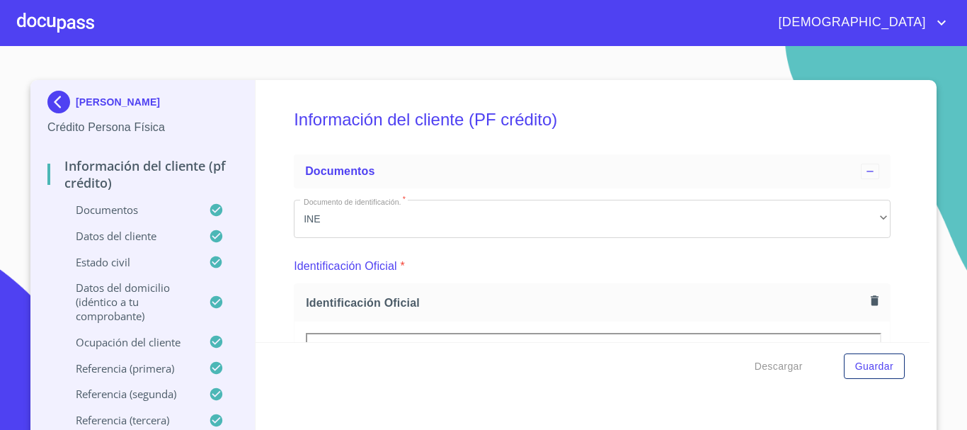
scroll to position [4884, 0]
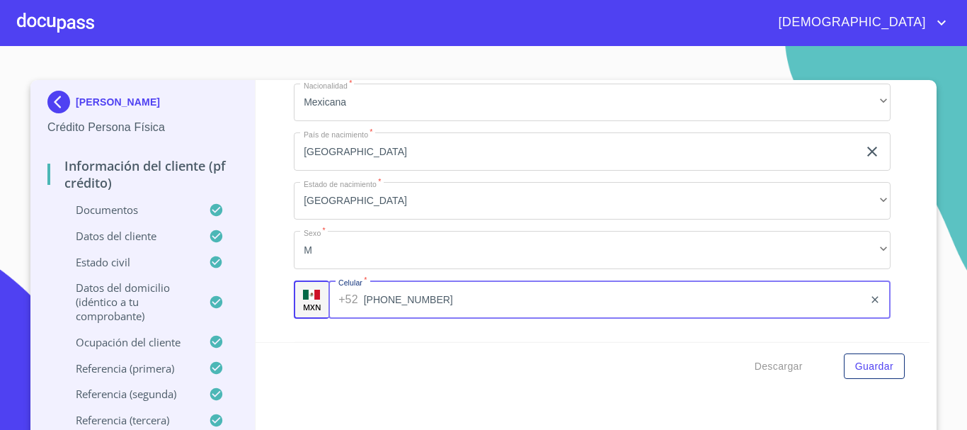
click at [437, 319] on input "[PHONE_NUMBER]" at bounding box center [614, 299] width 500 height 38
drag, startPoint x: 440, startPoint y: 318, endPoint x: 350, endPoint y: 321, distance: 90.7
click at [350, 319] on div "[PHONE_NUMBER] ​" at bounding box center [609, 299] width 562 height 38
click at [66, 28] on div at bounding box center [55, 22] width 77 height 45
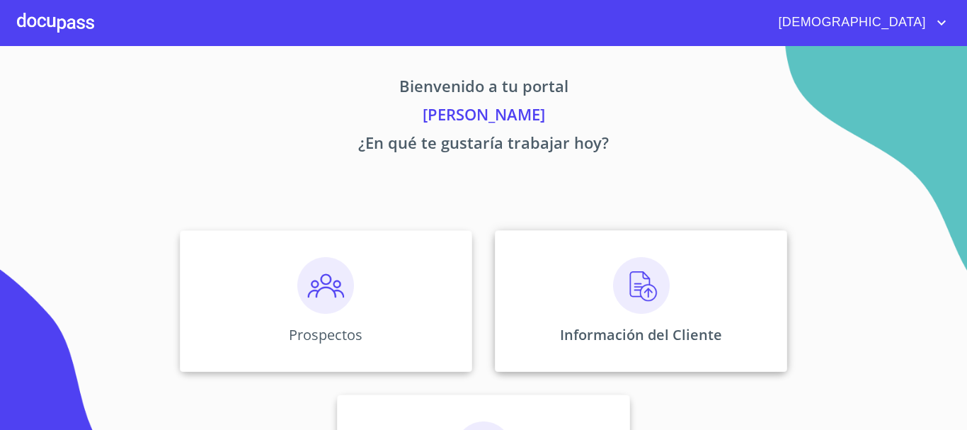
click at [621, 277] on img at bounding box center [641, 285] width 57 height 57
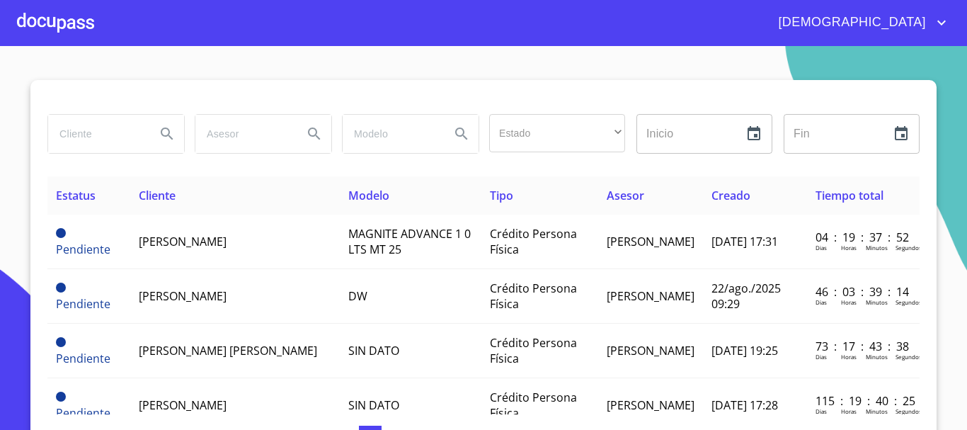
click at [93, 134] on input "search" at bounding box center [96, 134] width 96 height 38
type input "GONZALO GARCIA ROSAS"
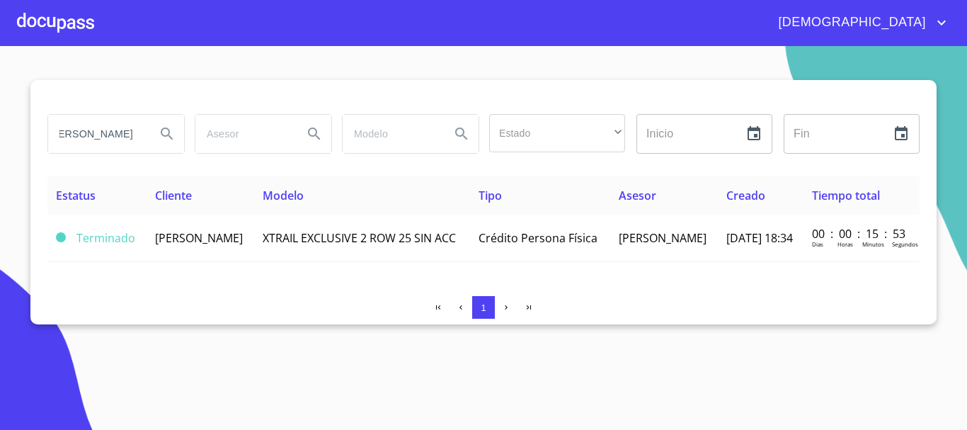
scroll to position [0, 0]
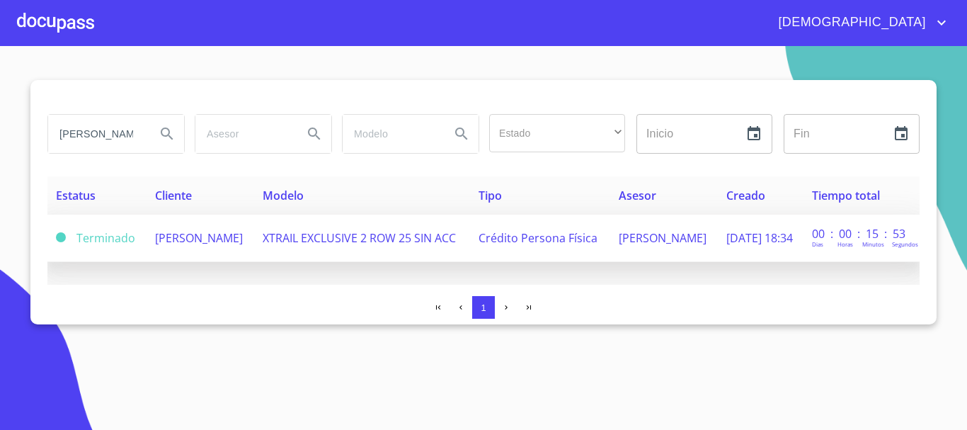
click at [236, 244] on td "GONZALO GARCIA ROSAS" at bounding box center [201, 237] width 108 height 47
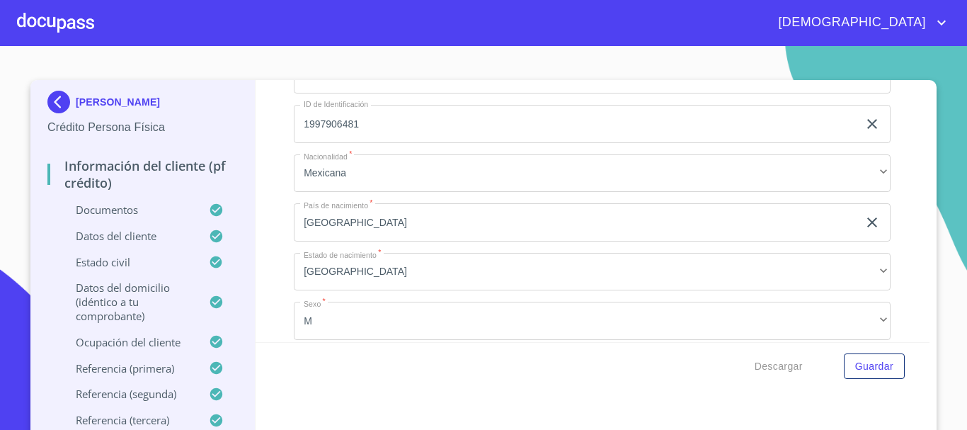
scroll to position [4955, 0]
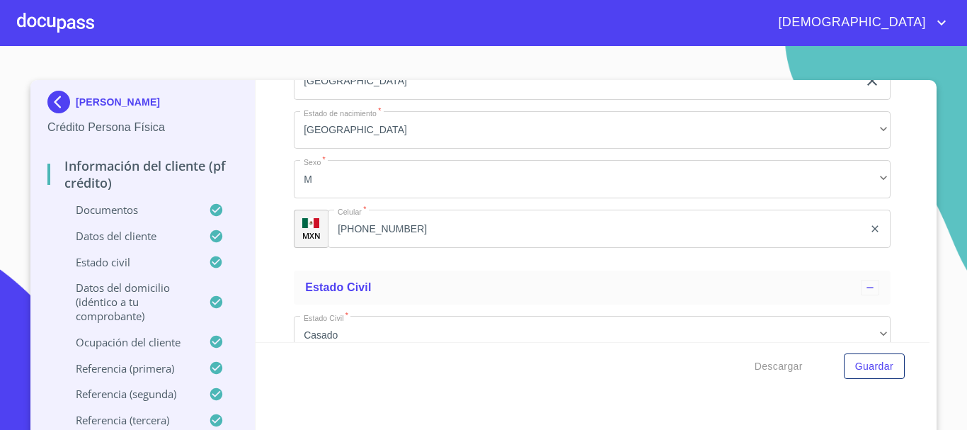
click at [418, 246] on input "(33)34671265" at bounding box center [596, 229] width 536 height 38
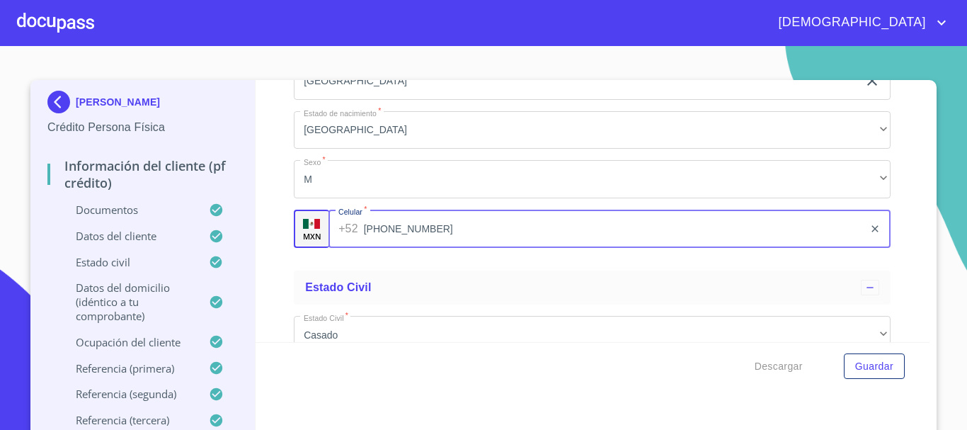
click at [418, 244] on input "(33)34671265" at bounding box center [614, 229] width 500 height 38
click at [437, 244] on input "(33)34671265" at bounding box center [614, 229] width 500 height 38
drag, startPoint x: 437, startPoint y: 244, endPoint x: 378, endPoint y: 244, distance: 58.8
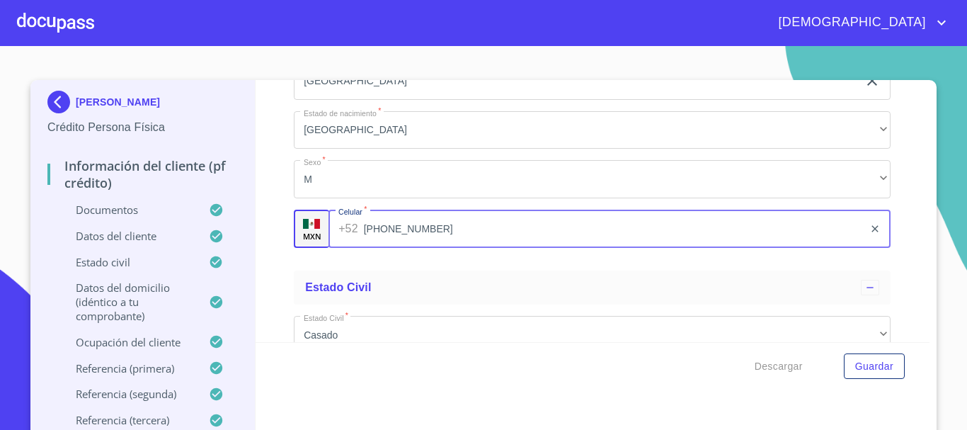
click at [378, 244] on input "(33)34671265" at bounding box center [614, 229] width 500 height 38
click at [456, 247] on input "(33)34671265" at bounding box center [614, 229] width 500 height 38
drag, startPoint x: 401, startPoint y: 251, endPoint x: 358, endPoint y: 248, distance: 42.5
click at [364, 248] on input "(33)34671265" at bounding box center [614, 229] width 500 height 38
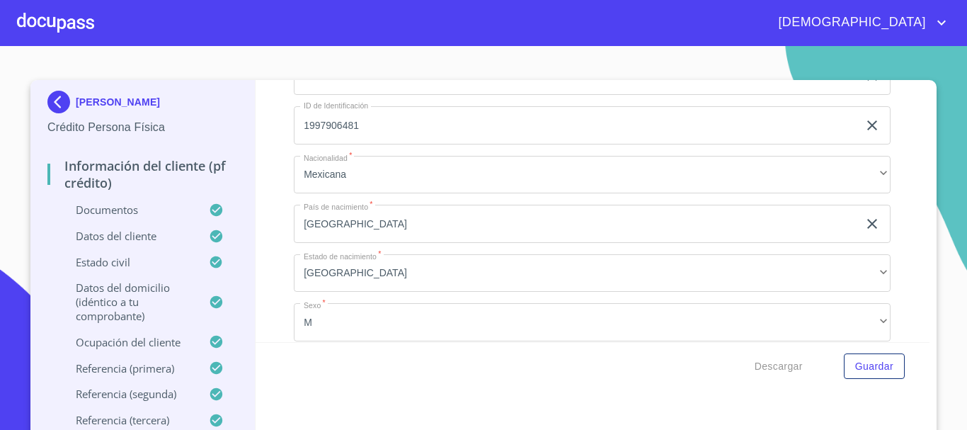
scroll to position [4601, 0]
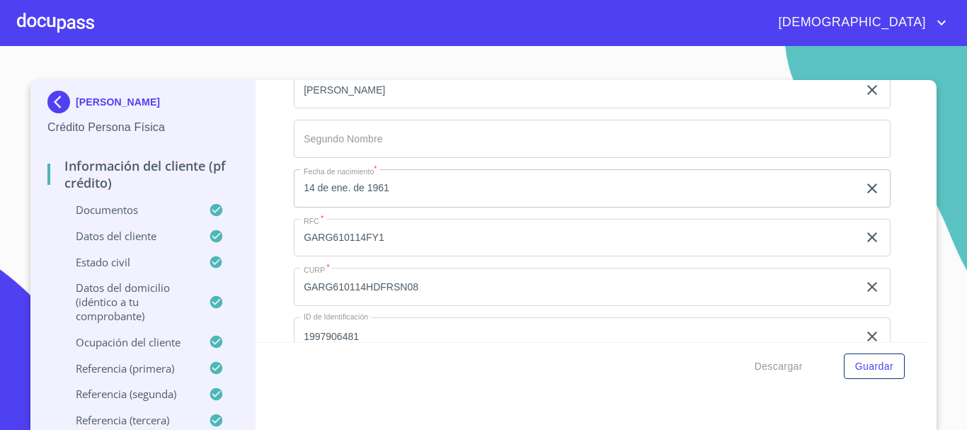
click at [67, 23] on div at bounding box center [55, 22] width 77 height 45
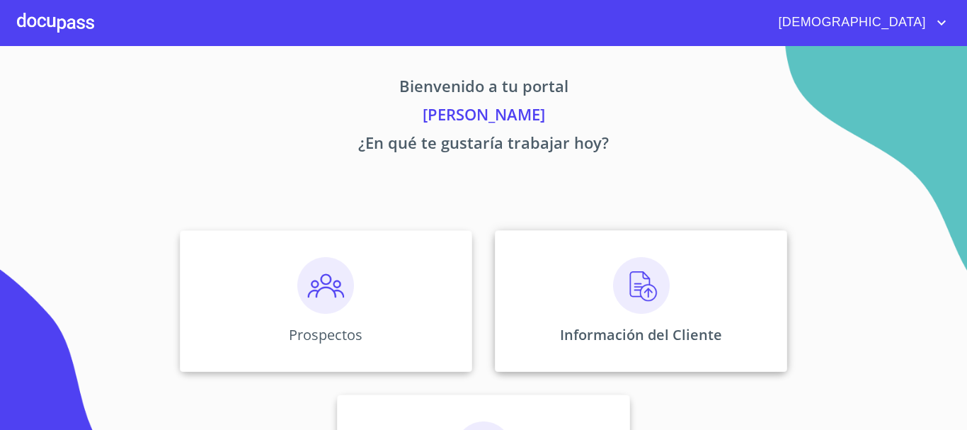
click at [643, 280] on img at bounding box center [641, 285] width 57 height 57
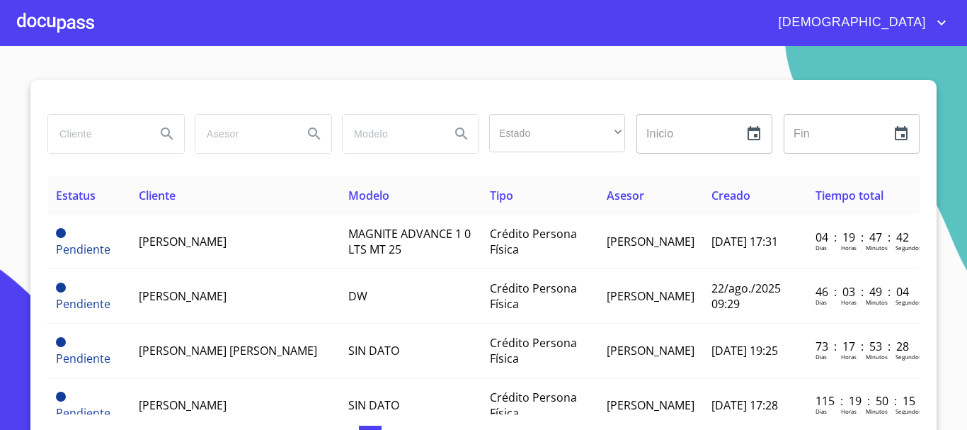
click at [97, 120] on input "search" at bounding box center [96, 134] width 96 height 38
click at [248, 213] on th "Cliente" at bounding box center [235, 195] width 210 height 38
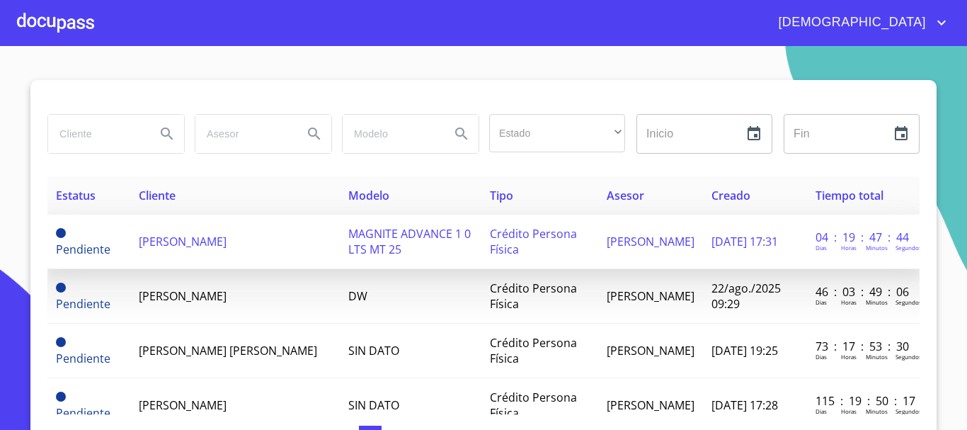
click at [265, 228] on td "[PERSON_NAME]" at bounding box center [235, 241] width 210 height 55
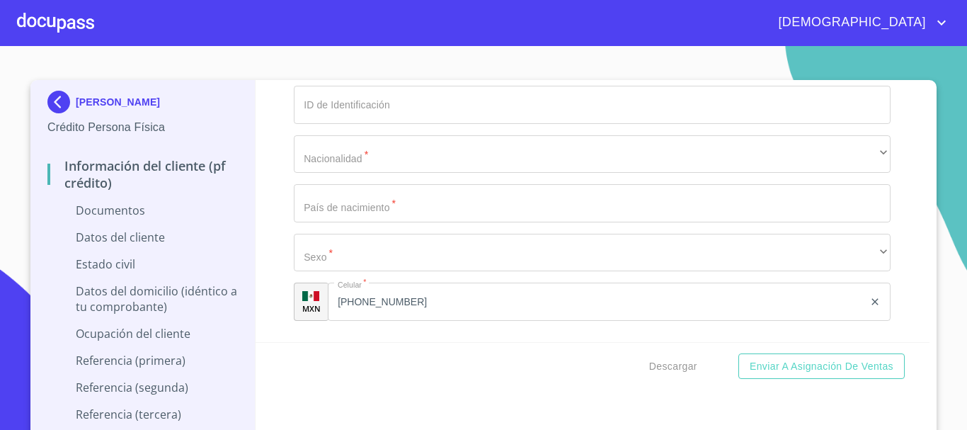
scroll to position [2124, 0]
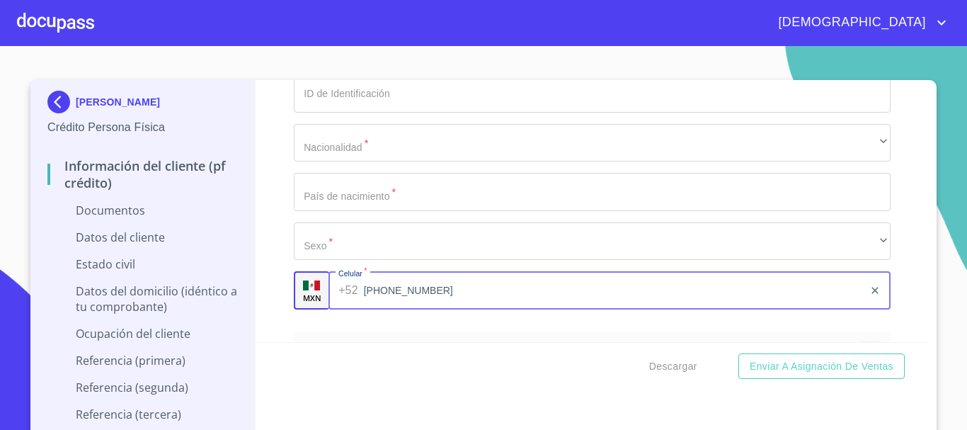
click at [424, 288] on input "(33)13244201" at bounding box center [614, 290] width 500 height 38
drag, startPoint x: 437, startPoint y: 289, endPoint x: 344, endPoint y: 296, distance: 93.0
click at [344, 296] on div "+52 (33)13244201 ​" at bounding box center [609, 290] width 562 height 38
click at [81, 25] on div at bounding box center [55, 22] width 77 height 45
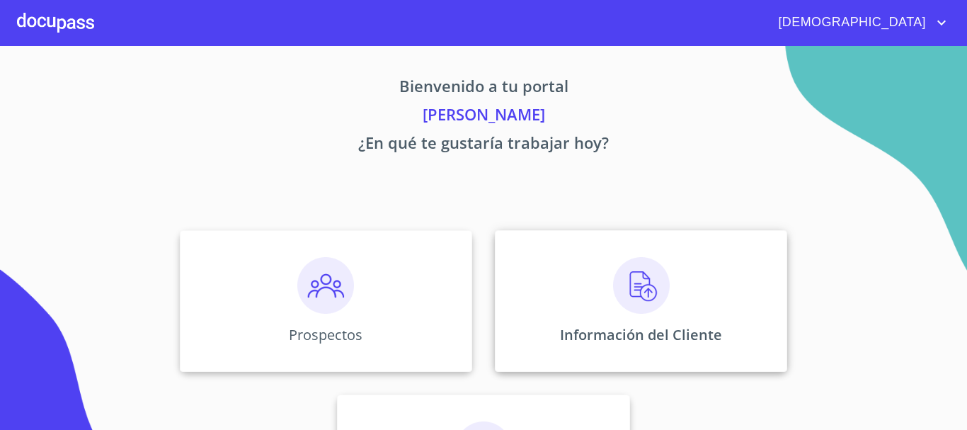
click at [629, 292] on img at bounding box center [641, 285] width 57 height 57
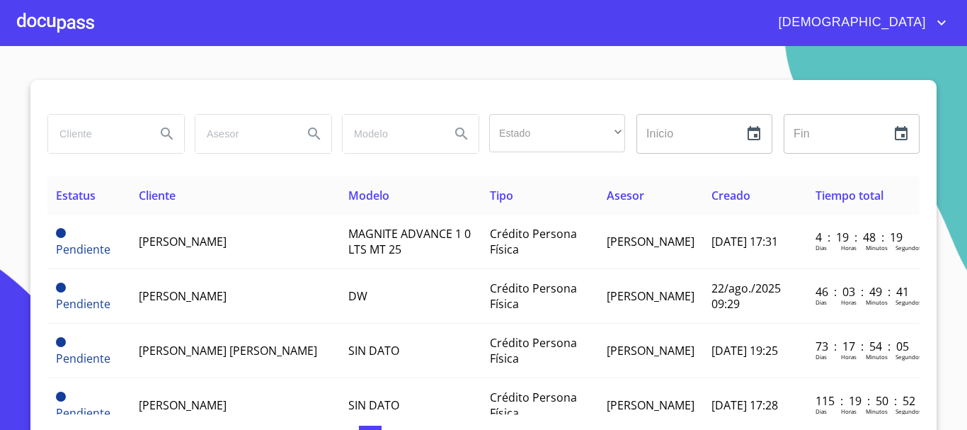
click at [116, 131] on input "search" at bounding box center [96, 134] width 96 height 38
type input "GENARO PASTRANO"
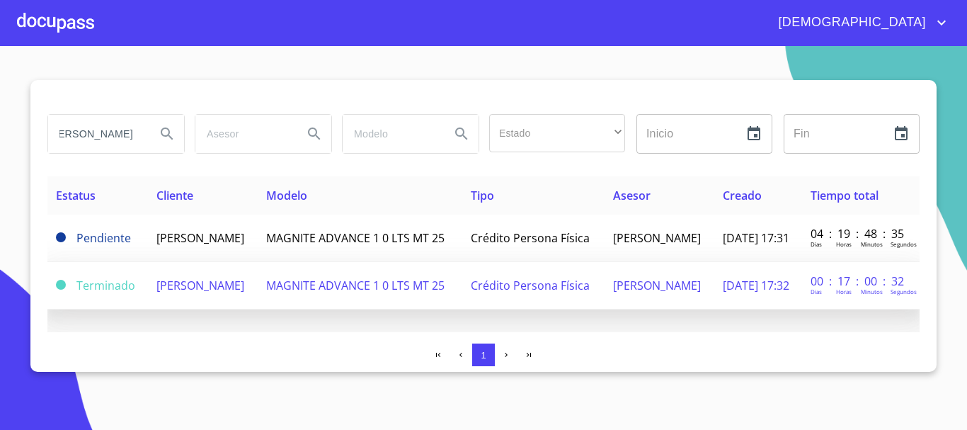
click at [319, 293] on span "MAGNITE ADVANCE 1 0 LTS MT 25" at bounding box center [355, 285] width 178 height 16
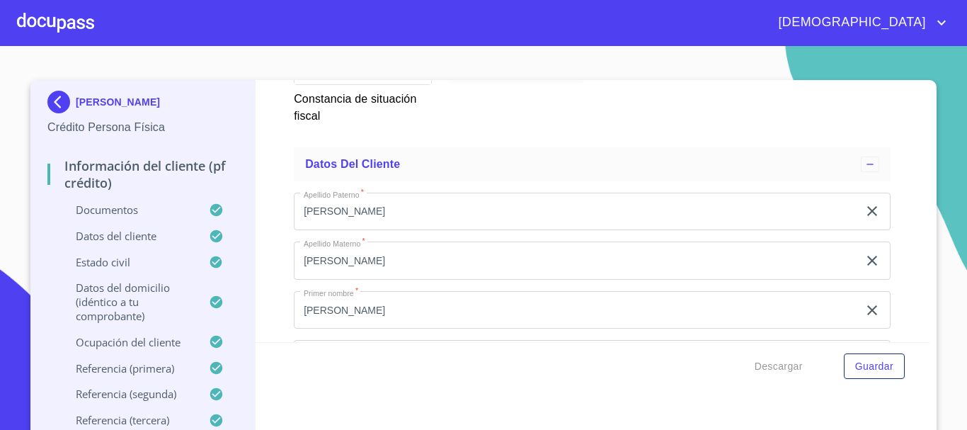
scroll to position [4601, 0]
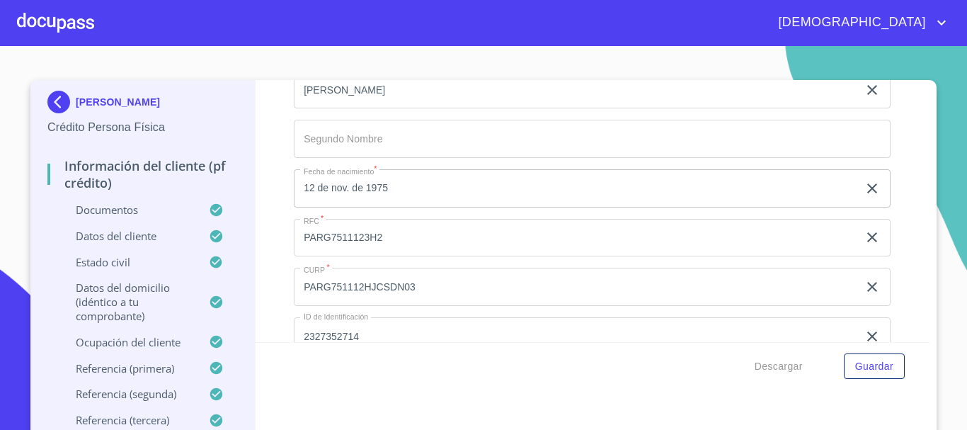
click at [64, 10] on div at bounding box center [55, 22] width 77 height 45
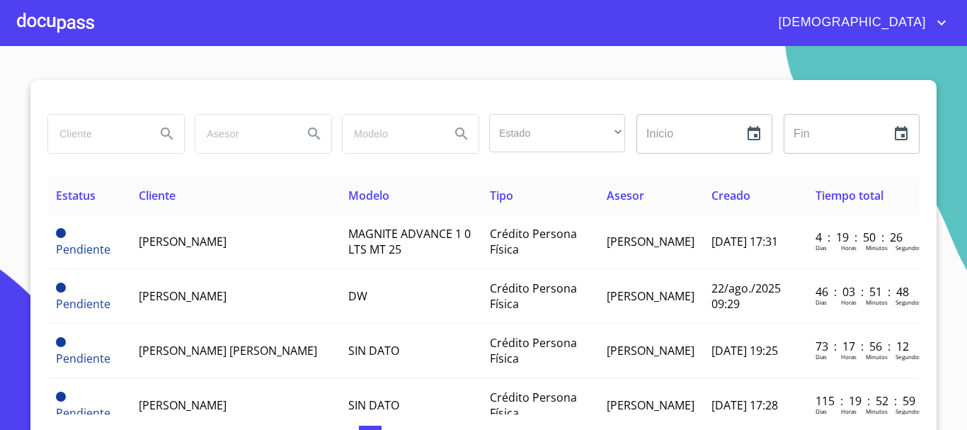
click at [102, 132] on input "search" at bounding box center [96, 134] width 96 height 38
type input "ANTONIO DE JESUS GUERRA"
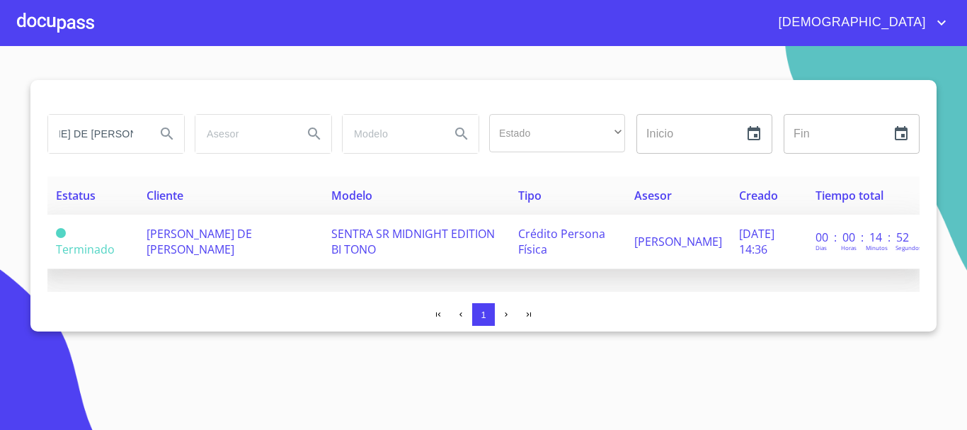
scroll to position [0, 0]
click at [325, 259] on td "SENTRA SR MIDNIGHT EDITION BI TONO" at bounding box center [416, 241] width 187 height 55
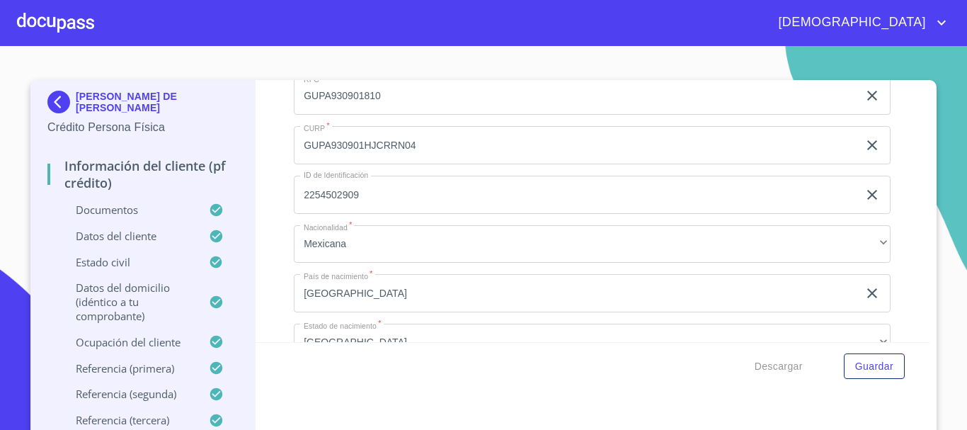
scroll to position [4955, 0]
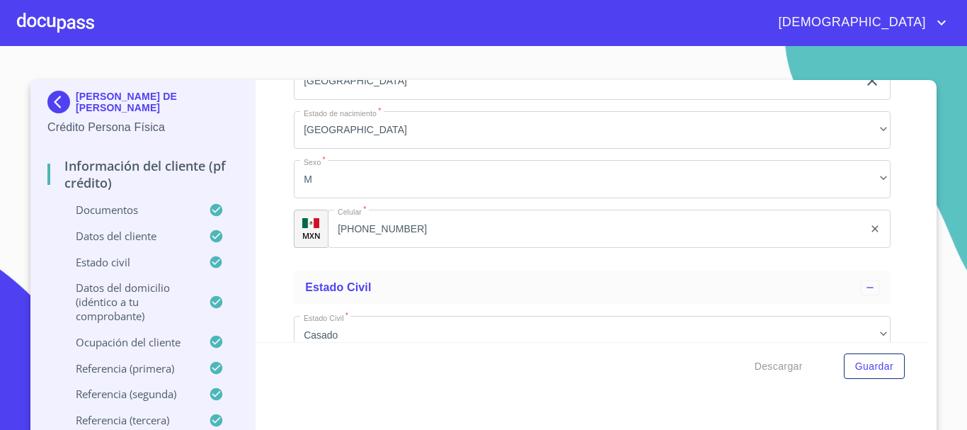
click at [438, 248] on input "(33)27497860" at bounding box center [596, 229] width 536 height 38
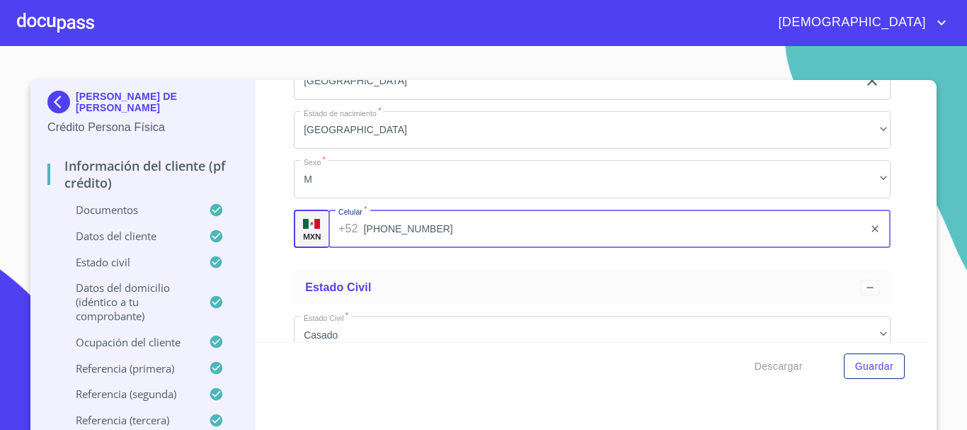
click at [456, 248] on input "(33)27497860" at bounding box center [614, 229] width 500 height 38
click at [454, 248] on input "(33)27497860" at bounding box center [614, 229] width 500 height 38
drag, startPoint x: 453, startPoint y: 248, endPoint x: 356, endPoint y: 250, distance: 97.0
click at [356, 248] on div "+52 (33)27497860 ​" at bounding box center [609, 229] width 562 height 38
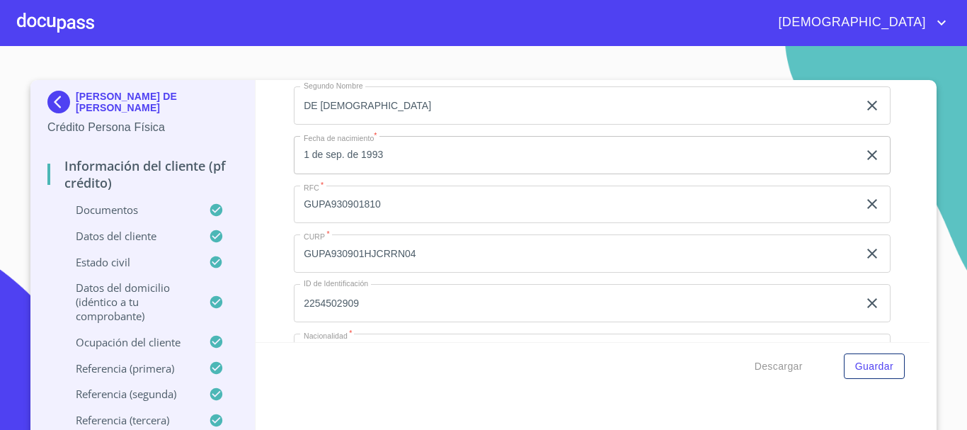
scroll to position [4601, 0]
